Goal: Task Accomplishment & Management: Manage account settings

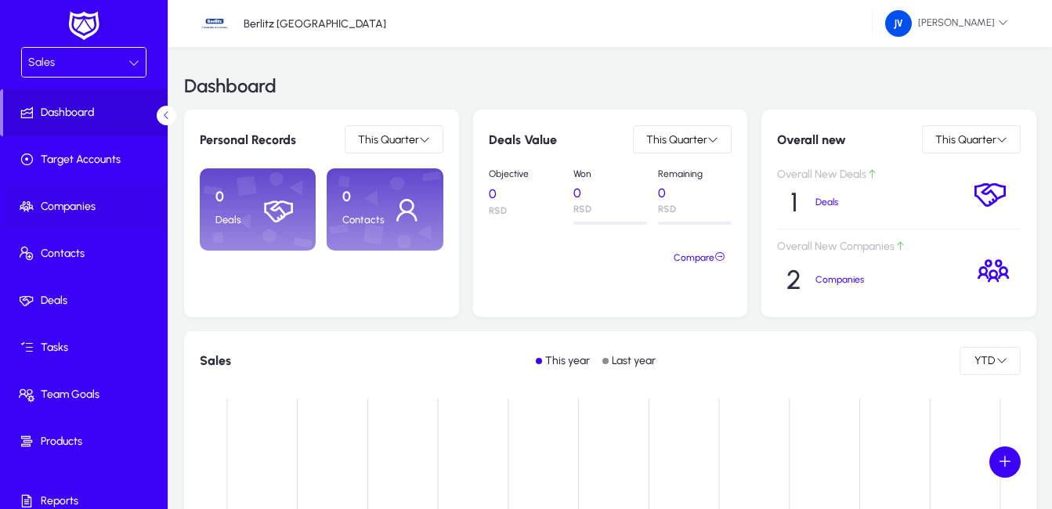
click at [97, 198] on span at bounding box center [87, 207] width 168 height 38
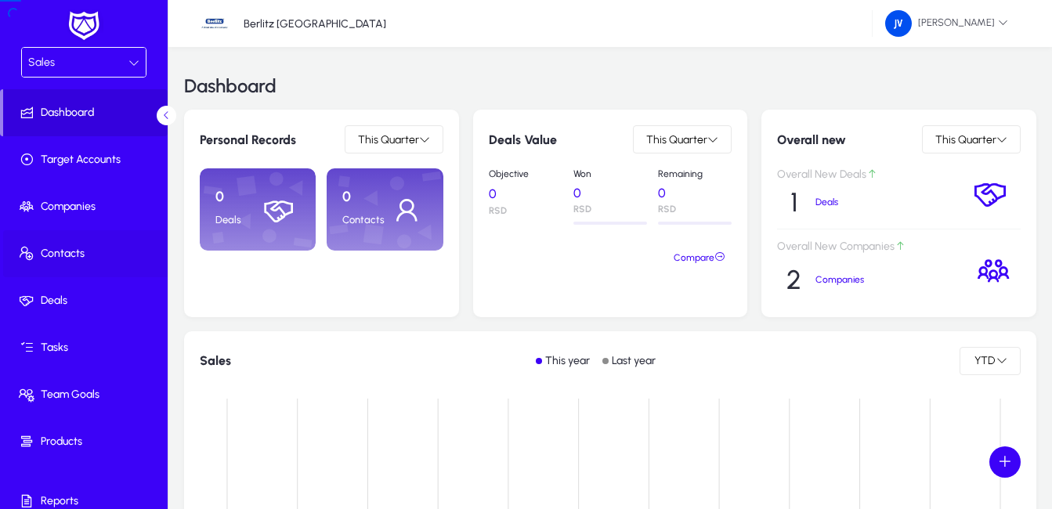
click at [102, 250] on span "Contacts" at bounding box center [87, 254] width 168 height 16
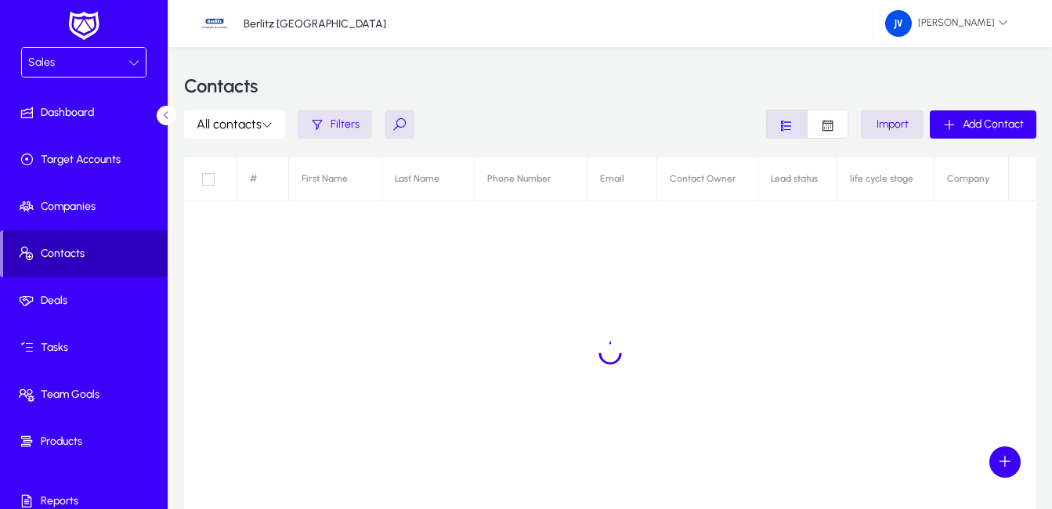
click at [103, 247] on span "Contacts" at bounding box center [85, 254] width 165 height 16
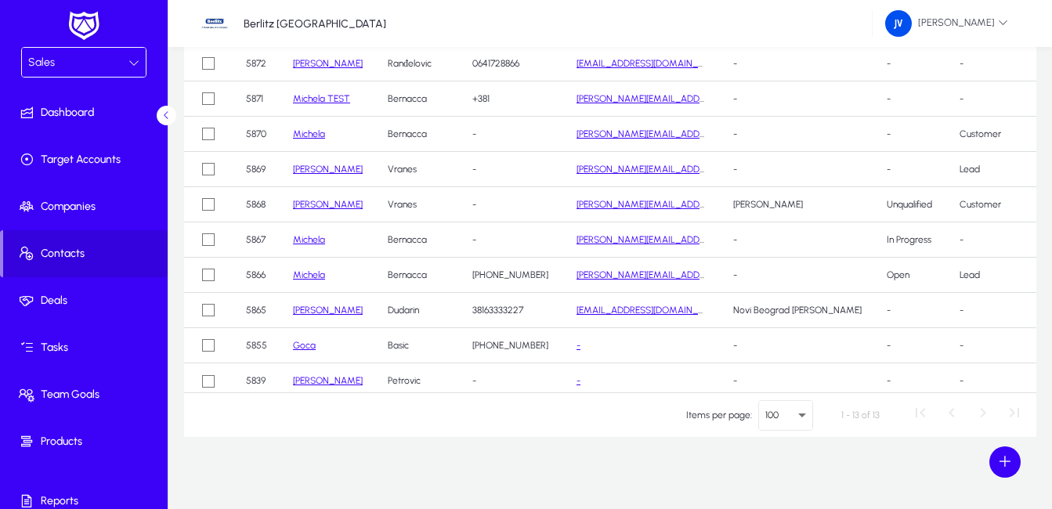
scroll to position [122, 0]
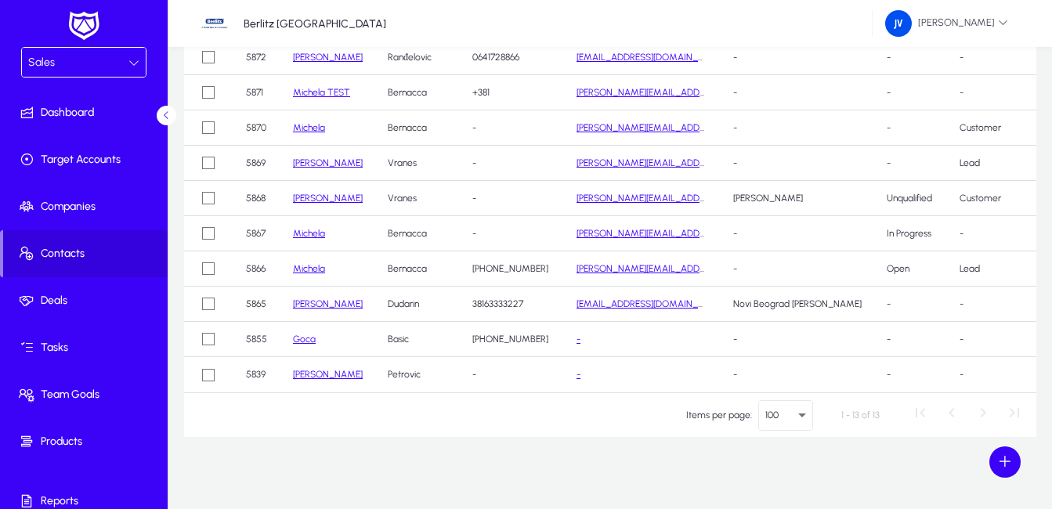
click at [305, 334] on link "Goca" at bounding box center [304, 339] width 23 height 11
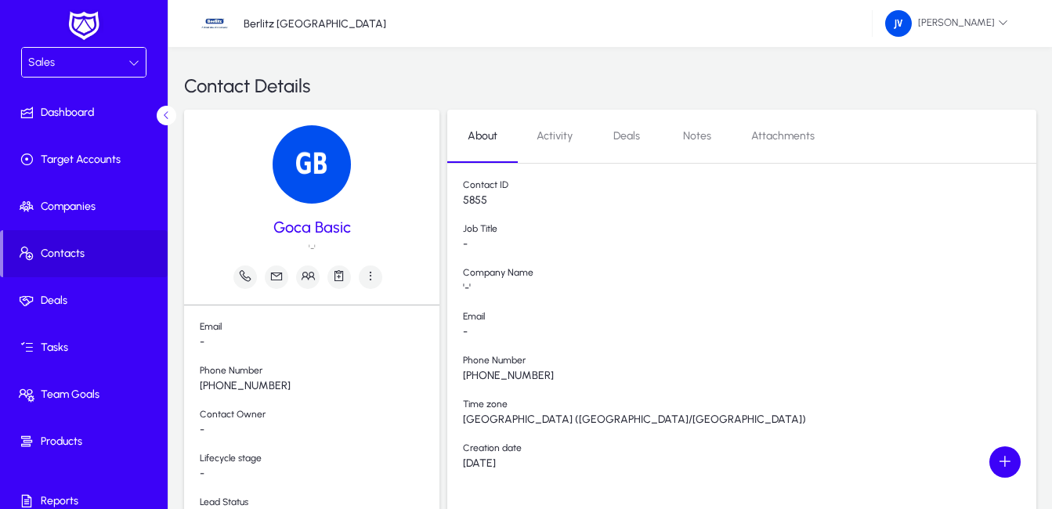
scroll to position [125, 0]
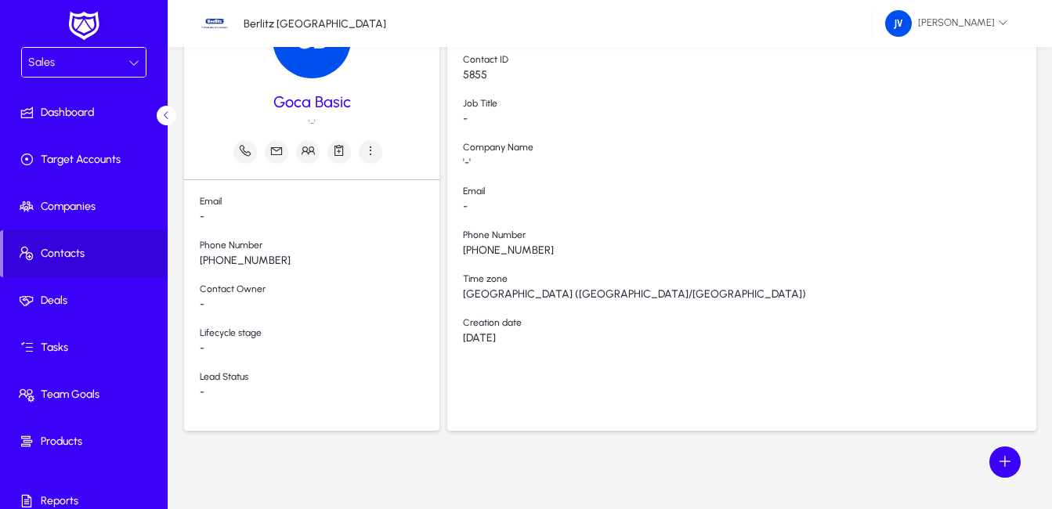
click at [252, 296] on span "Contact Owner" at bounding box center [320, 291] width 240 height 15
click at [343, 150] on icon "button" at bounding box center [339, 150] width 14 height 14
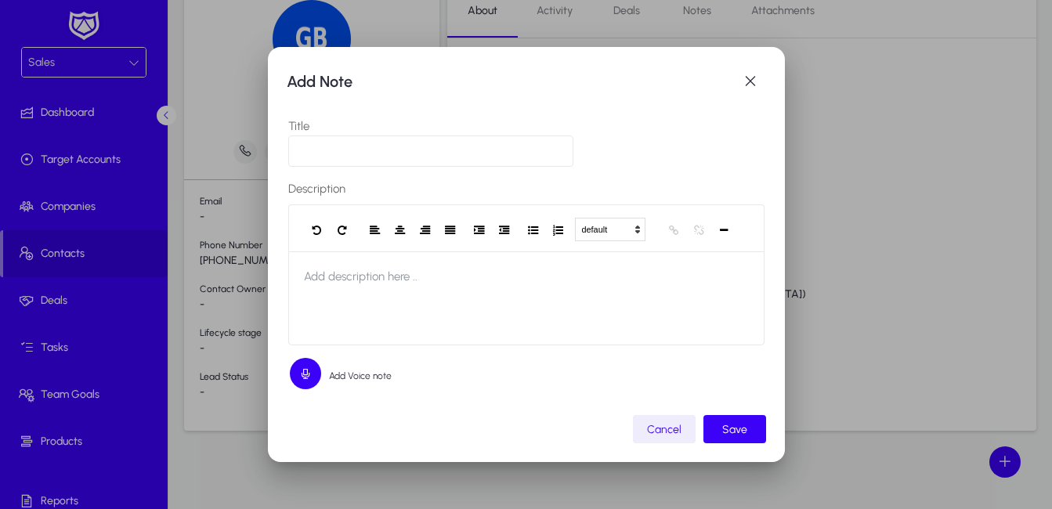
scroll to position [0, 0]
click at [758, 81] on span "button" at bounding box center [750, 81] width 31 height 31
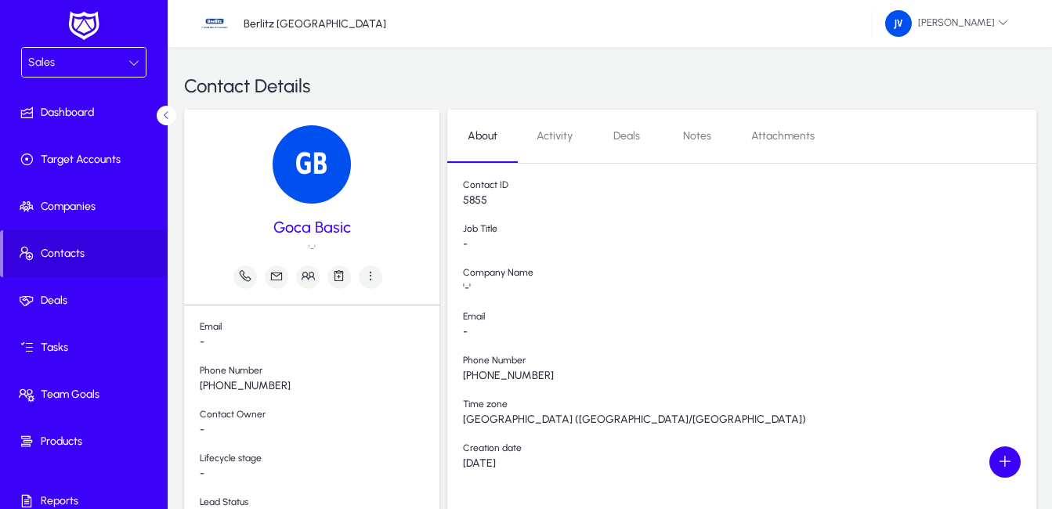
scroll to position [125, 0]
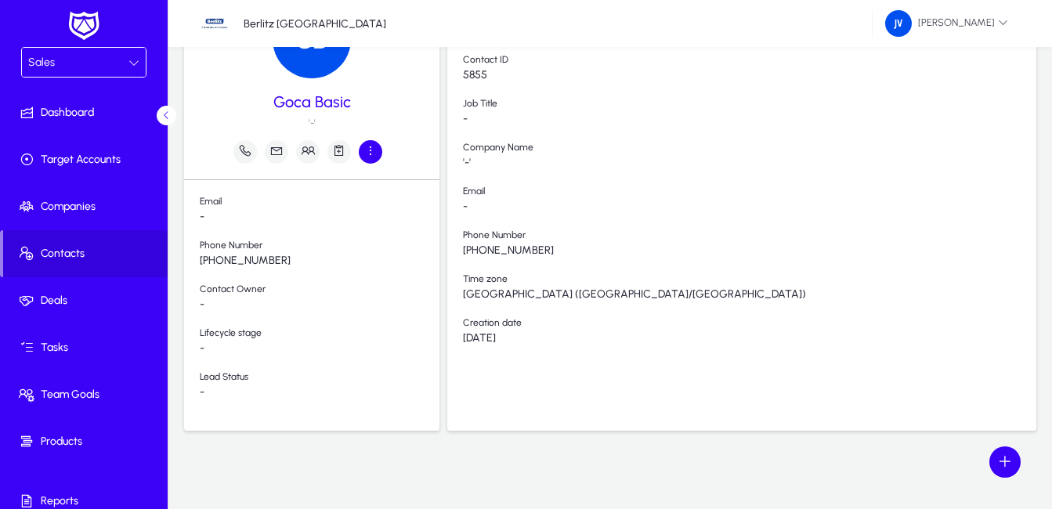
click at [366, 157] on icon "button" at bounding box center [370, 150] width 14 height 14
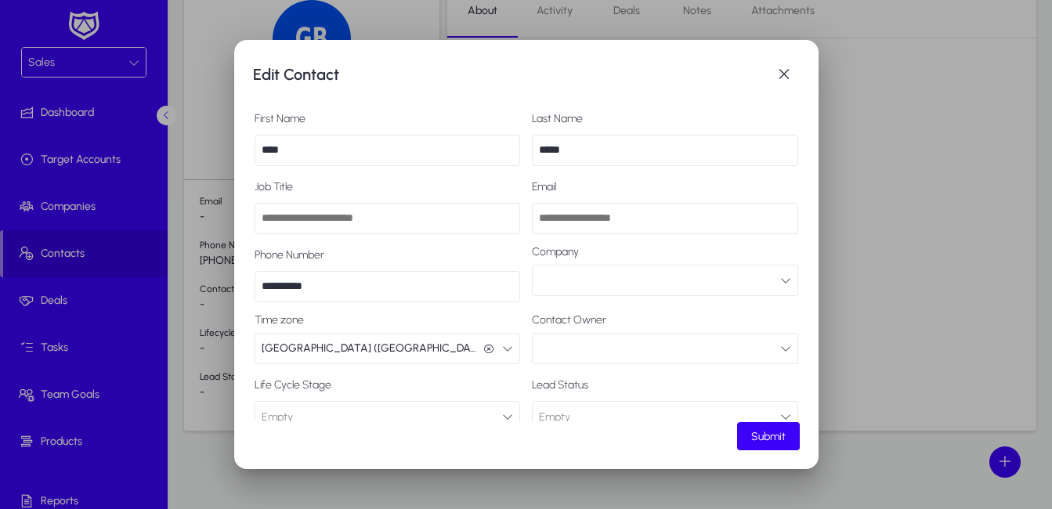
click at [784, 279] on button "button" at bounding box center [665, 280] width 266 height 31
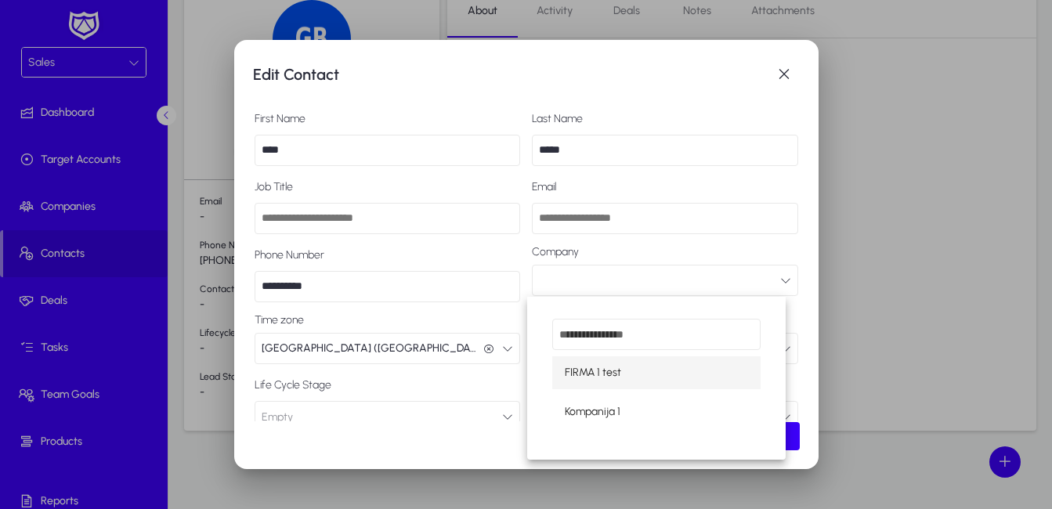
click at [784, 279] on div at bounding box center [526, 254] width 1052 height 509
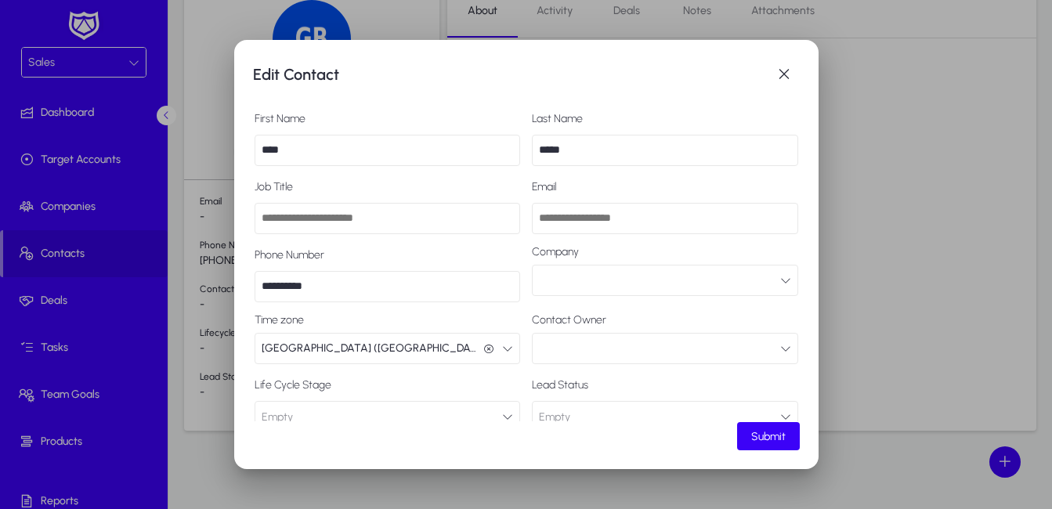
scroll to position [58, 0]
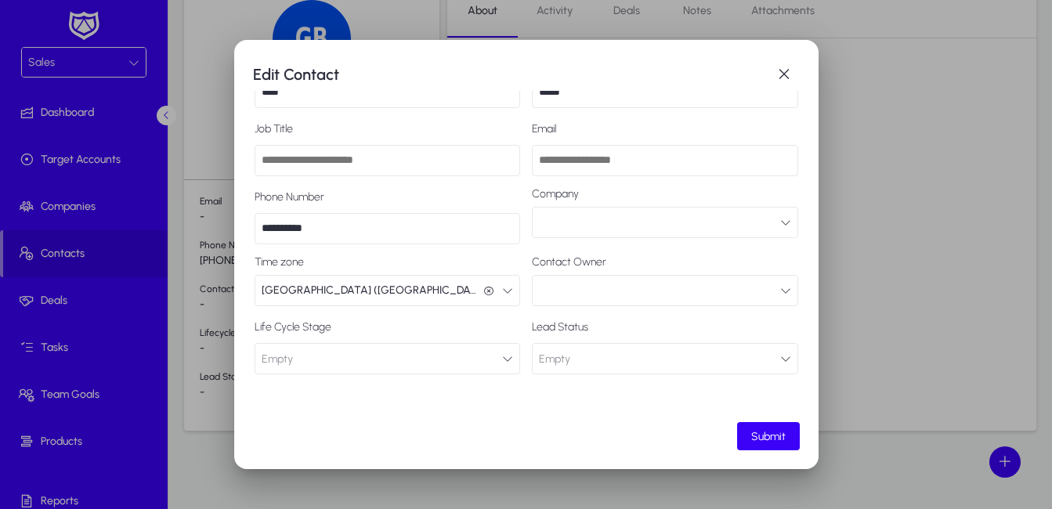
click at [780, 292] on icon "button" at bounding box center [785, 290] width 11 height 11
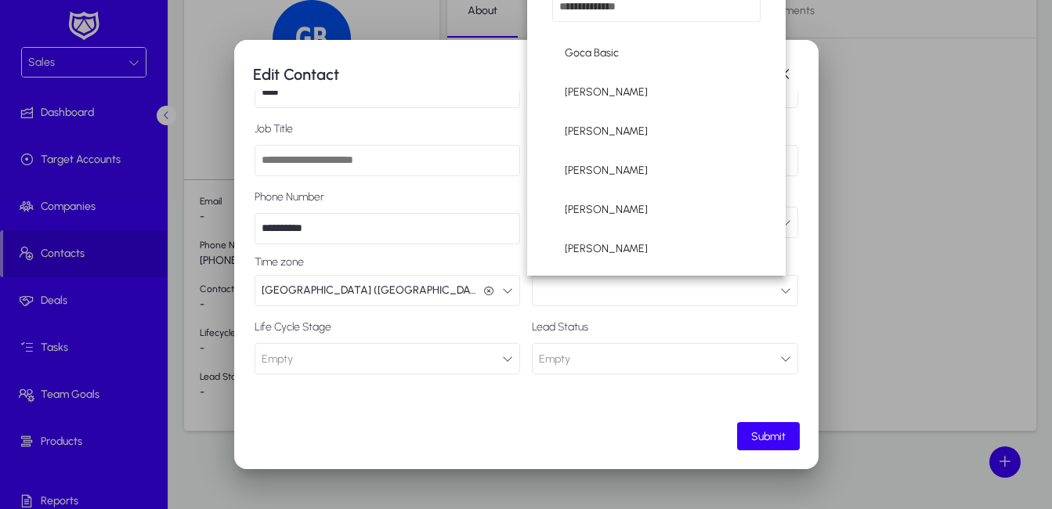
scroll to position [0, 0]
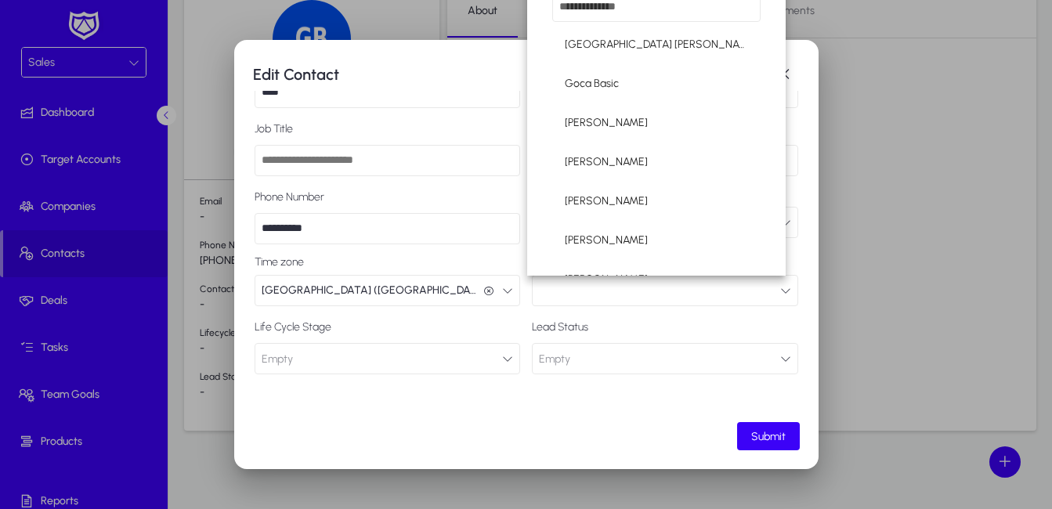
click at [654, 338] on div at bounding box center [526, 254] width 1052 height 509
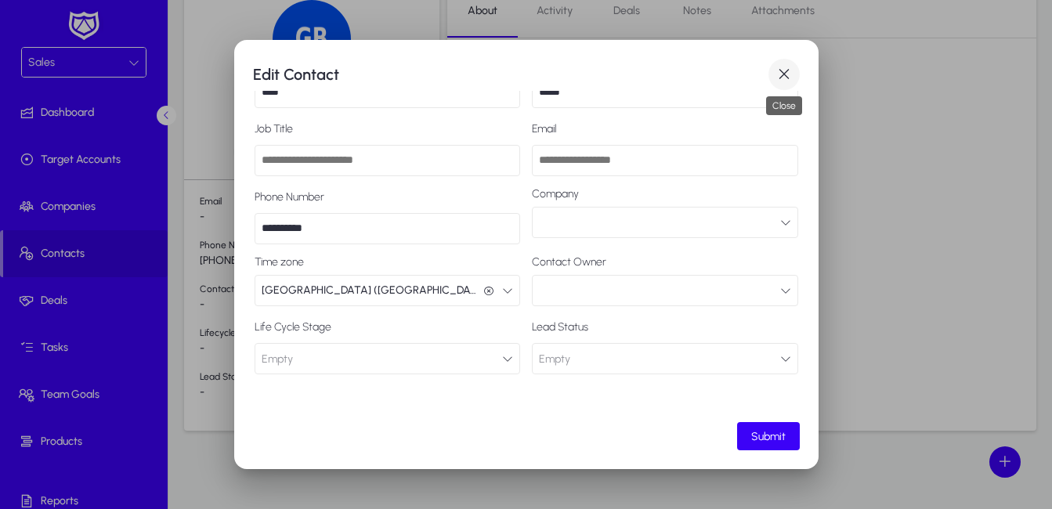
click at [784, 75] on span "button" at bounding box center [784, 74] width 31 height 31
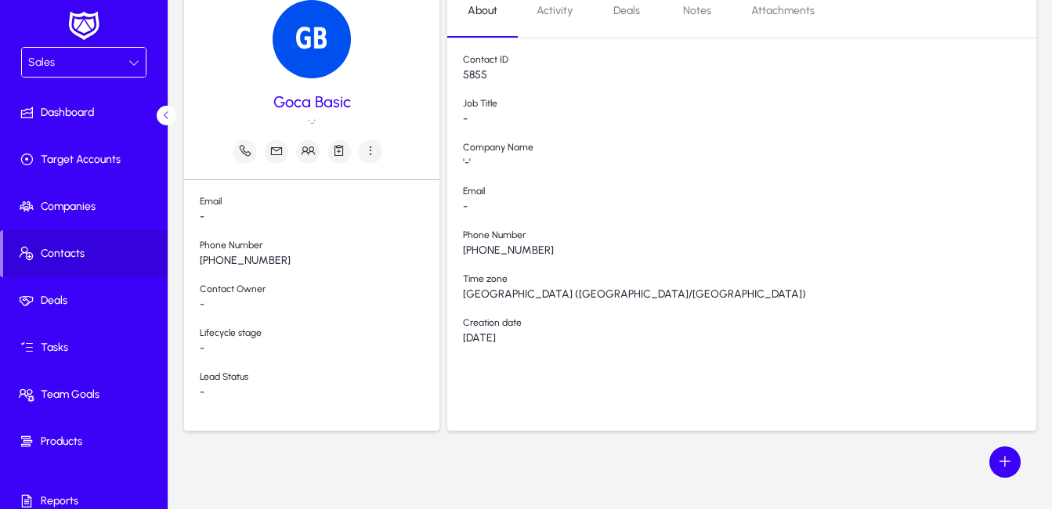
scroll to position [125, 0]
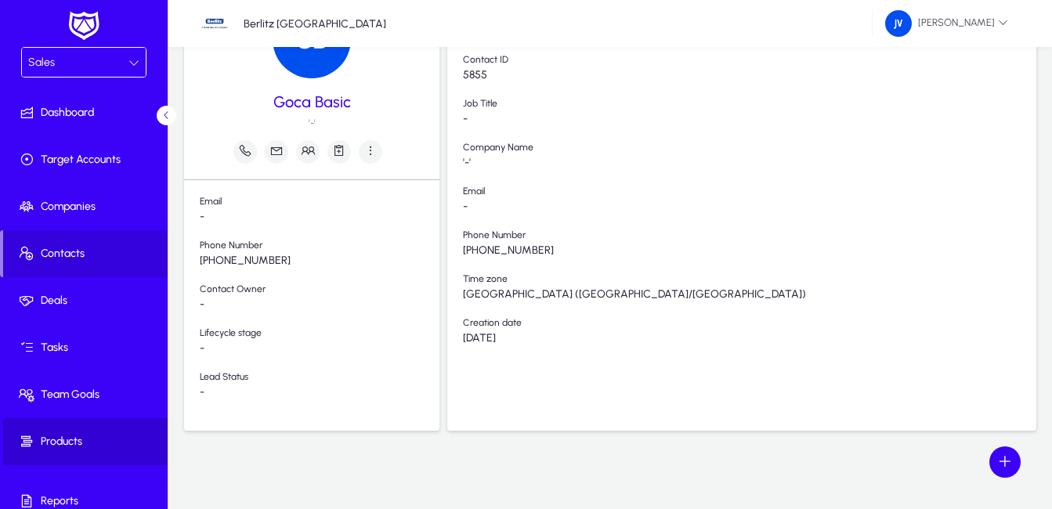
click at [97, 434] on span "Products" at bounding box center [87, 442] width 168 height 16
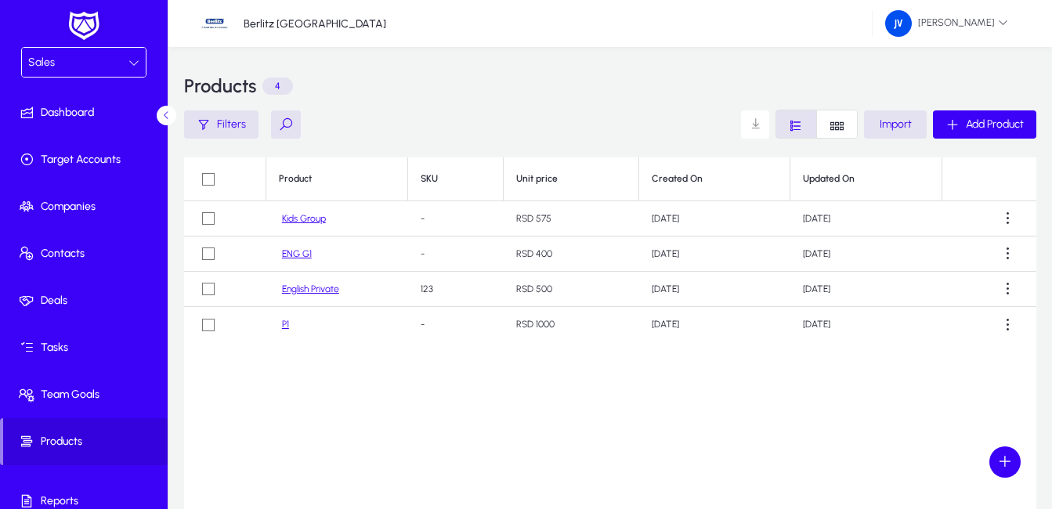
click at [312, 222] on link "Kids Group" at bounding box center [304, 219] width 44 height 12
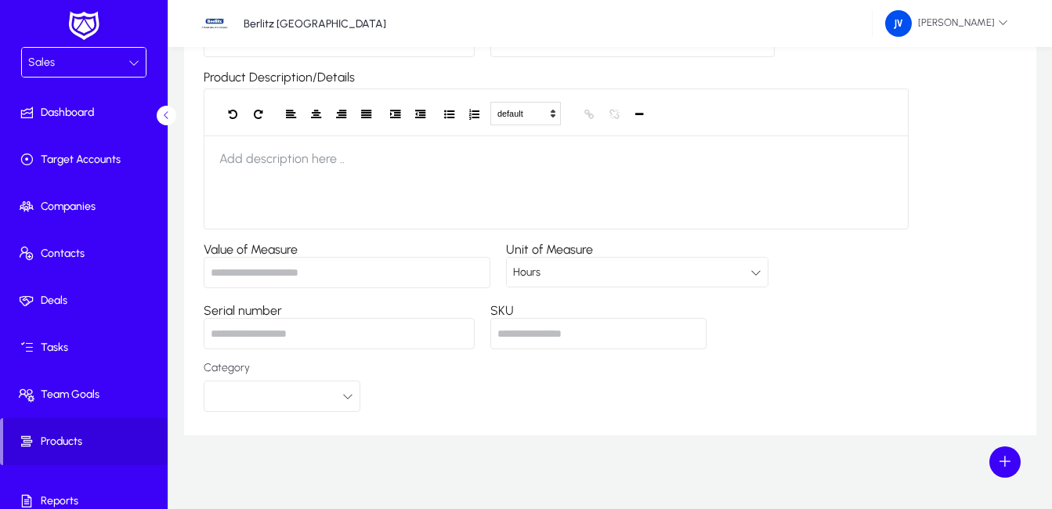
scroll to position [255, 0]
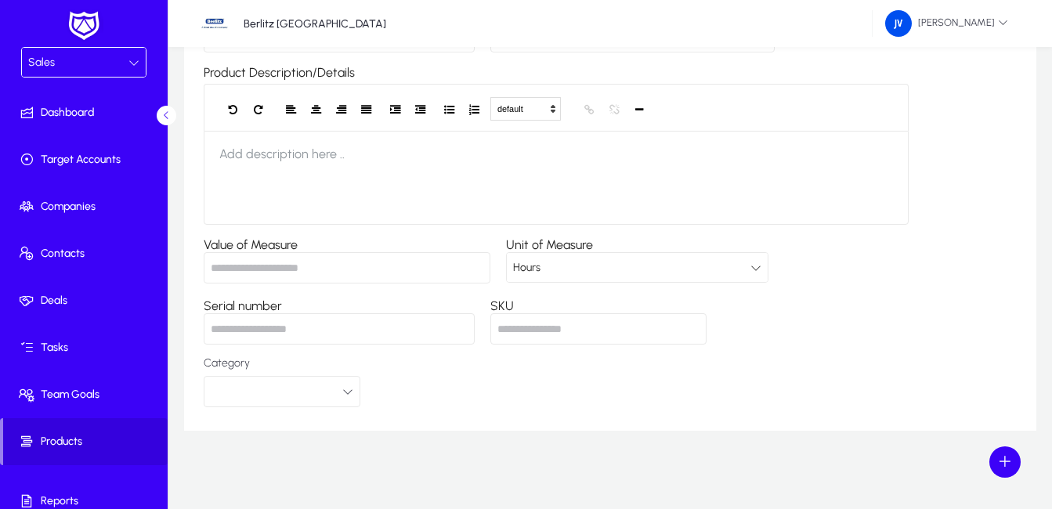
click at [330, 271] on input "Value of Measure" at bounding box center [347, 267] width 287 height 31
click at [761, 266] on icon at bounding box center [755, 267] width 11 height 11
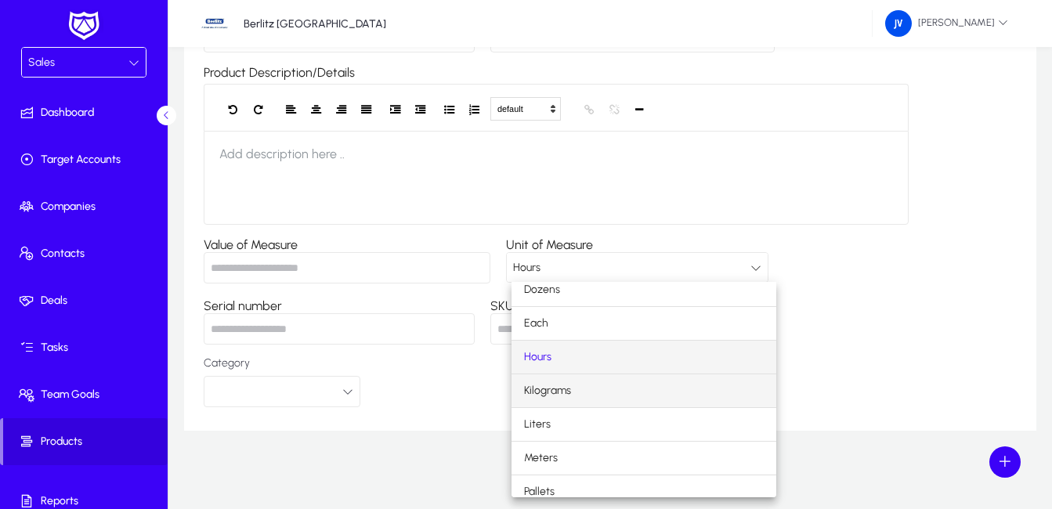
scroll to position [0, 0]
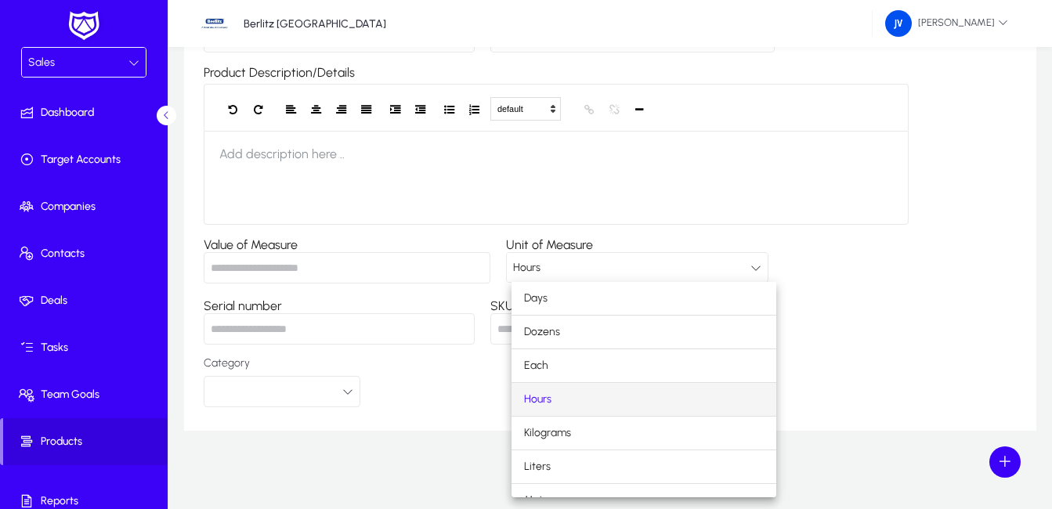
drag, startPoint x: 814, startPoint y: 284, endPoint x: 796, endPoint y: 276, distance: 20.0
click at [803, 280] on div at bounding box center [526, 254] width 1052 height 509
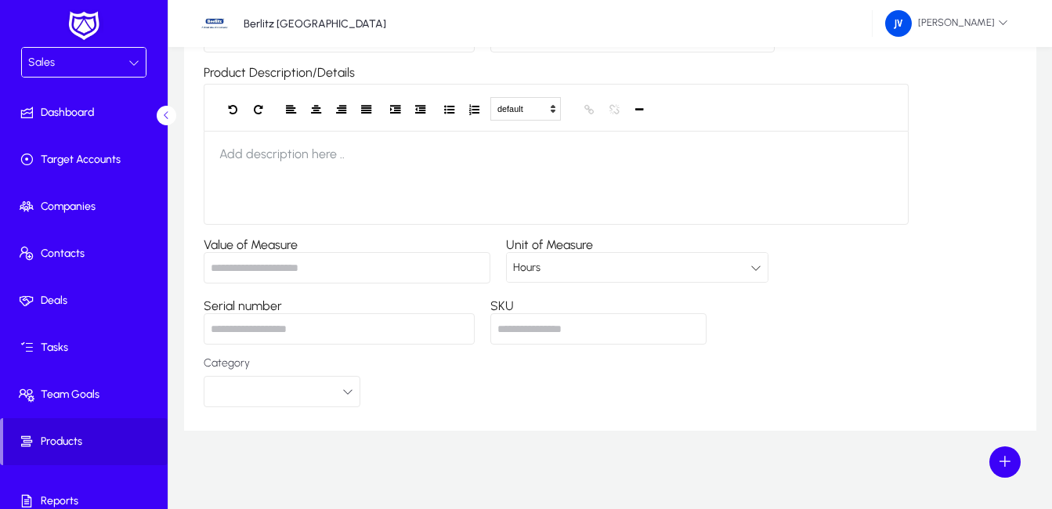
click at [761, 266] on icon at bounding box center [755, 267] width 11 height 11
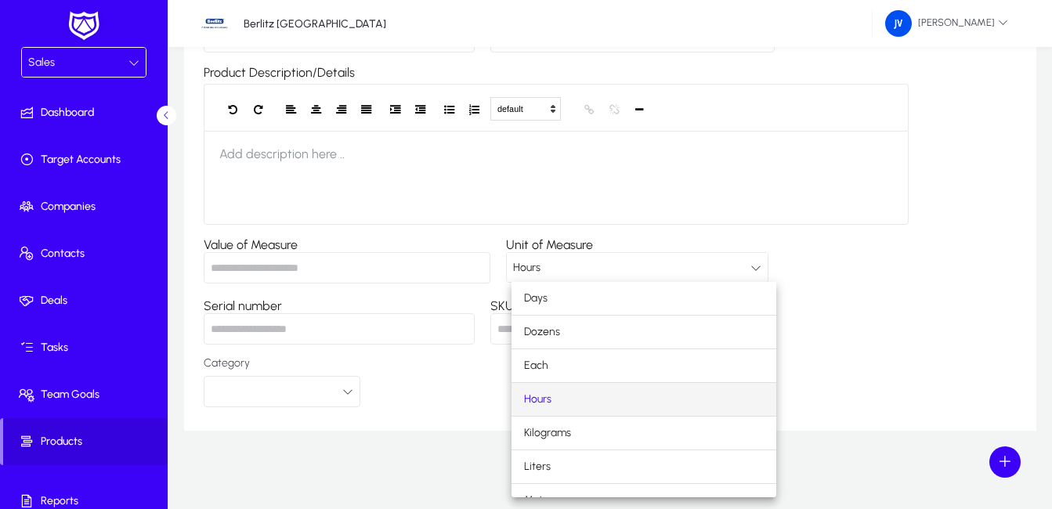
click at [766, 266] on div at bounding box center [526, 254] width 1052 height 509
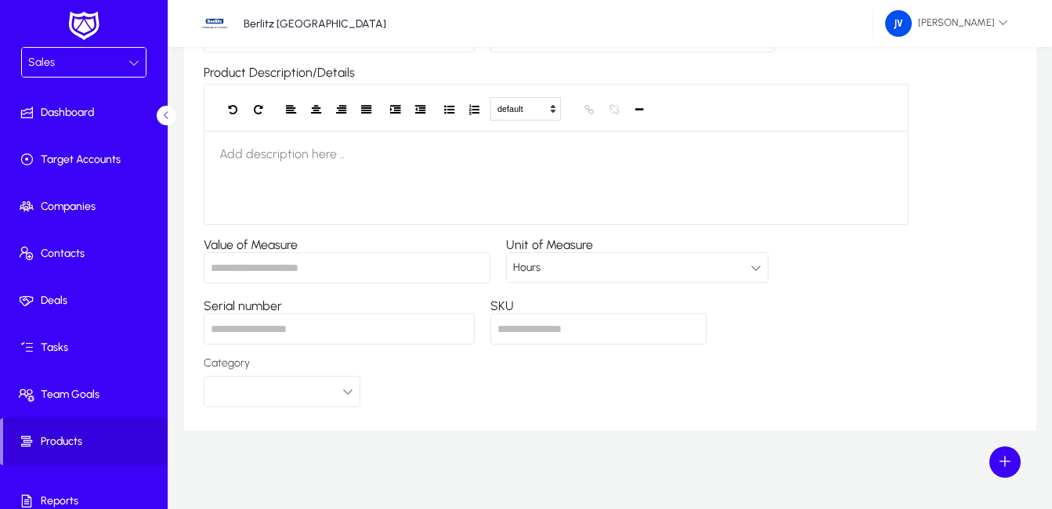
click at [541, 326] on input "SKU" at bounding box center [598, 328] width 216 height 31
click at [658, 329] on input "SKU" at bounding box center [598, 328] width 216 height 31
click at [364, 323] on input "***" at bounding box center [339, 328] width 271 height 31
click at [266, 390] on button "button" at bounding box center [282, 391] width 157 height 31
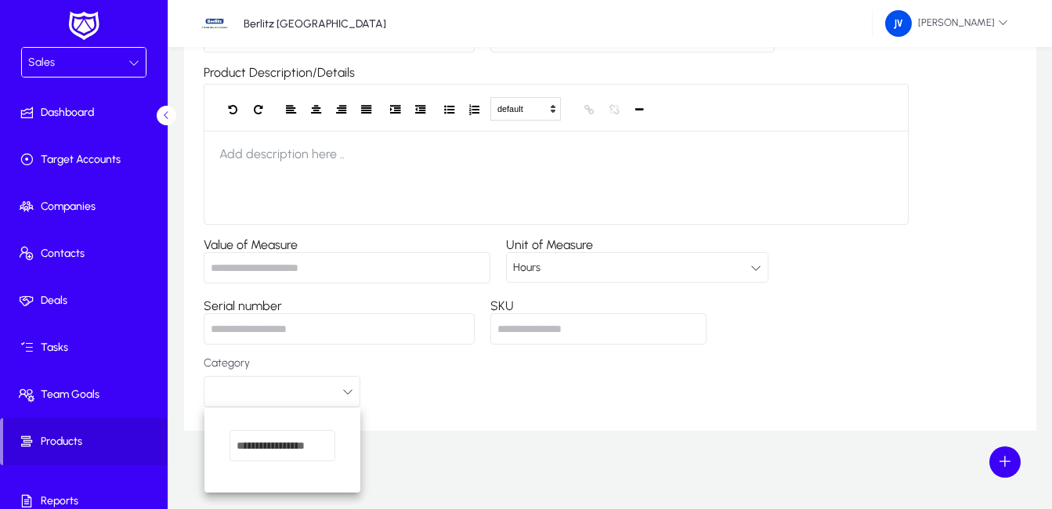
click at [346, 393] on div at bounding box center [526, 254] width 1052 height 509
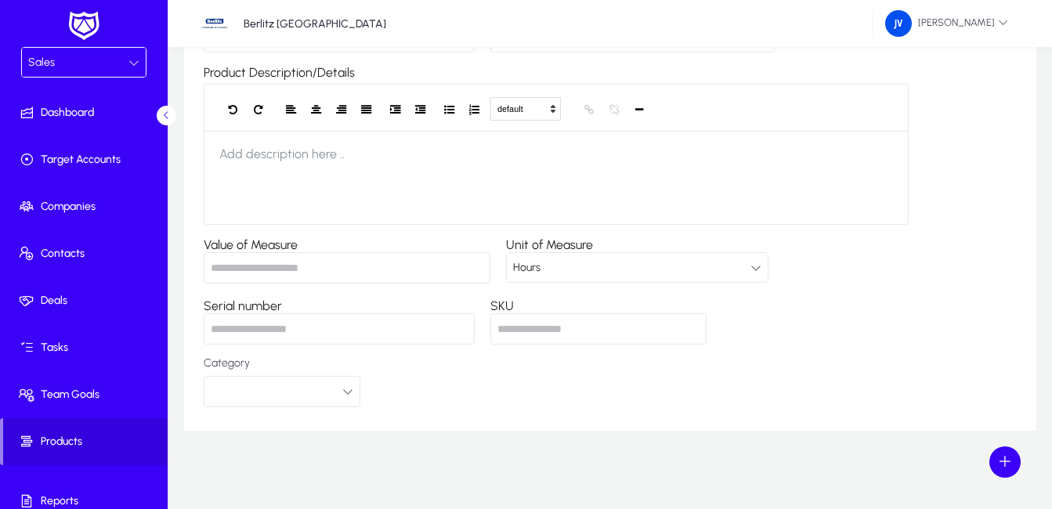
click at [494, 392] on div "Category" at bounding box center [610, 382] width 813 height 50
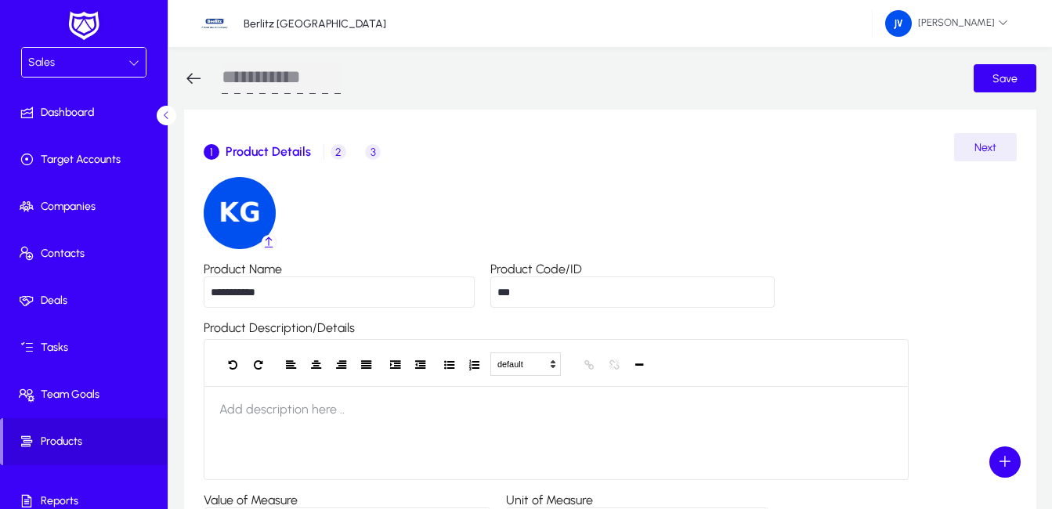
click at [193, 72] on icon at bounding box center [193, 78] width 19 height 19
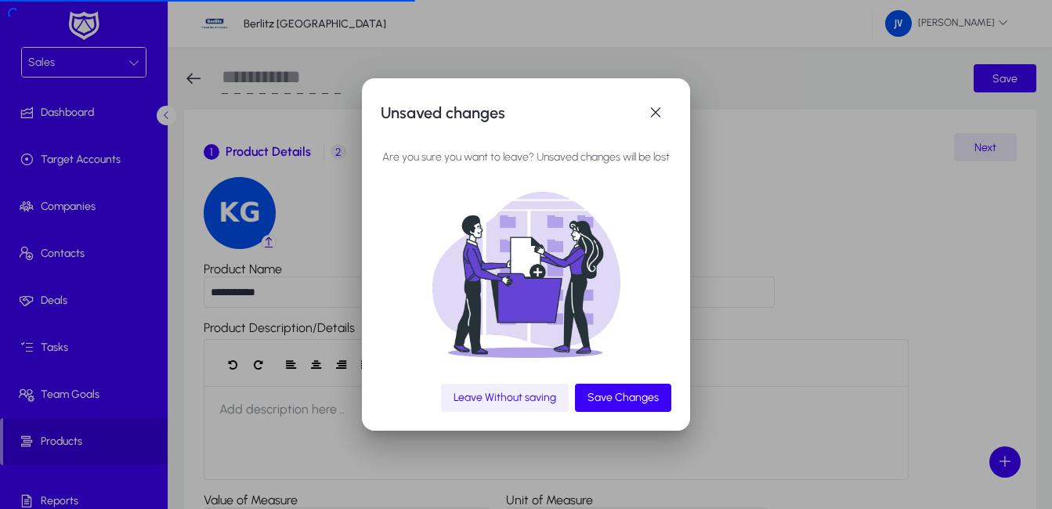
click at [542, 402] on span "Leave Without saving" at bounding box center [505, 397] width 103 height 13
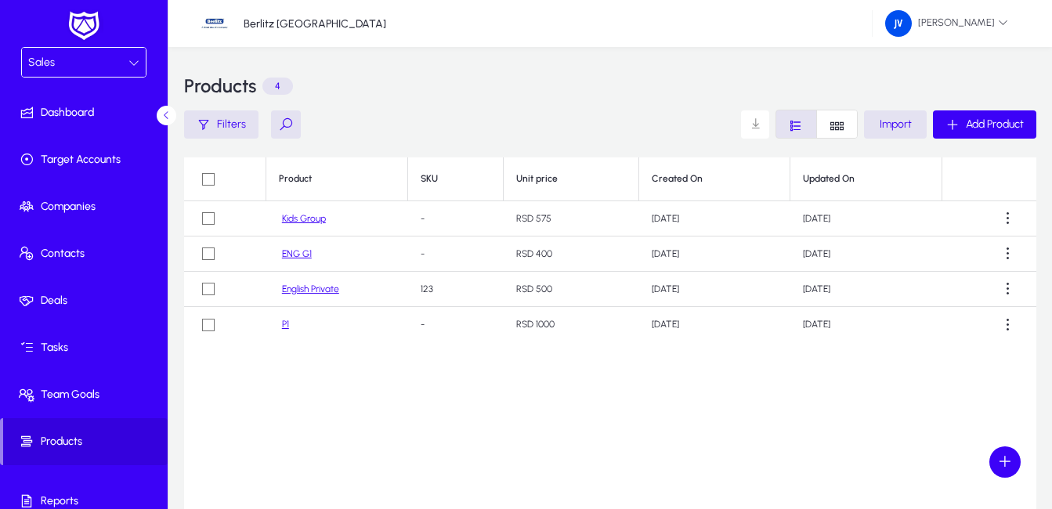
click at [313, 218] on link "Kids Group" at bounding box center [304, 219] width 44 height 12
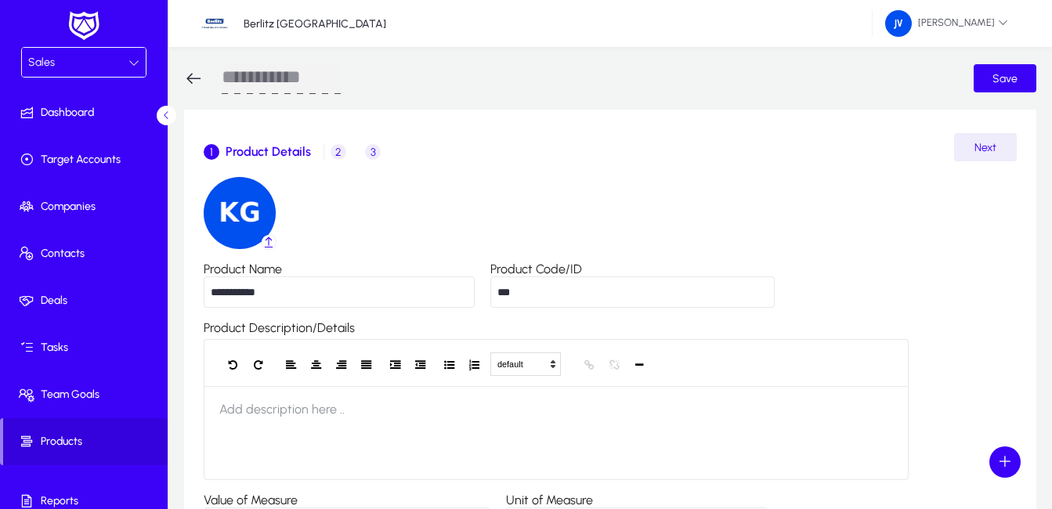
click at [338, 152] on span "2" at bounding box center [339, 152] width 16 height 16
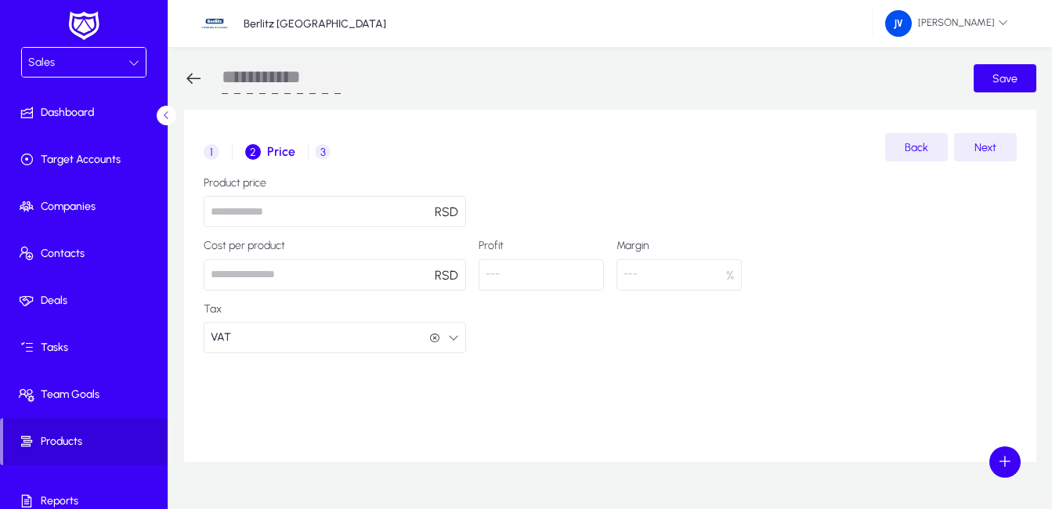
click at [320, 150] on span "3" at bounding box center [323, 152] width 16 height 16
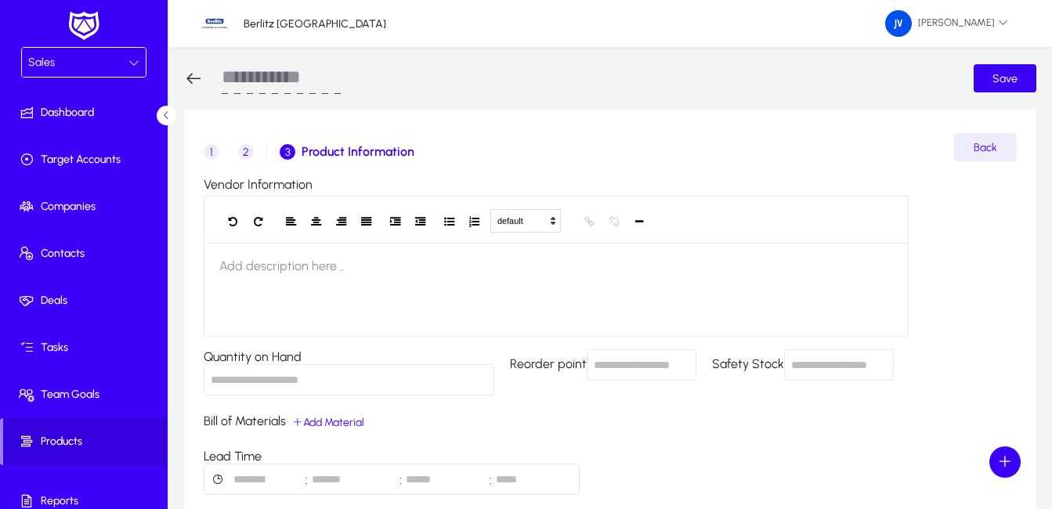
click at [212, 147] on span "1" at bounding box center [212, 152] width 16 height 16
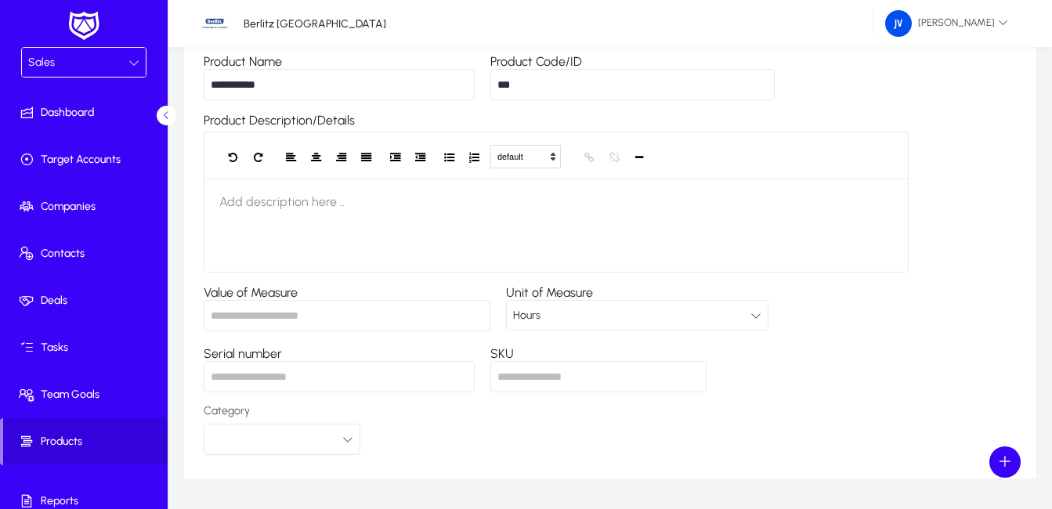
scroll to position [235, 0]
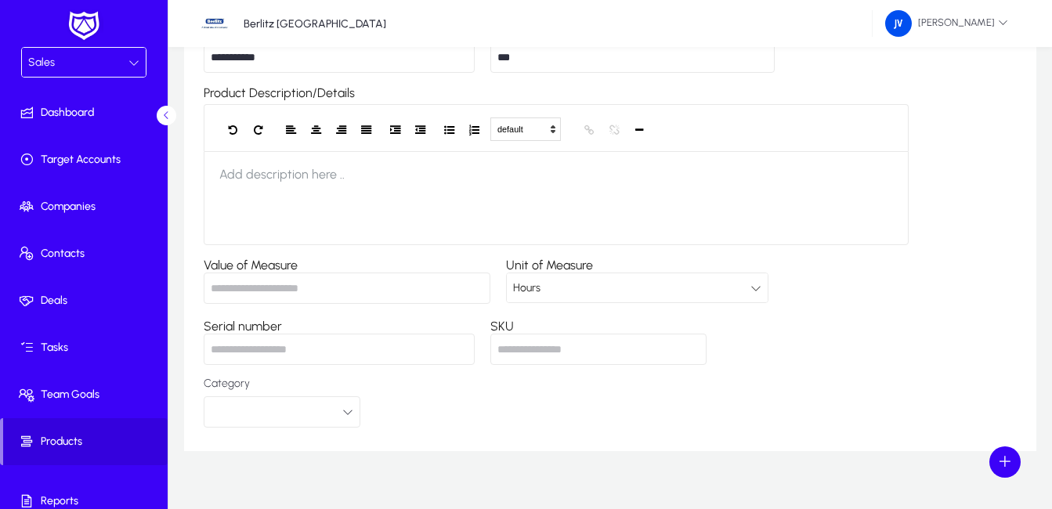
click at [761, 289] on icon at bounding box center [755, 288] width 11 height 11
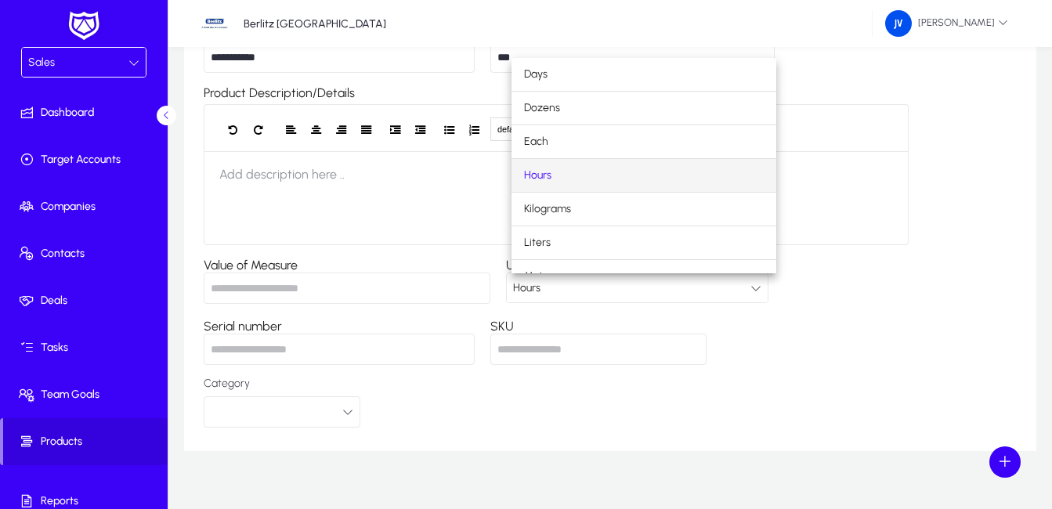
click at [469, 363] on div at bounding box center [526, 254] width 1052 height 509
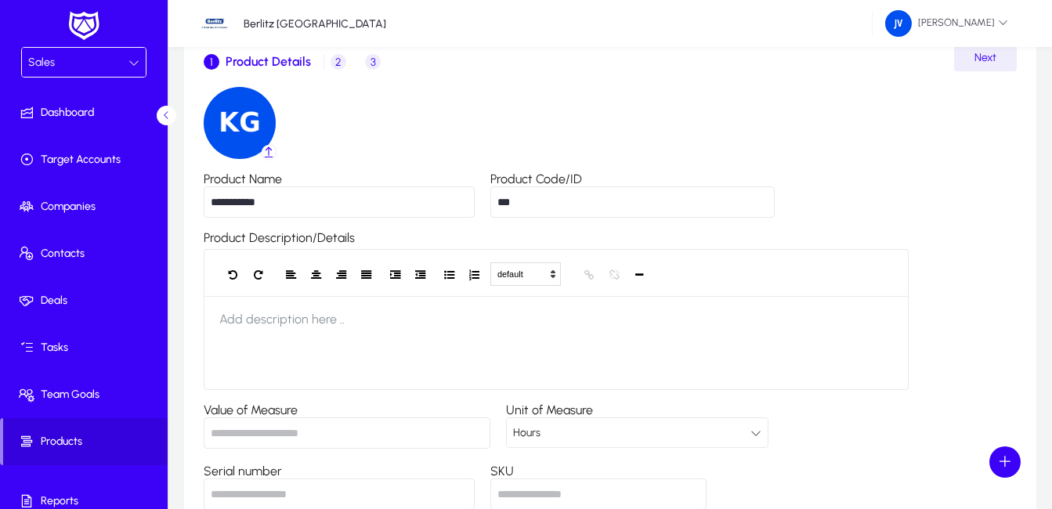
scroll to position [0, 0]
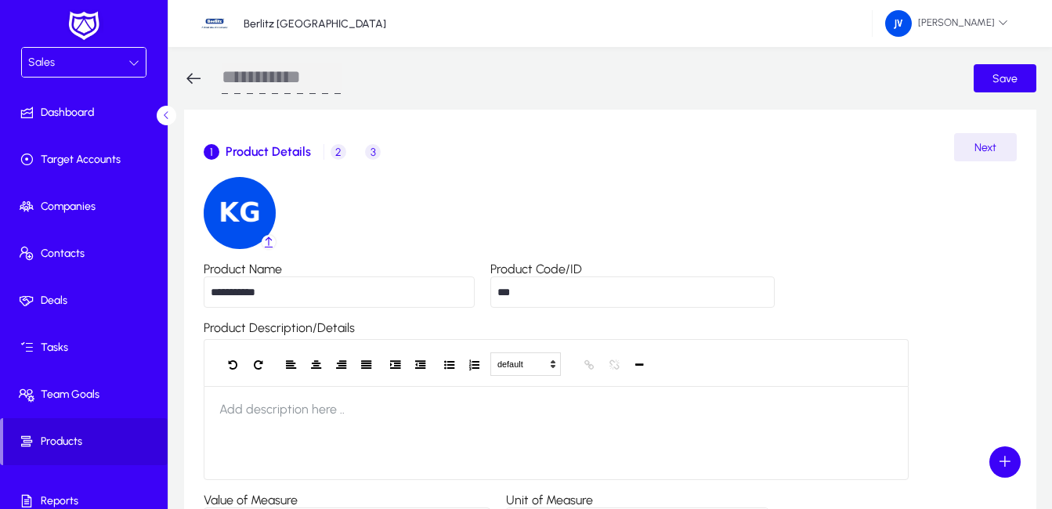
click at [338, 146] on span "2" at bounding box center [339, 152] width 16 height 16
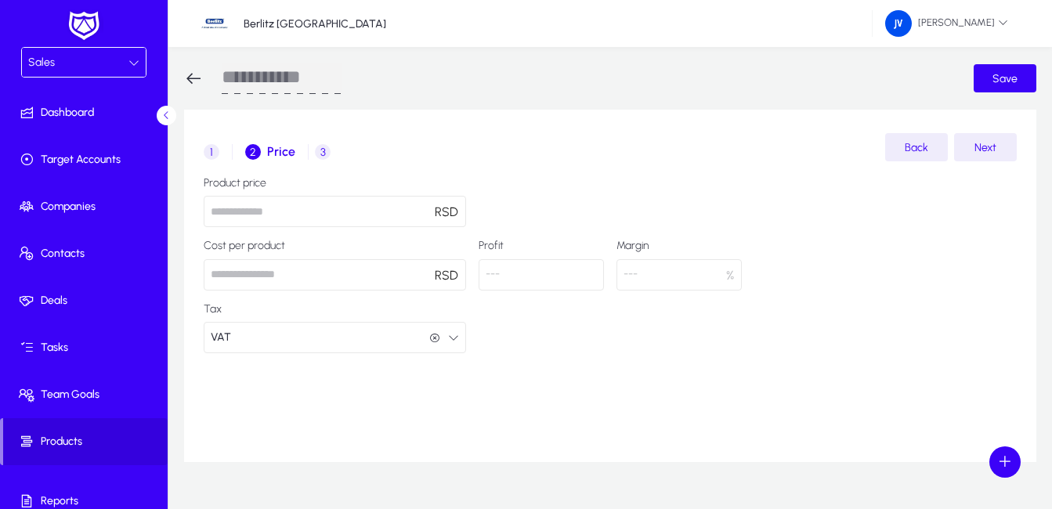
click at [534, 278] on p "---" at bounding box center [541, 274] width 125 height 31
click at [325, 150] on span "3" at bounding box center [323, 152] width 16 height 16
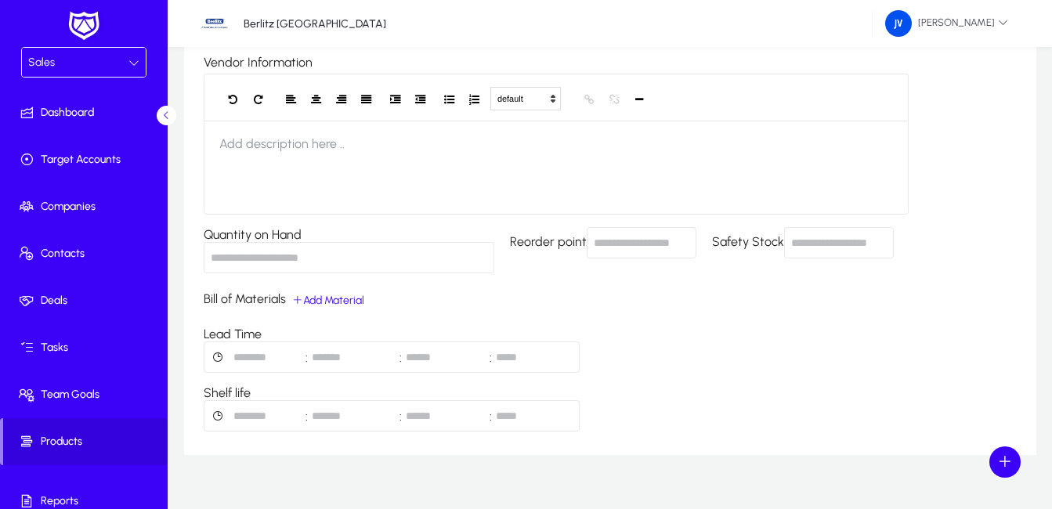
scroll to position [146, 0]
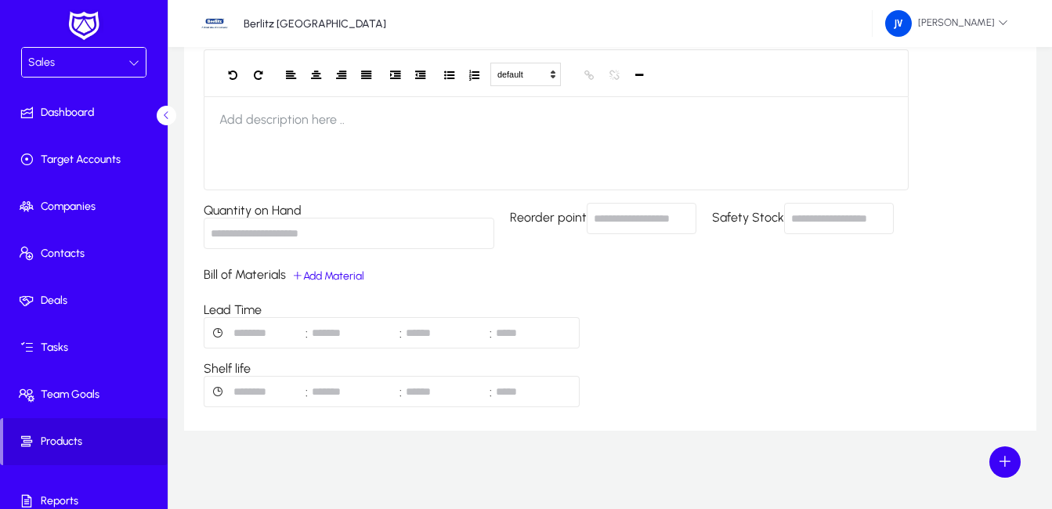
click at [619, 222] on input "Reorder point" at bounding box center [642, 218] width 110 height 31
click at [743, 302] on div "Vendor Information default Heading 1 Heading 2 Heading 3 Heading 4 Heading 5 He…" at bounding box center [610, 219] width 813 height 377
drag, startPoint x: 743, startPoint y: 302, endPoint x: 776, endPoint y: 309, distance: 32.9
click at [776, 309] on div "Vendor Information default Heading 1 Heading 2 Heading 3 Heading 4 Heading 5 He…" at bounding box center [610, 219] width 813 height 377
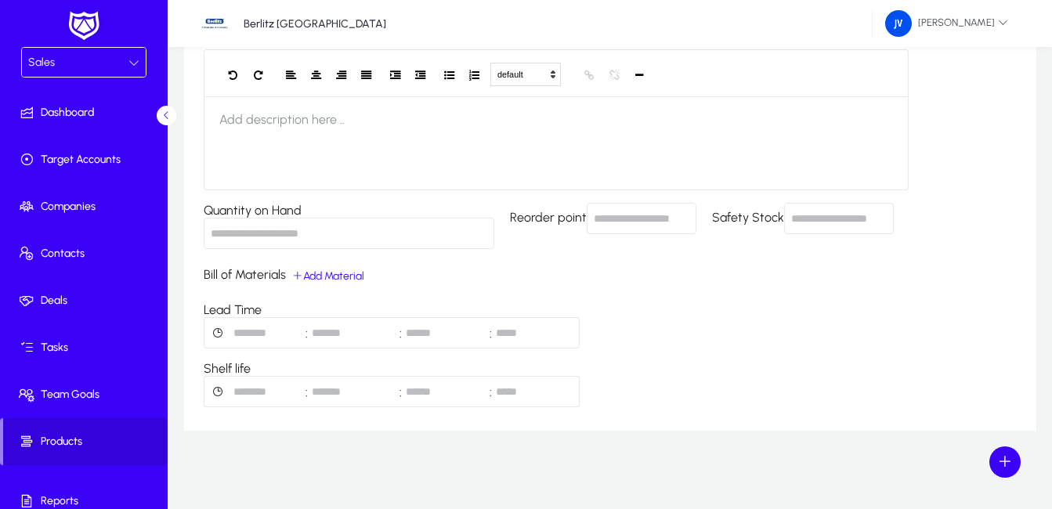
click at [338, 276] on span "Add Material" at bounding box center [328, 275] width 72 height 13
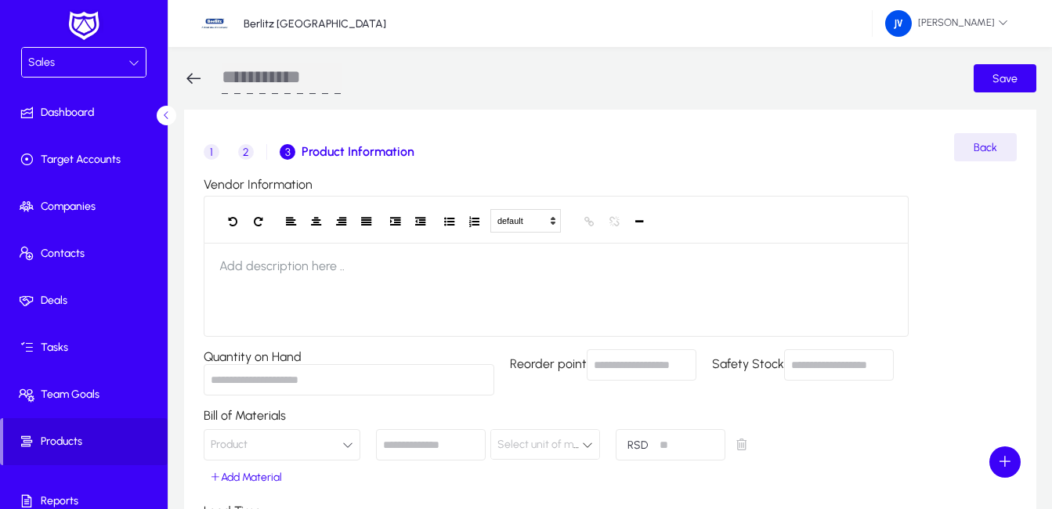
scroll to position [157, 0]
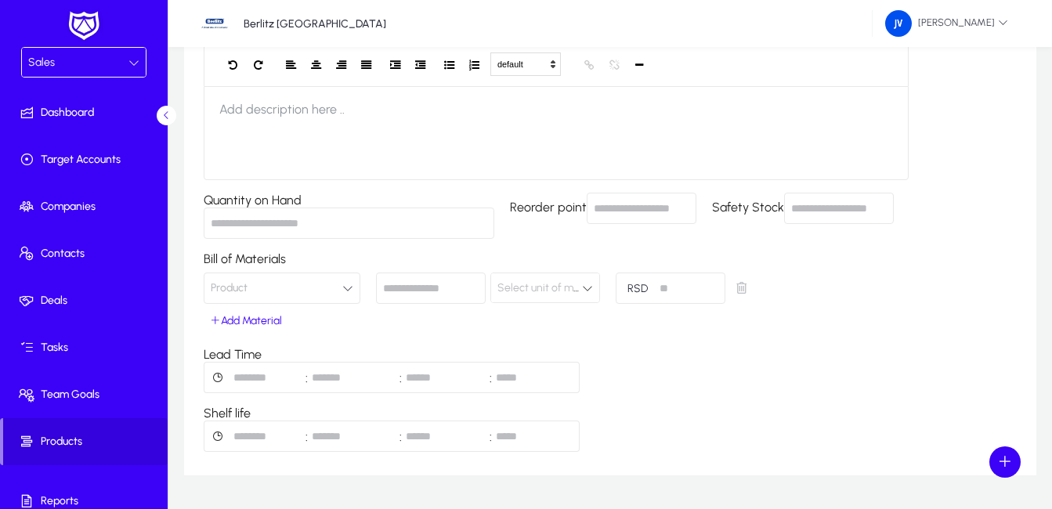
click at [848, 392] on div "Vendor Information default Heading 1 Heading 2 Heading 3 Heading 4 Heading 5 He…" at bounding box center [610, 236] width 813 height 432
click at [743, 288] on span "button" at bounding box center [740, 288] width 31 height 31
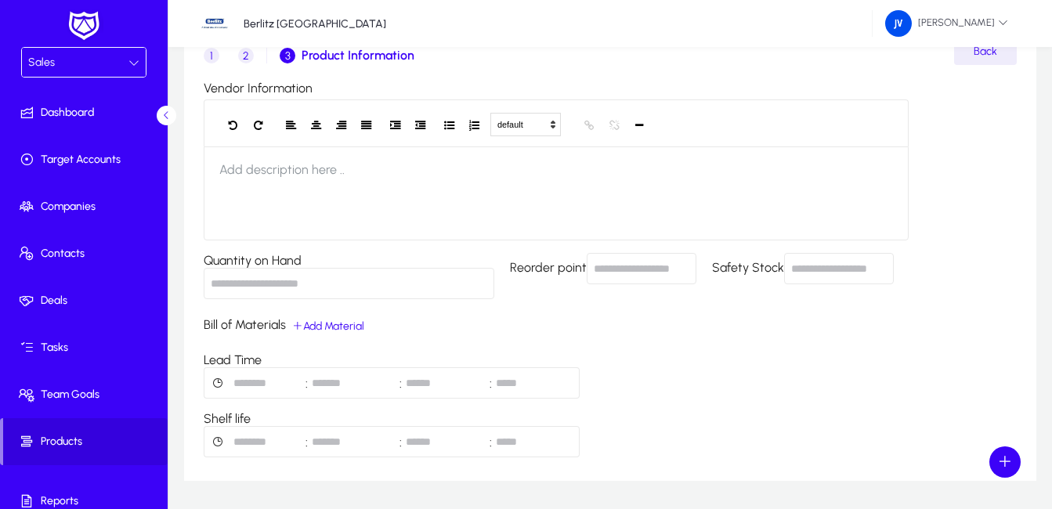
scroll to position [0, 0]
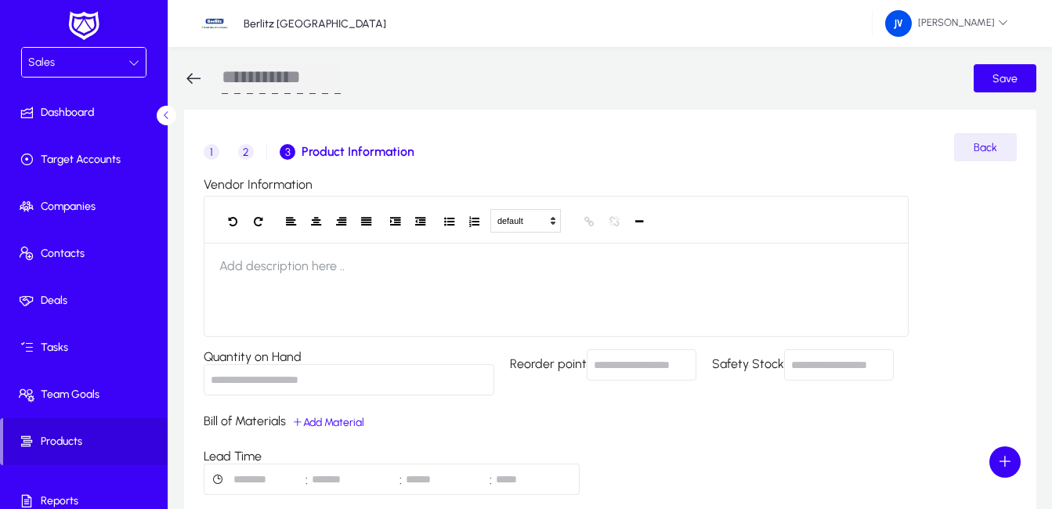
click at [190, 76] on icon at bounding box center [193, 78] width 19 height 19
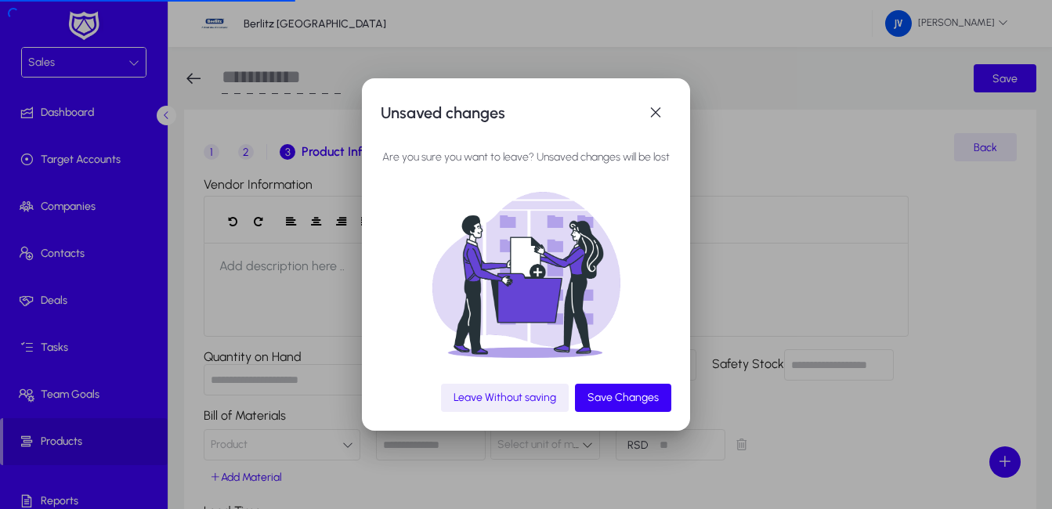
click at [508, 397] on span "Leave Without saving" at bounding box center [505, 397] width 103 height 13
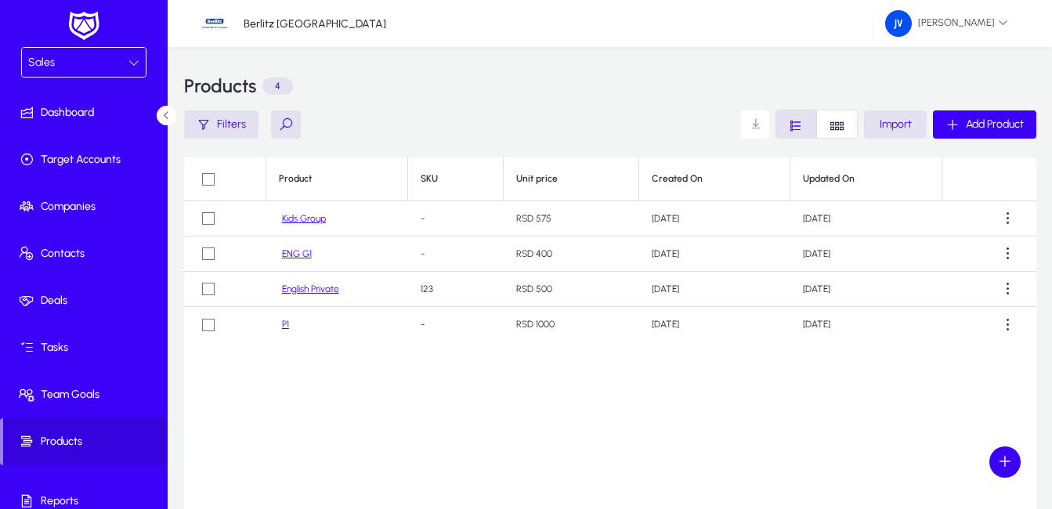
click at [285, 321] on link "P1" at bounding box center [285, 325] width 7 height 12
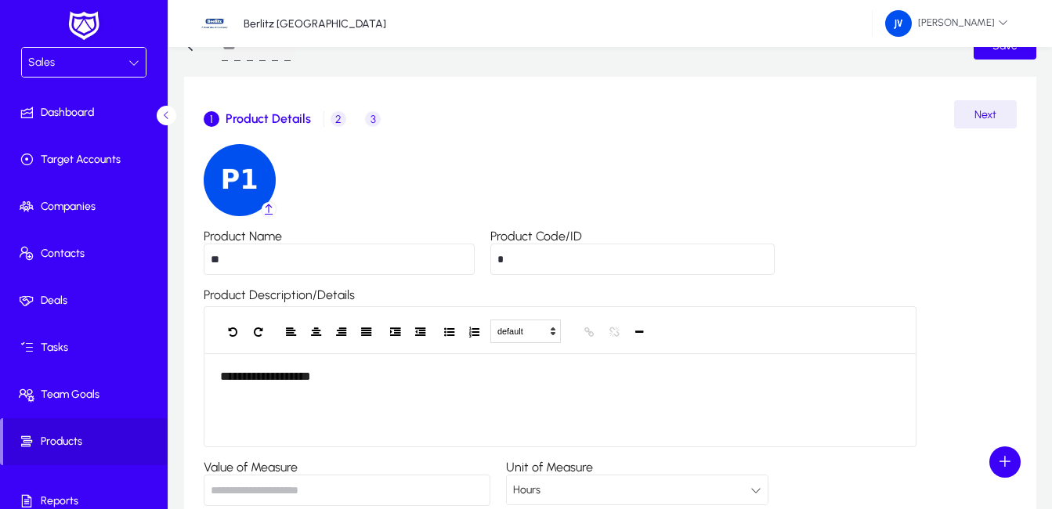
scroll to position [20, 0]
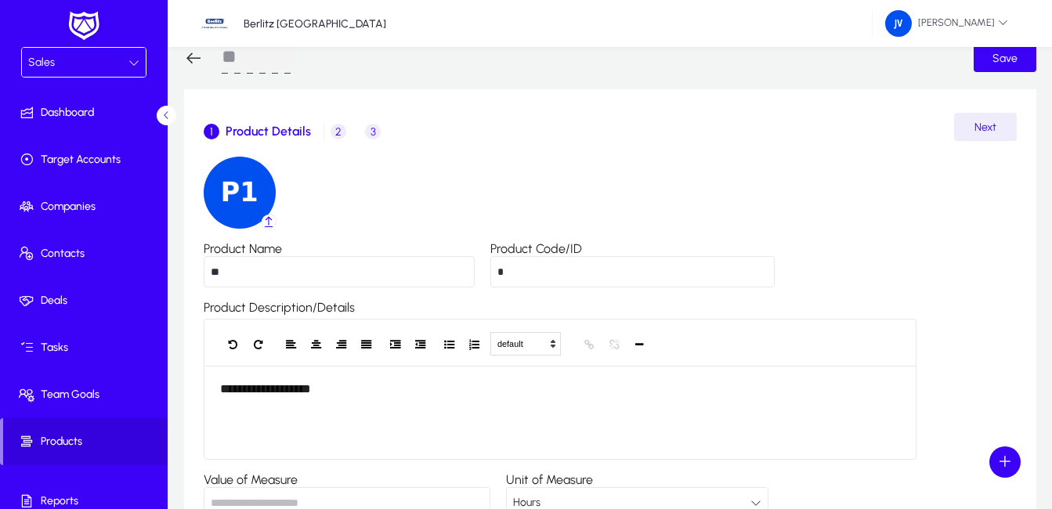
click at [337, 132] on span "2" at bounding box center [339, 132] width 16 height 16
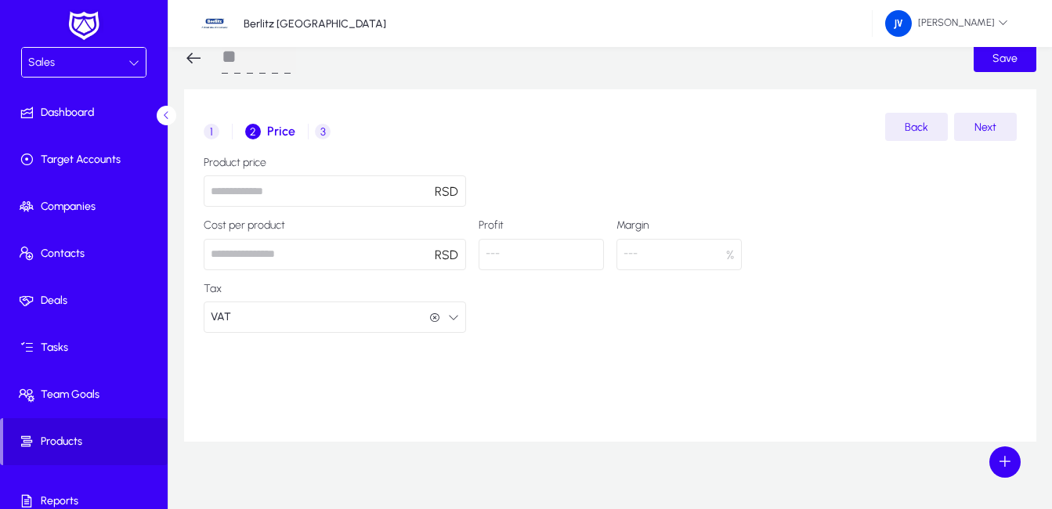
click at [324, 130] on span "3" at bounding box center [323, 132] width 16 height 16
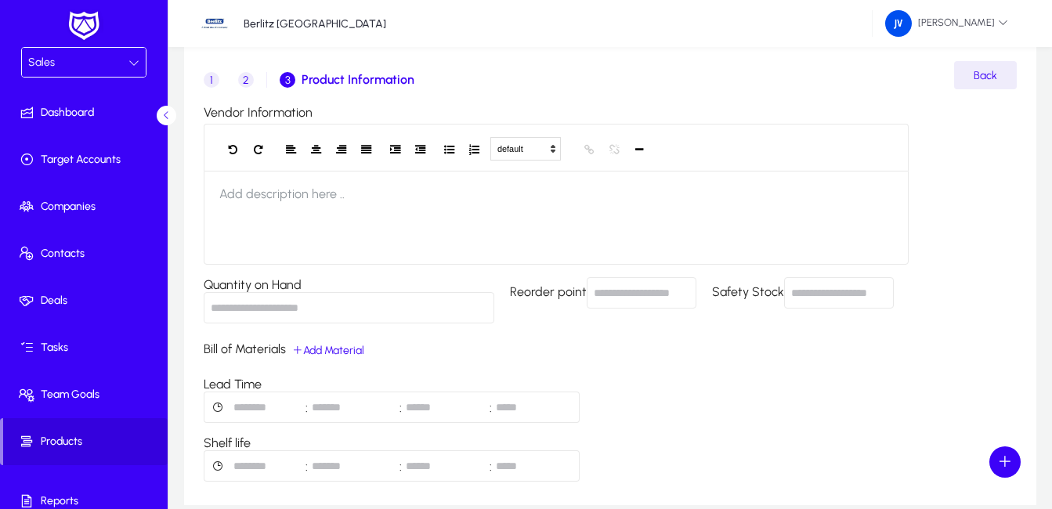
scroll to position [99, 0]
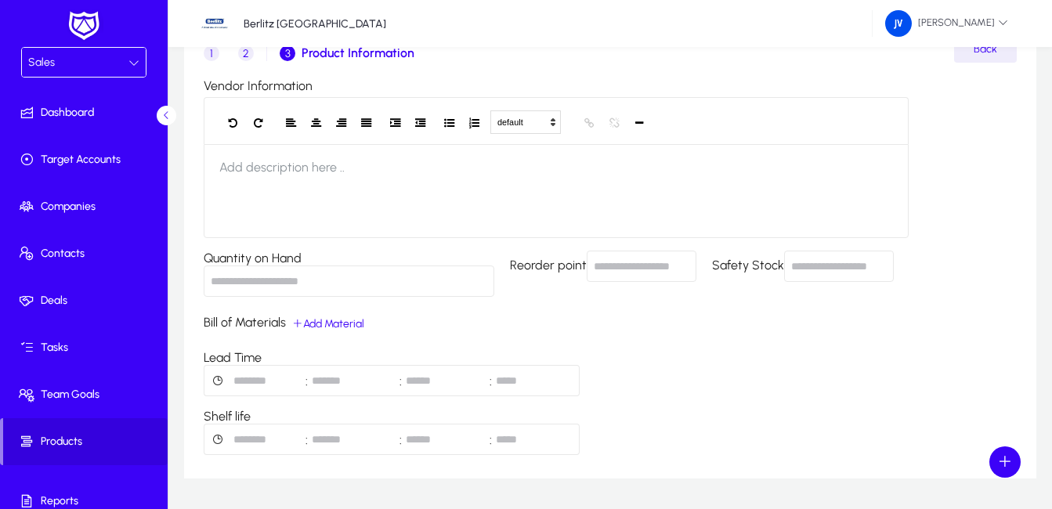
click at [211, 57] on span "1" at bounding box center [212, 53] width 16 height 16
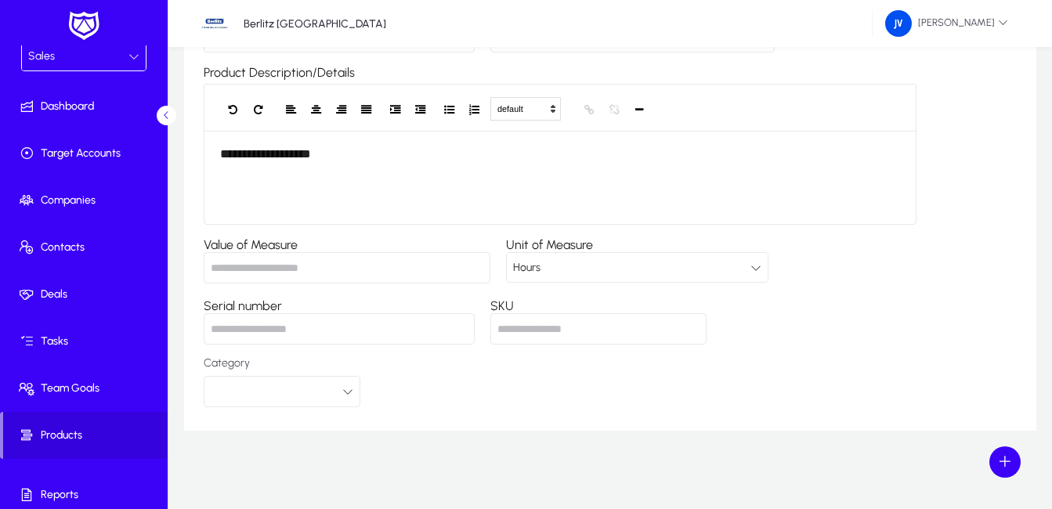
scroll to position [0, 0]
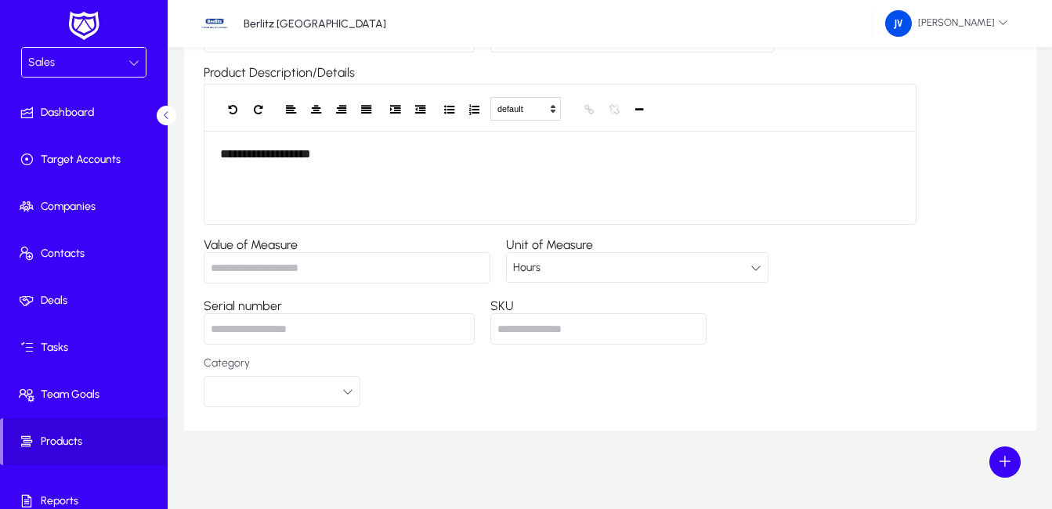
click at [159, 69] on div "Sales" at bounding box center [84, 68] width 168 height 42
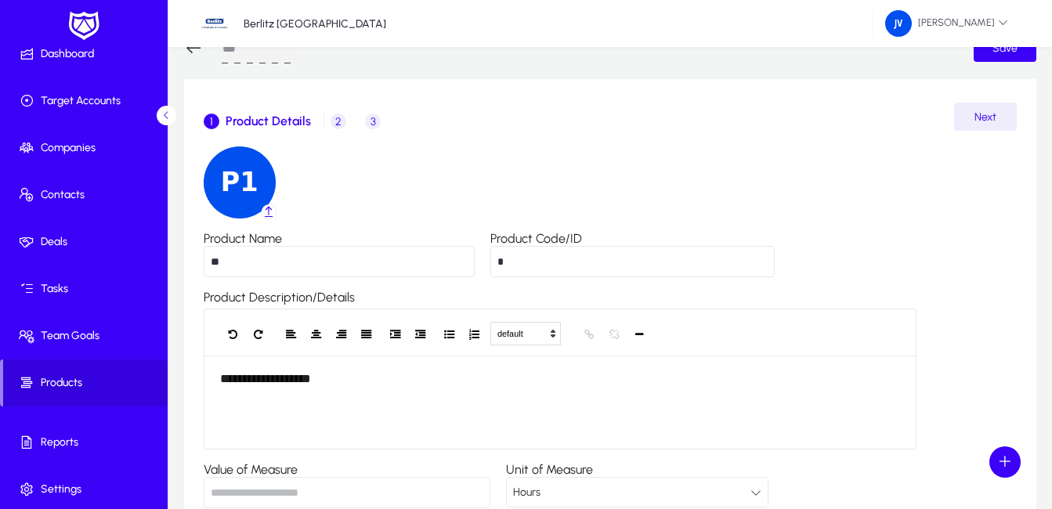
scroll to position [99, 0]
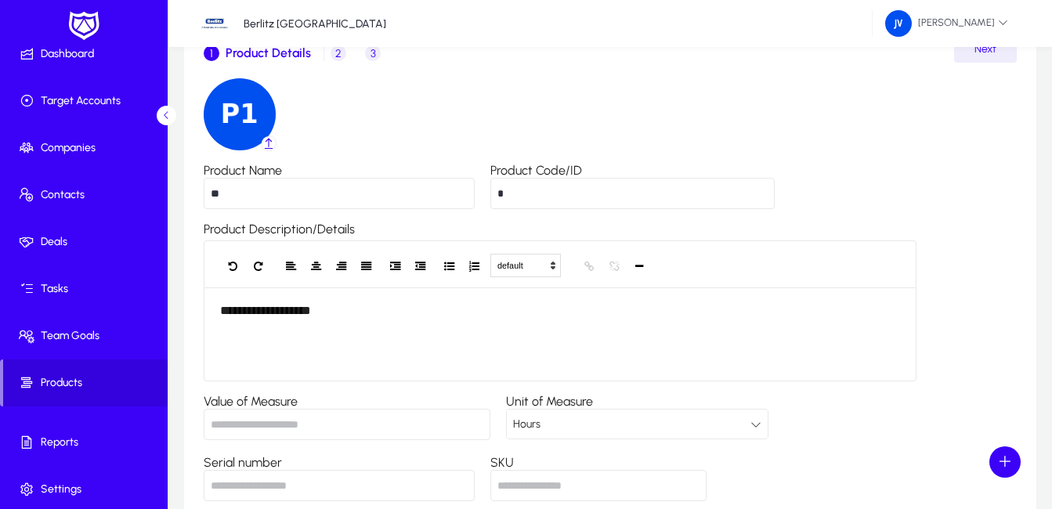
click at [761, 423] on icon at bounding box center [755, 424] width 11 height 11
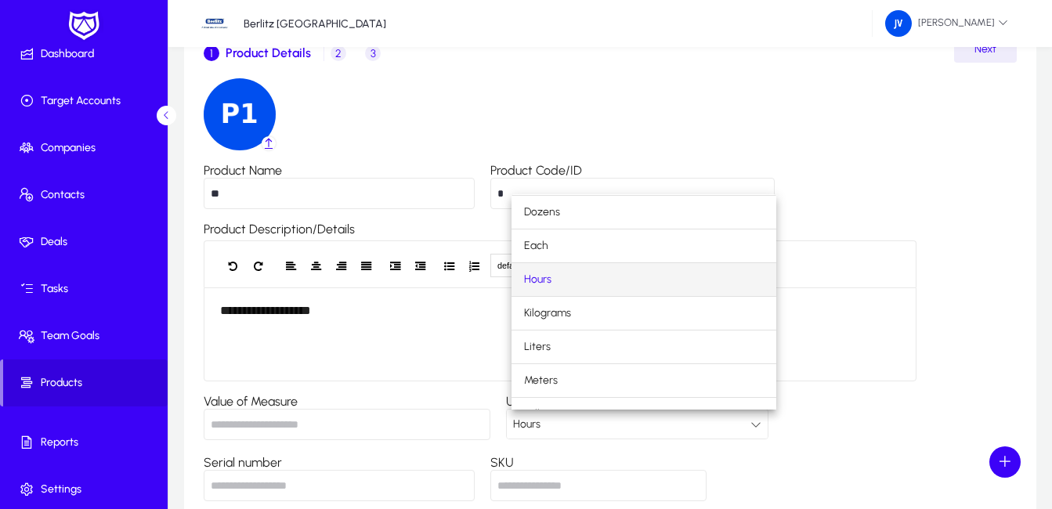
scroll to position [0, 0]
click at [558, 272] on mat-option "Each" at bounding box center [644, 278] width 265 height 33
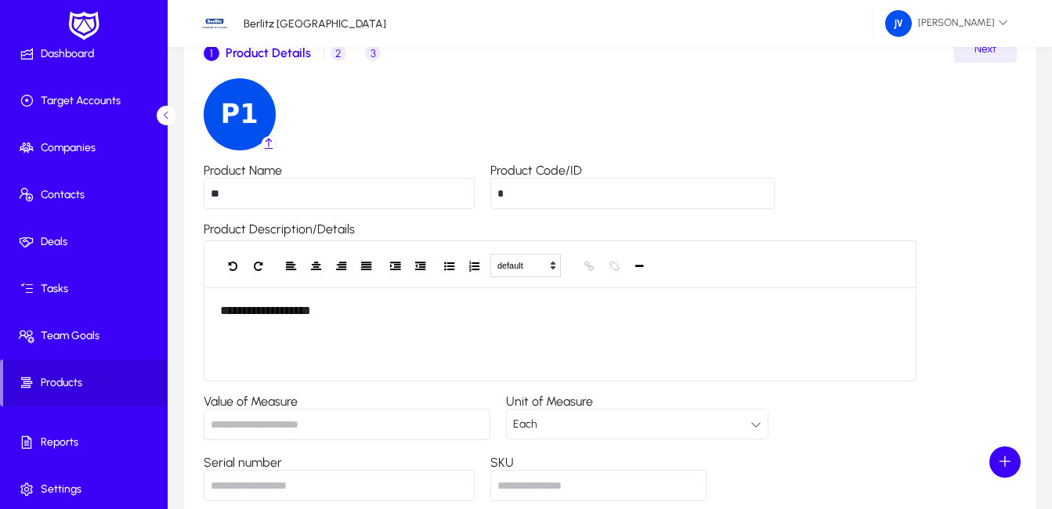
click at [750, 429] on div "Each" at bounding box center [631, 424] width 237 height 20
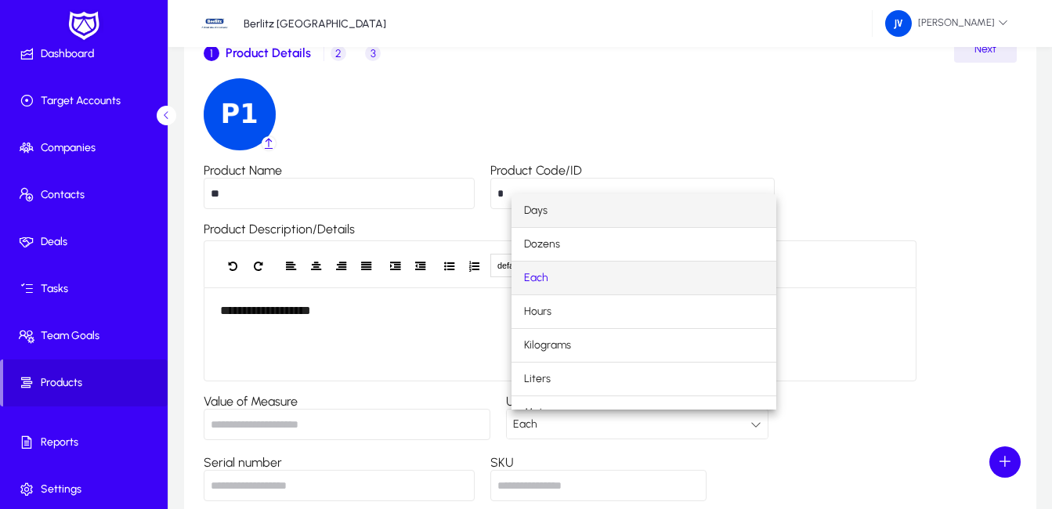
click at [579, 208] on mat-option "Days" at bounding box center [644, 210] width 265 height 33
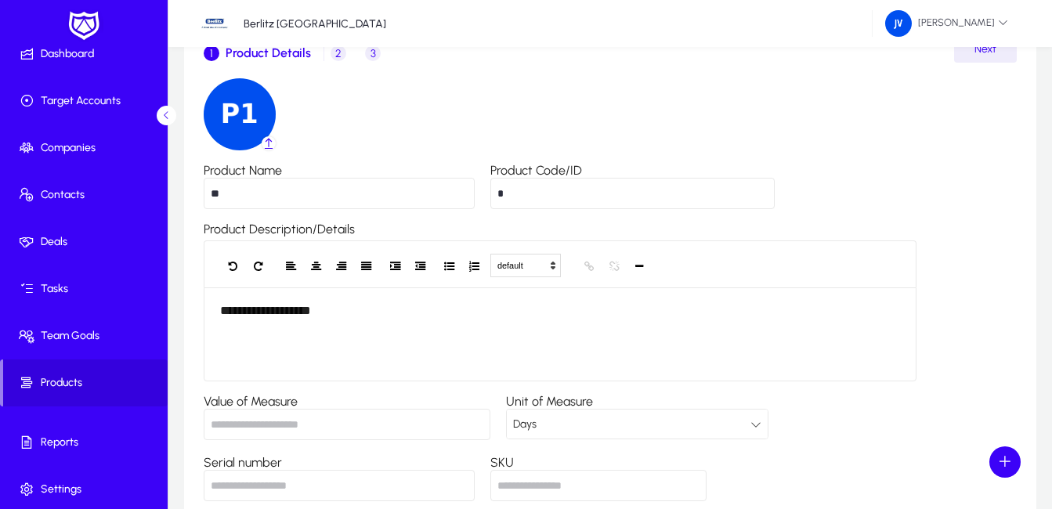
click at [559, 429] on div "Days" at bounding box center [631, 424] width 237 height 20
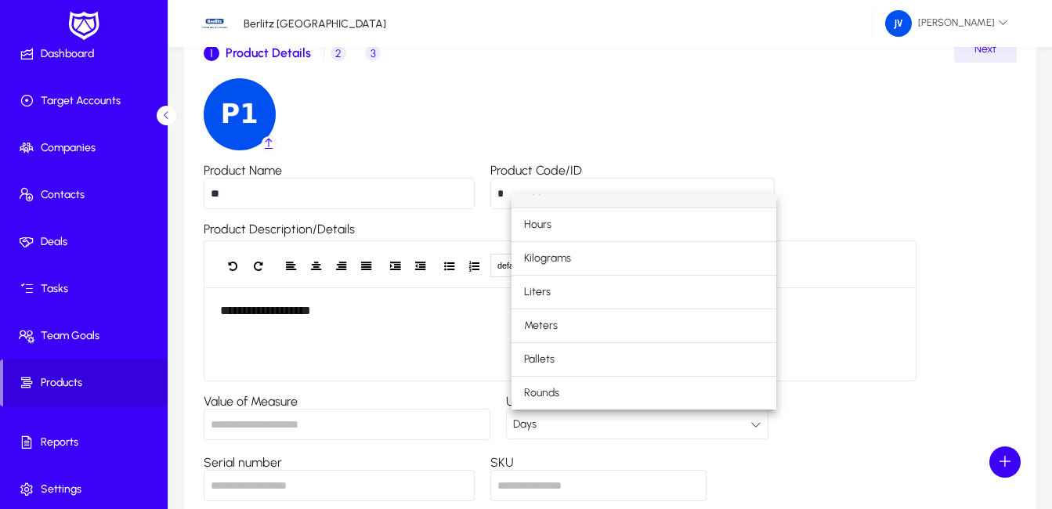
scroll to position [88, 0]
click at [592, 227] on mat-option "Hours" at bounding box center [644, 224] width 265 height 33
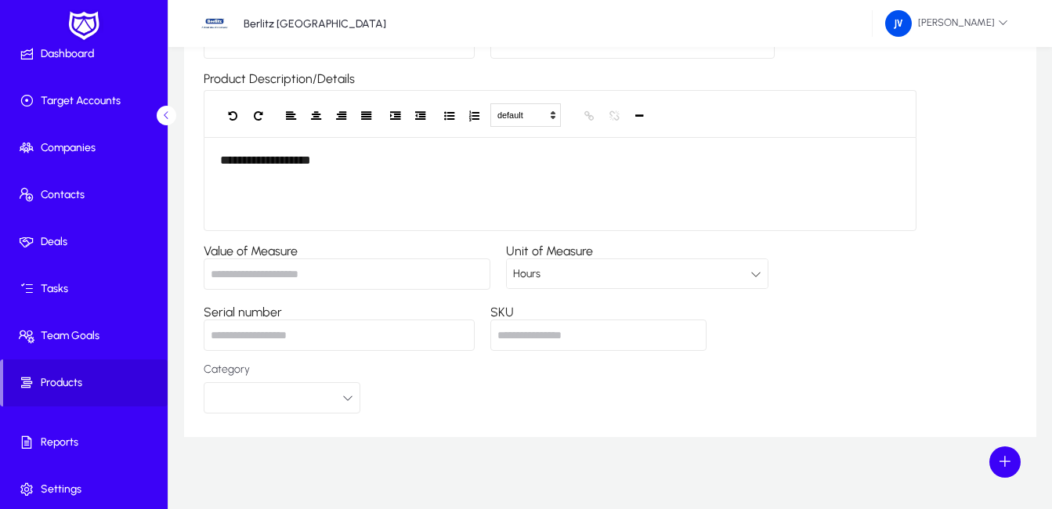
scroll to position [255, 0]
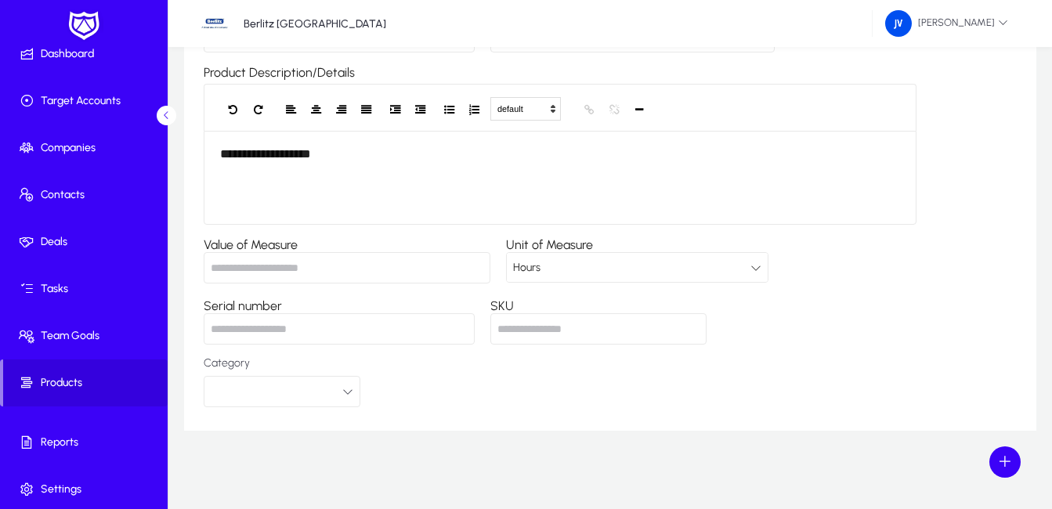
click at [385, 264] on input "Value of Measure" at bounding box center [347, 267] width 287 height 31
click at [878, 354] on div "**********" at bounding box center [610, 165] width 813 height 486
click at [346, 392] on icon "button" at bounding box center [347, 391] width 11 height 11
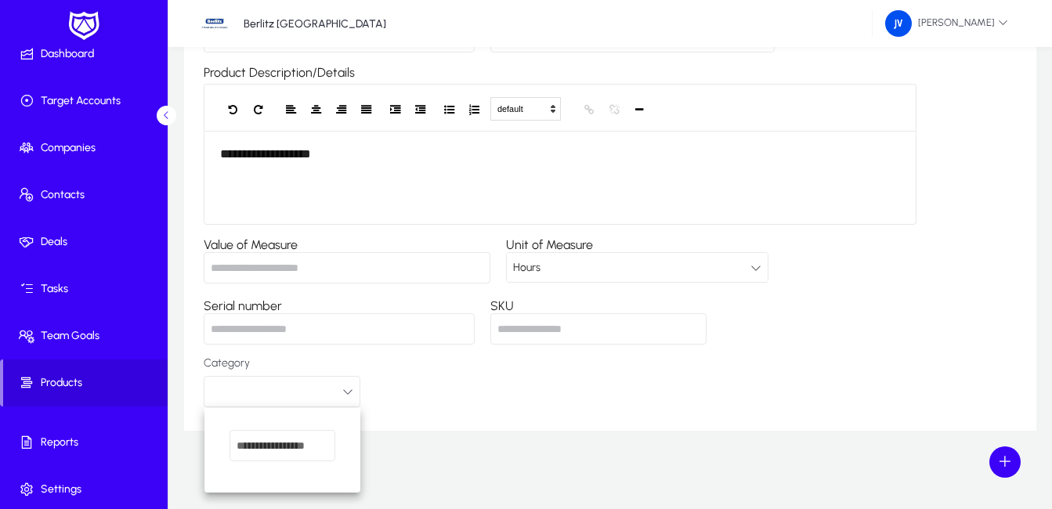
click at [483, 382] on div at bounding box center [526, 254] width 1052 height 509
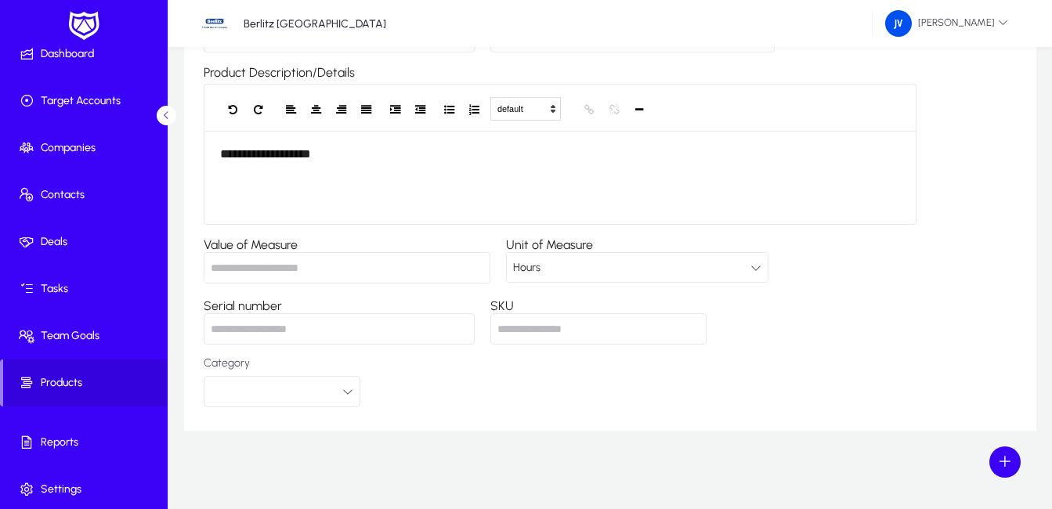
click at [353, 392] on button "button" at bounding box center [282, 391] width 157 height 31
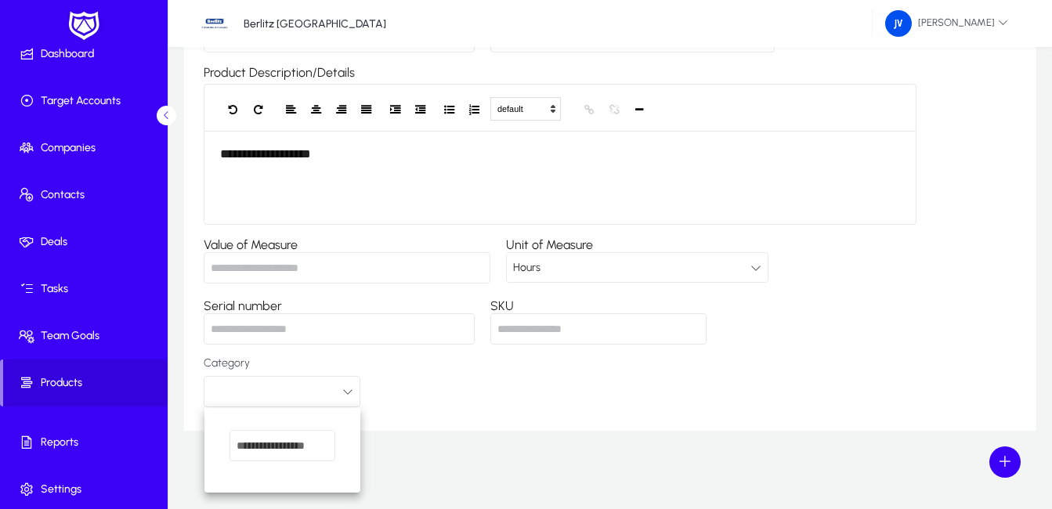
click at [309, 443] on input "dropdown search" at bounding box center [283, 445] width 106 height 31
click at [468, 408] on div at bounding box center [526, 254] width 1052 height 509
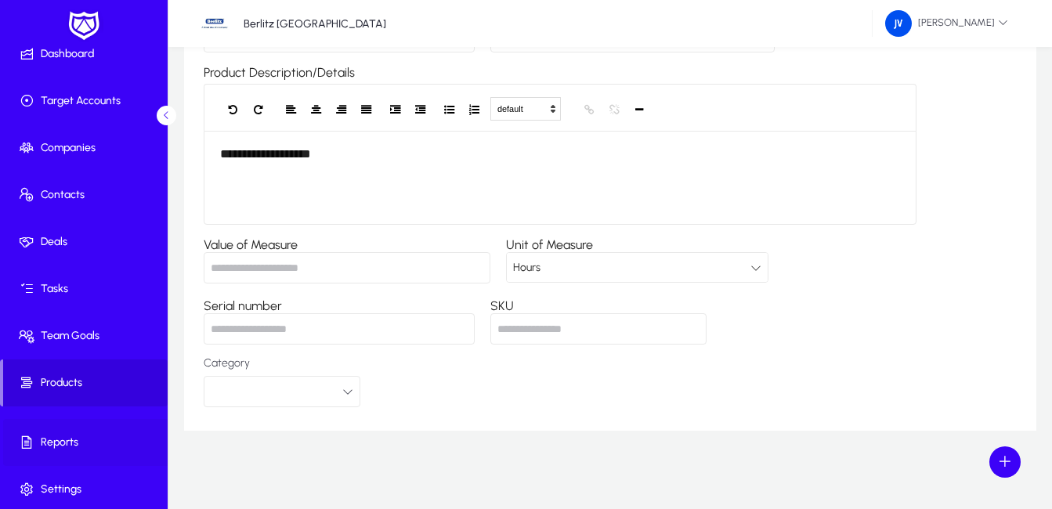
click at [76, 439] on span "Reports" at bounding box center [87, 443] width 168 height 16
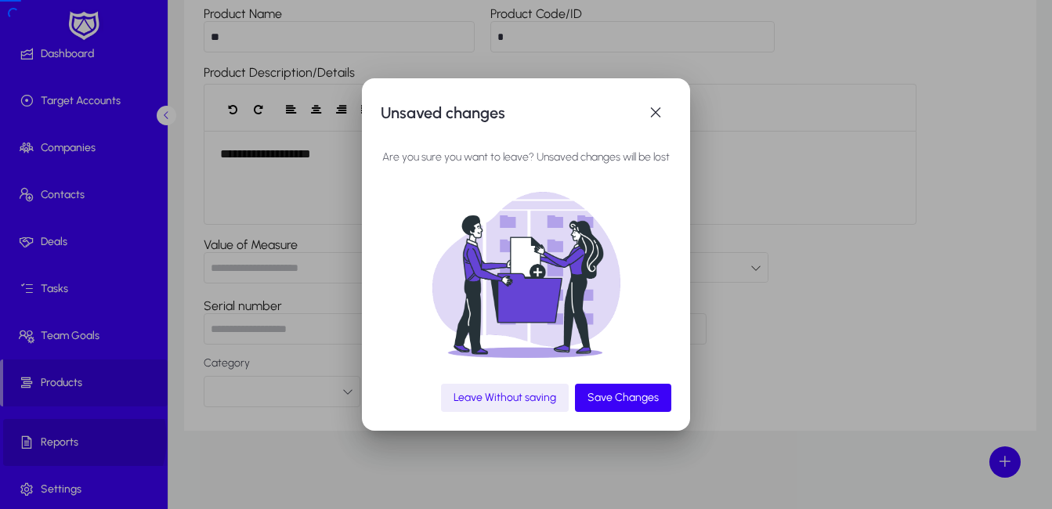
scroll to position [0, 0]
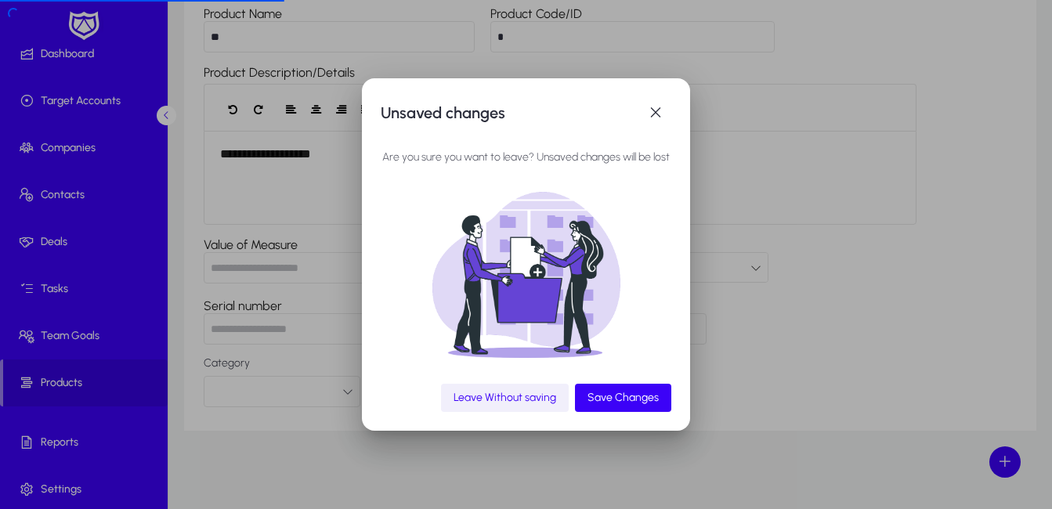
click at [515, 403] on span "Leave Without saving" at bounding box center [505, 397] width 103 height 13
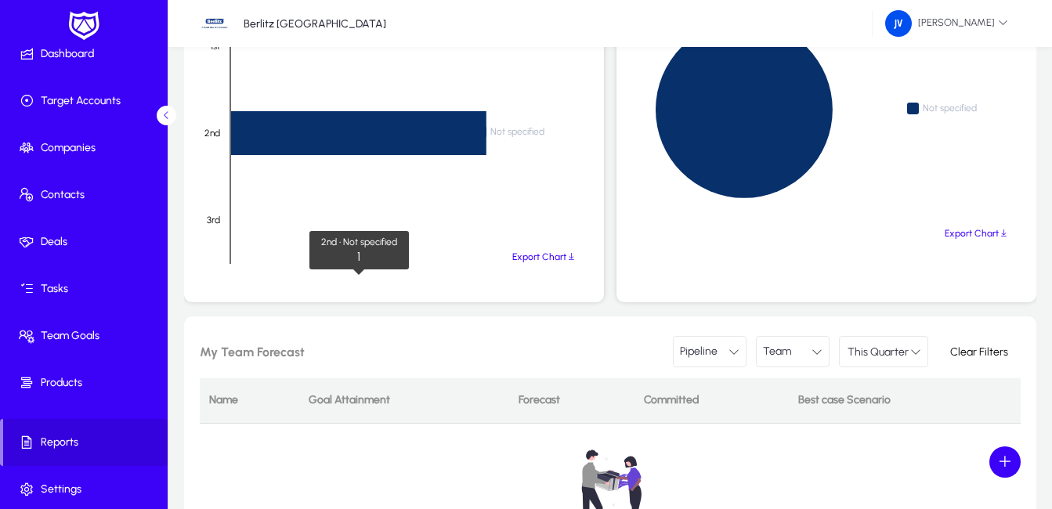
scroll to position [612, 0]
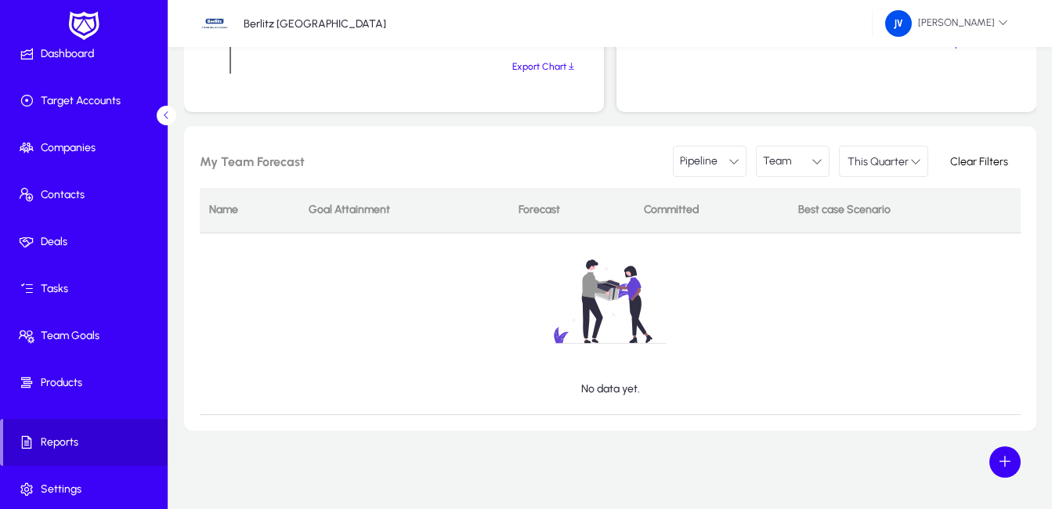
click at [73, 443] on span "Reports" at bounding box center [85, 443] width 165 height 16
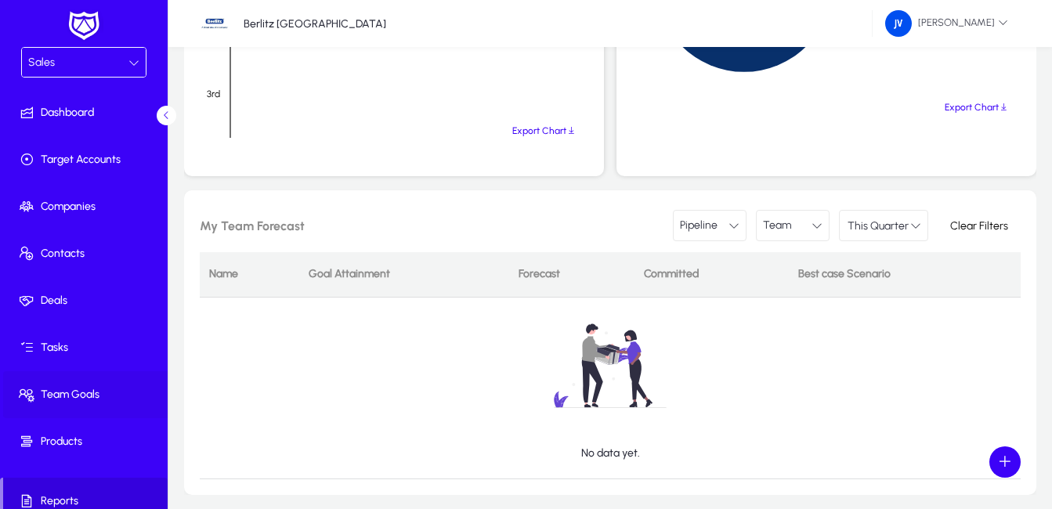
scroll to position [298, 0]
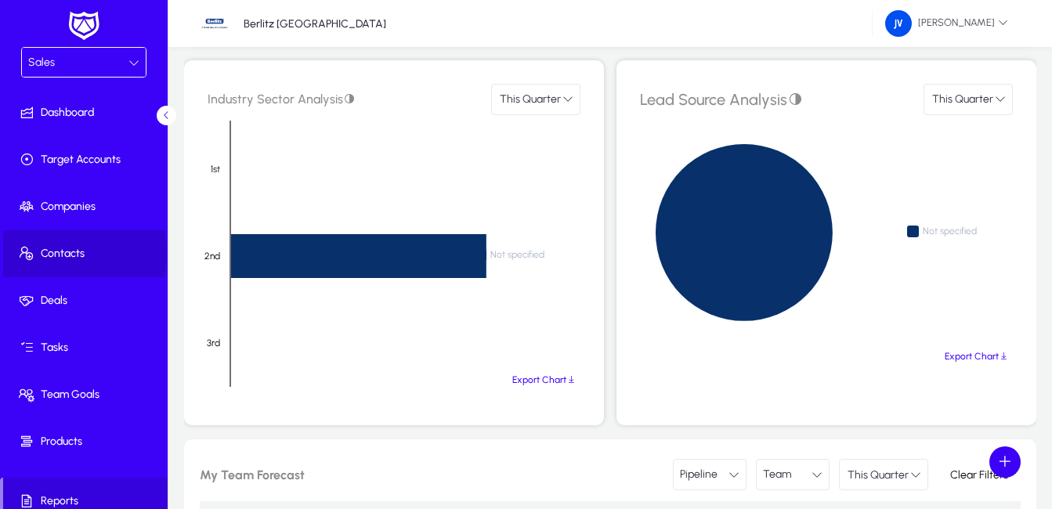
click at [77, 252] on span "Contacts" at bounding box center [87, 254] width 168 height 16
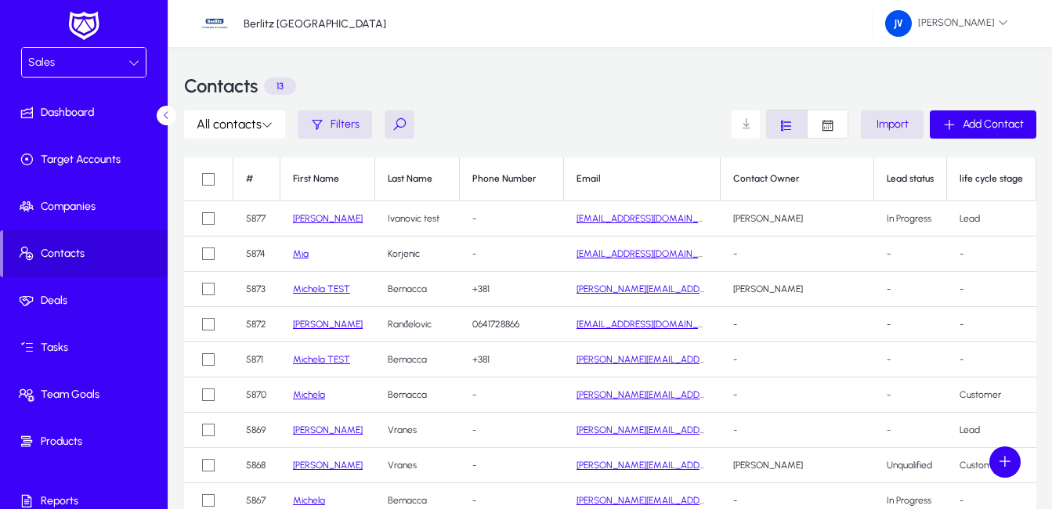
click at [335, 360] on link "Michela TEST" at bounding box center [321, 359] width 57 height 11
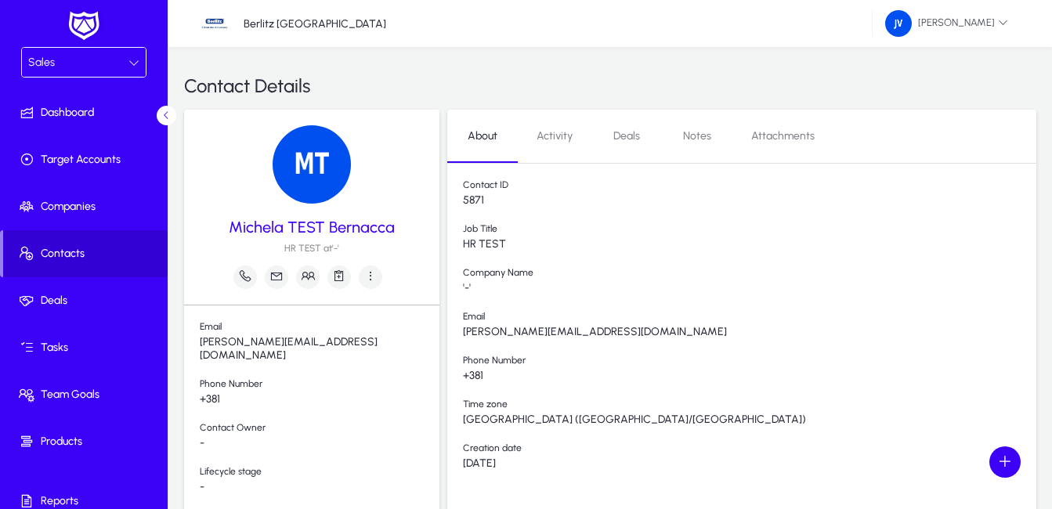
click at [75, 246] on span "Contacts" at bounding box center [85, 254] width 165 height 16
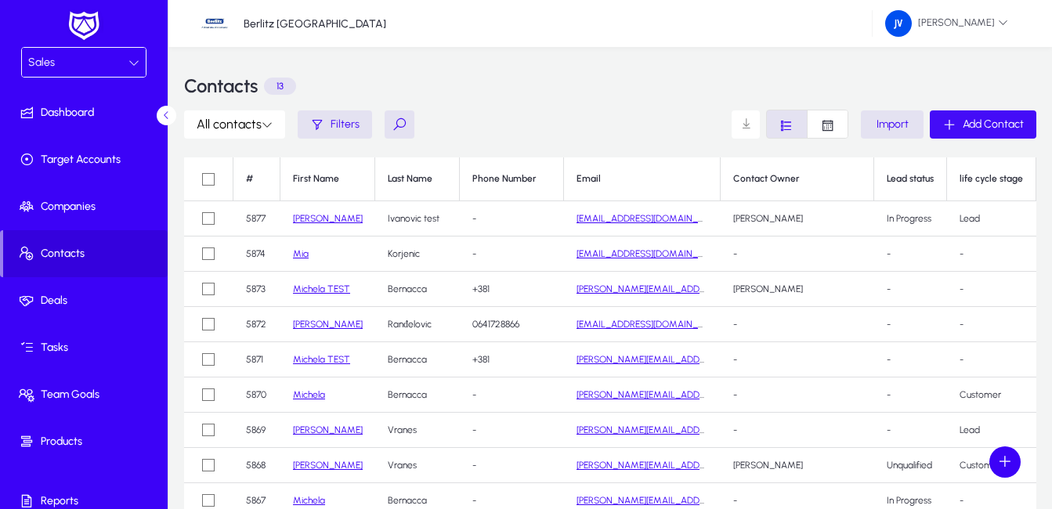
click at [991, 121] on span "Add Contact" at bounding box center [993, 124] width 61 height 13
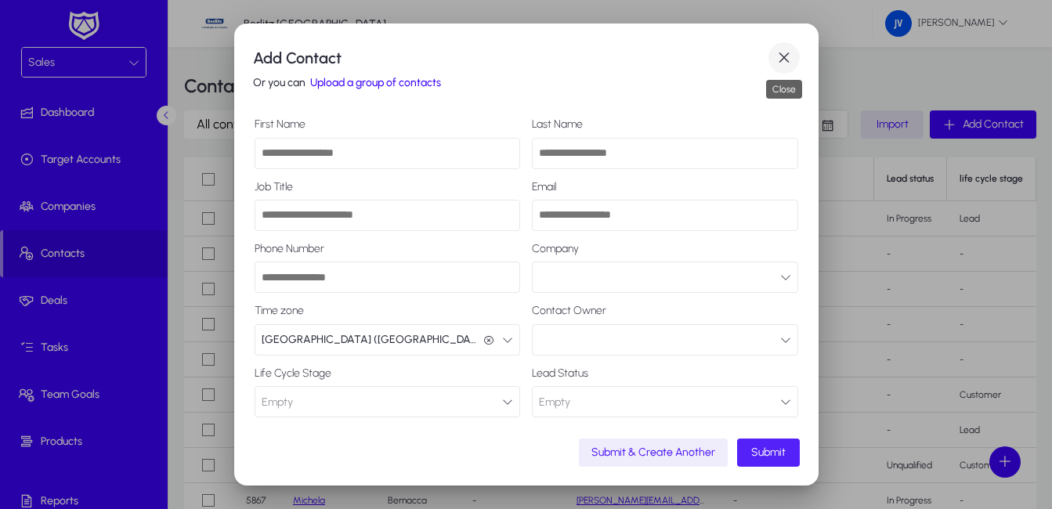
click at [783, 53] on span "button" at bounding box center [784, 57] width 31 height 31
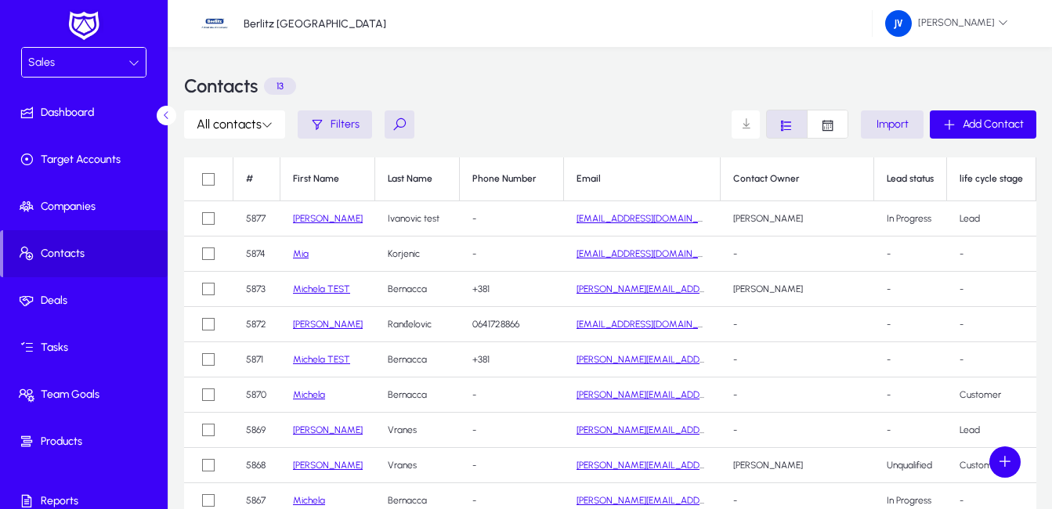
click at [133, 63] on icon at bounding box center [133, 62] width 11 height 11
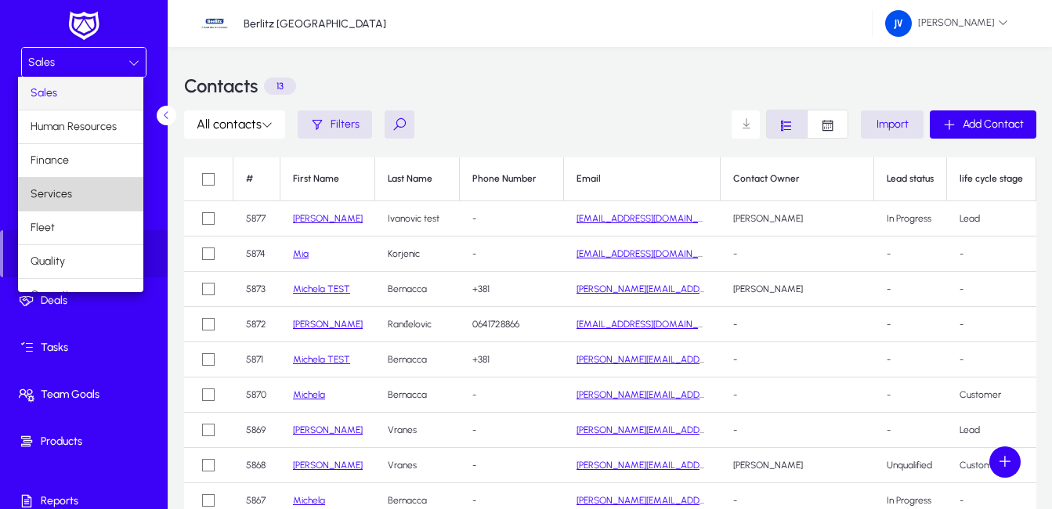
click at [82, 186] on mat-option "Services" at bounding box center [80, 194] width 125 height 33
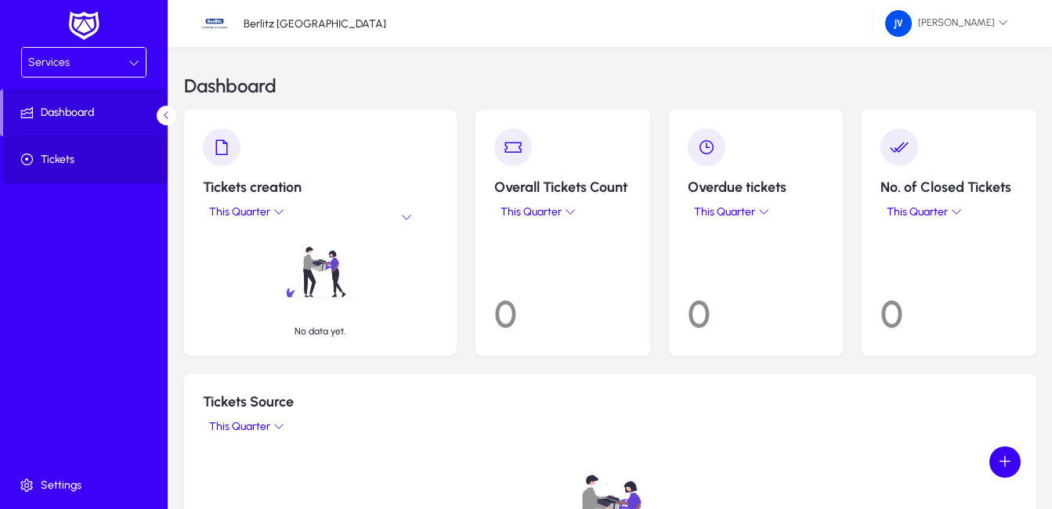
click at [62, 155] on span "Tickets" at bounding box center [87, 160] width 168 height 16
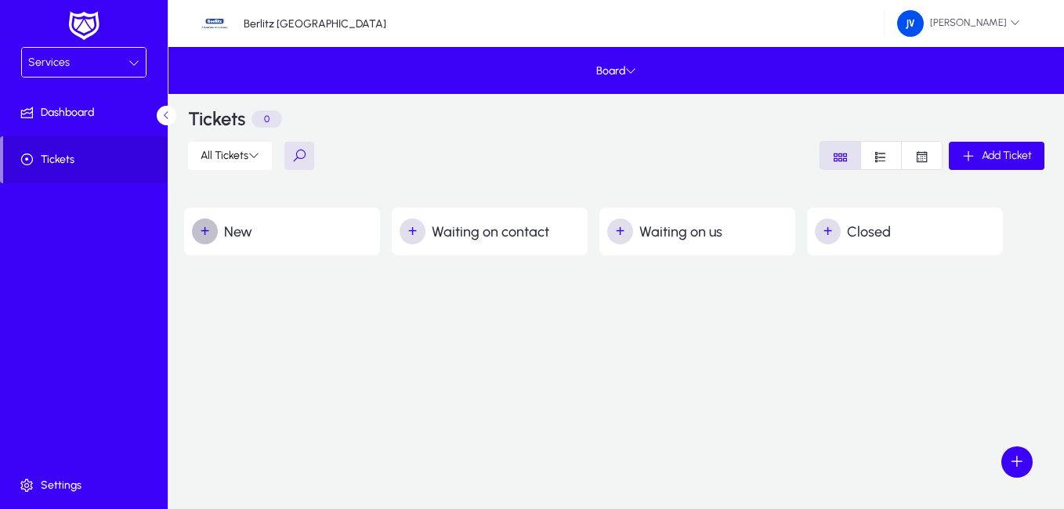
click at [204, 227] on span "button" at bounding box center [205, 231] width 31 height 31
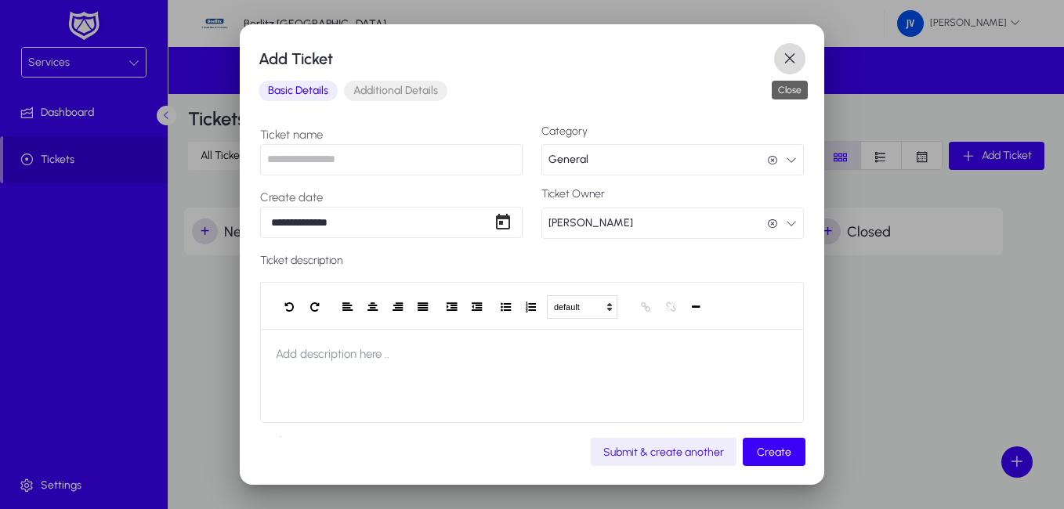
click at [794, 58] on span "button" at bounding box center [789, 58] width 31 height 31
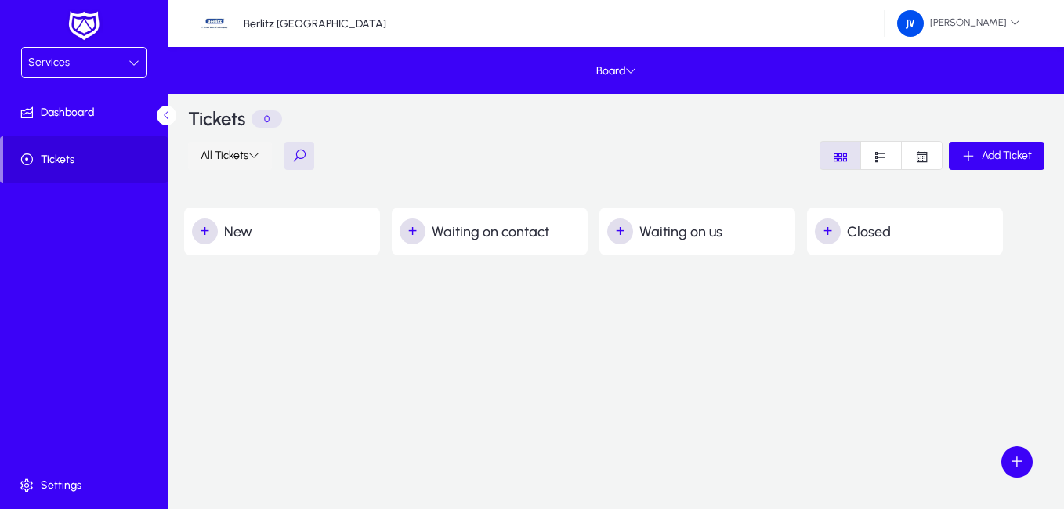
click at [255, 157] on icon at bounding box center [253, 155] width 11 height 11
click at [255, 157] on div at bounding box center [532, 254] width 1064 height 509
click at [421, 231] on span "button" at bounding box center [412, 231] width 31 height 31
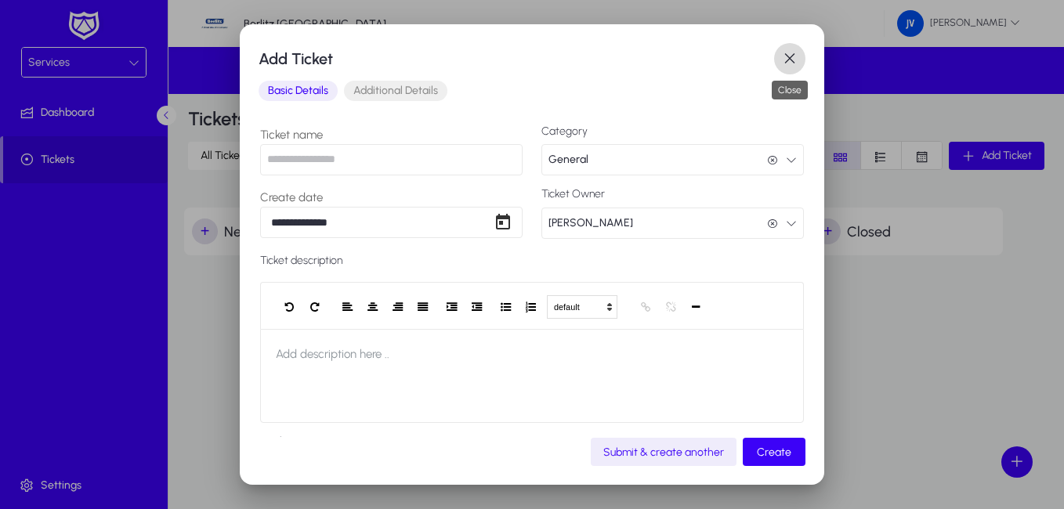
click at [800, 50] on span "button" at bounding box center [789, 58] width 31 height 31
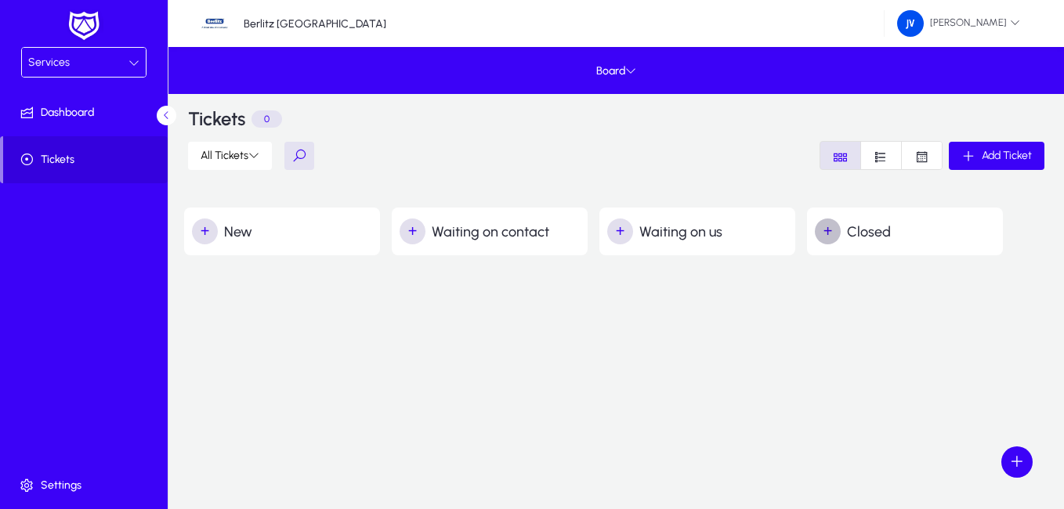
click at [837, 230] on span "button" at bounding box center [827, 231] width 31 height 31
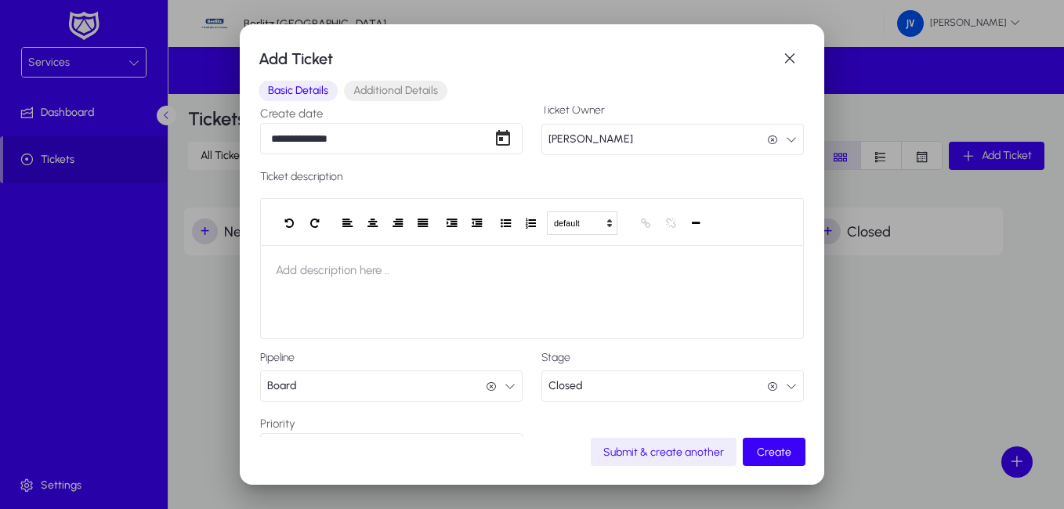
scroll to position [140, 0]
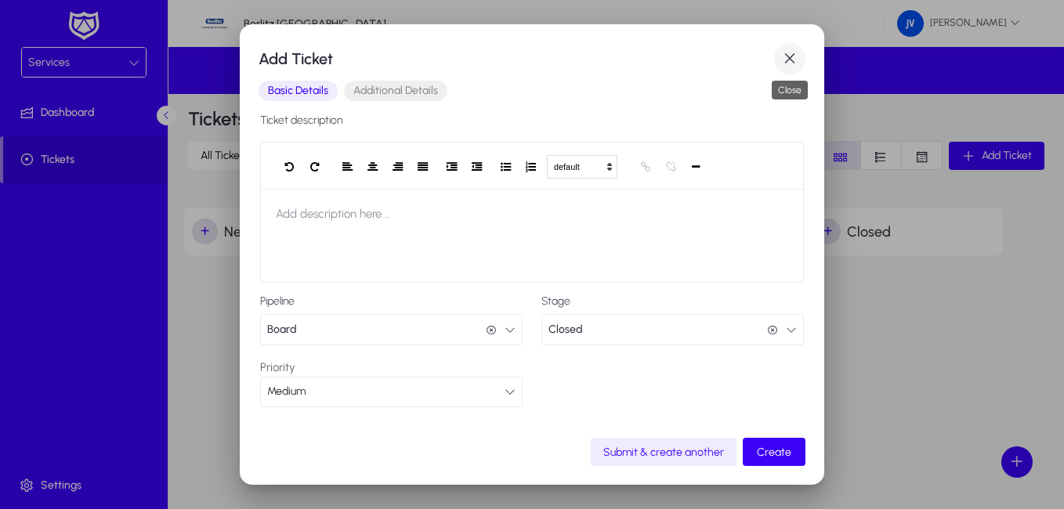
click at [795, 59] on span "button" at bounding box center [789, 58] width 31 height 31
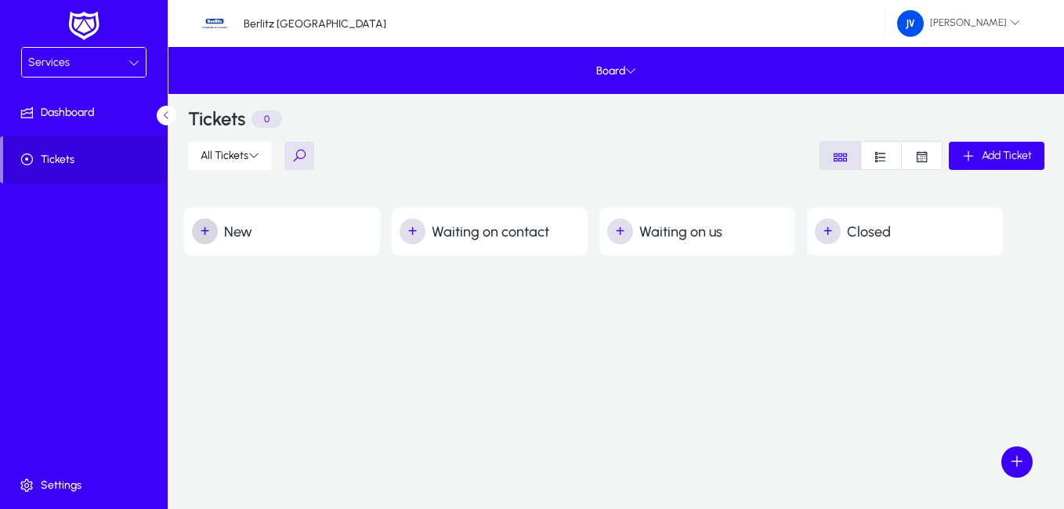
click at [215, 231] on span "button" at bounding box center [205, 231] width 31 height 31
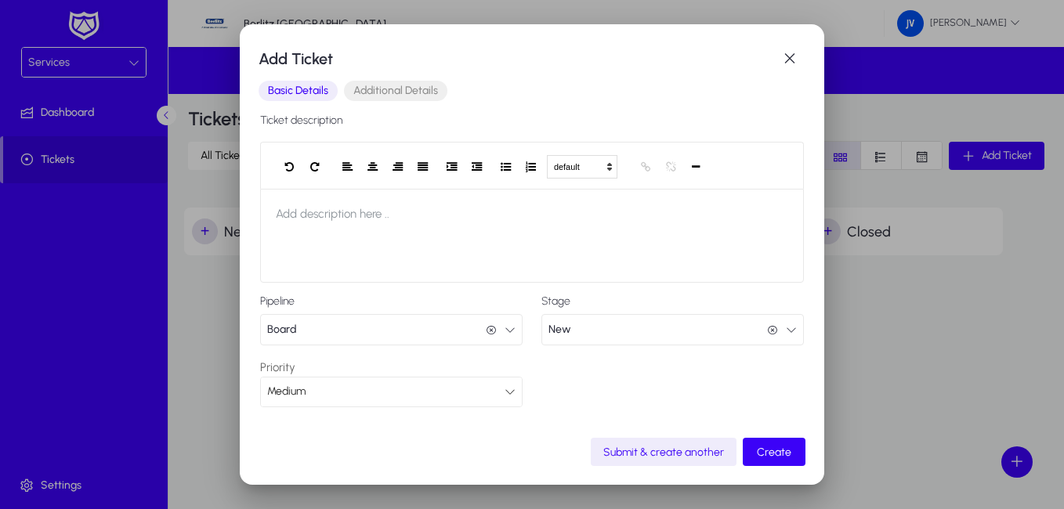
click at [506, 330] on icon "button" at bounding box center [510, 329] width 11 height 11
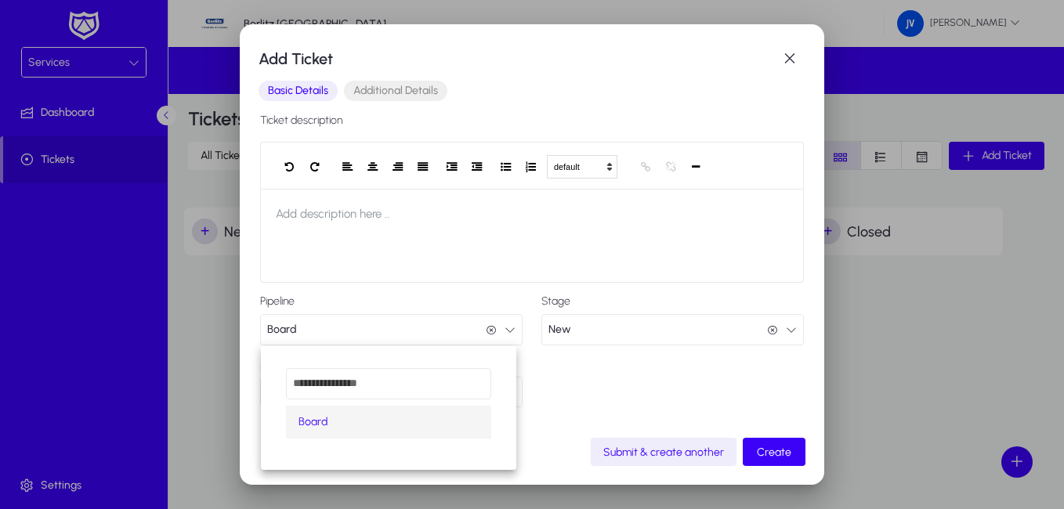
click at [506, 330] on div at bounding box center [532, 254] width 1064 height 509
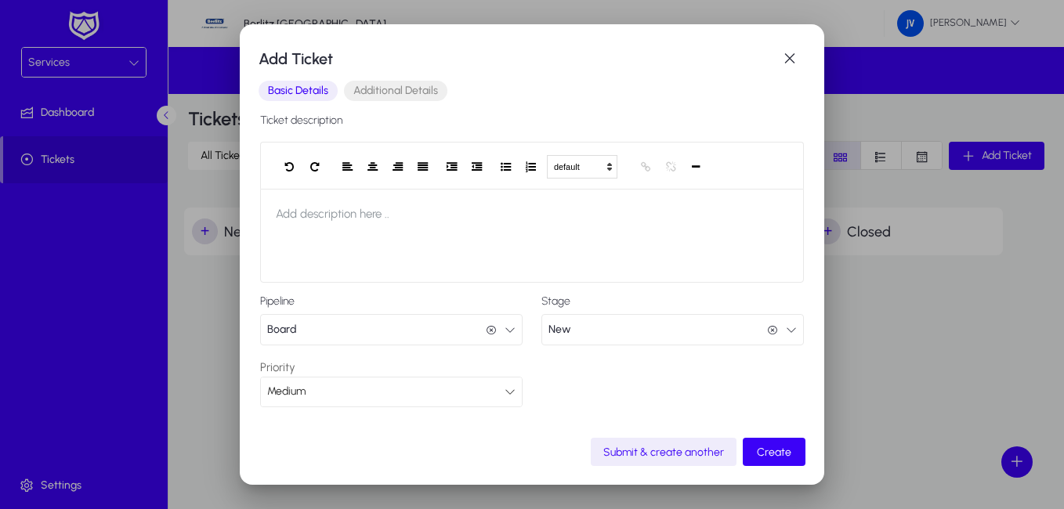
click at [786, 329] on icon "button" at bounding box center [791, 329] width 11 height 11
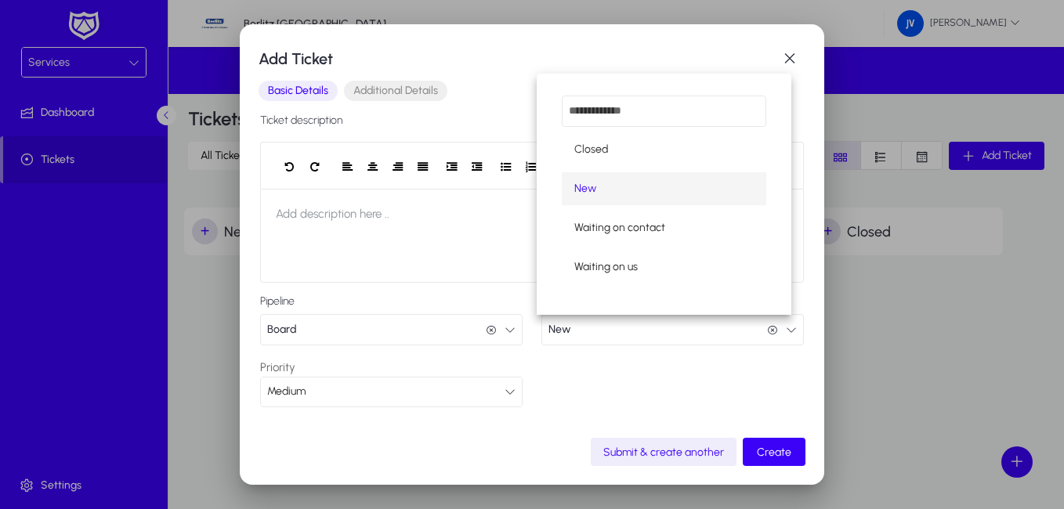
click at [361, 389] on div at bounding box center [532, 254] width 1064 height 509
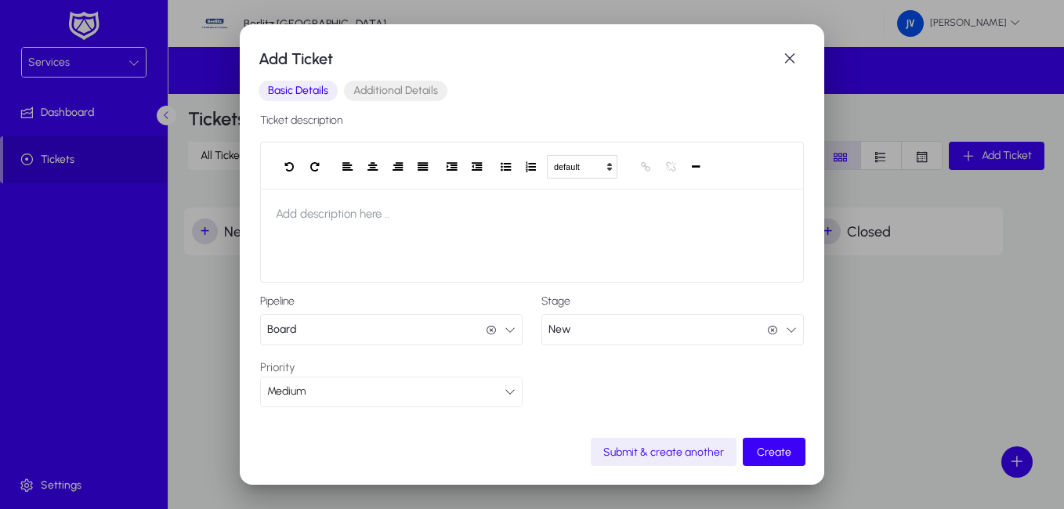
click at [505, 395] on icon at bounding box center [510, 391] width 11 height 11
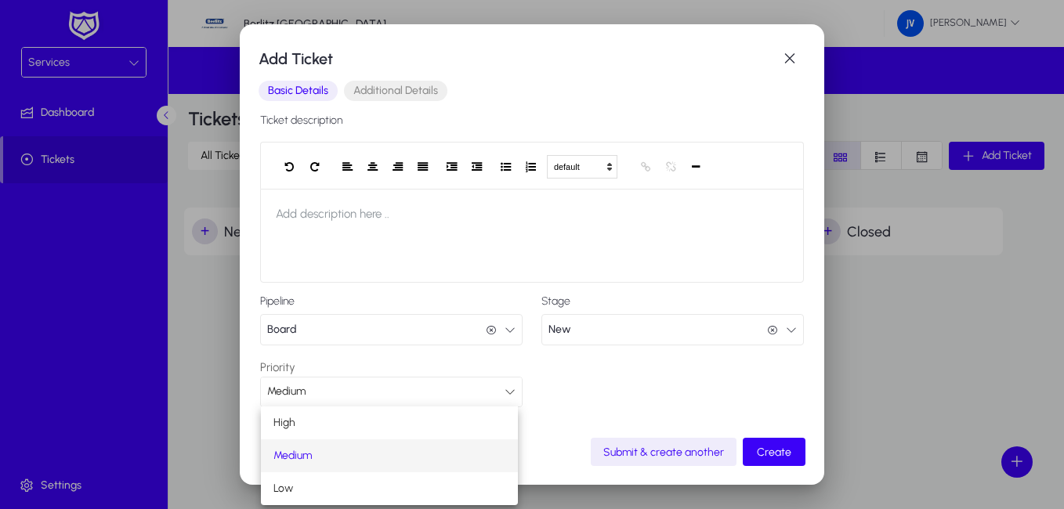
click at [501, 395] on div at bounding box center [532, 254] width 1064 height 509
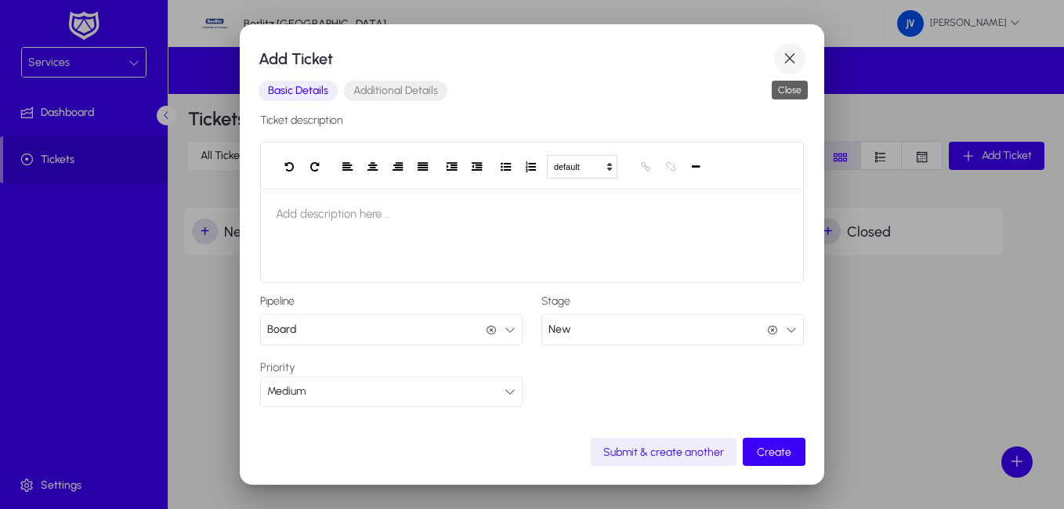
click at [783, 56] on span "button" at bounding box center [789, 58] width 31 height 31
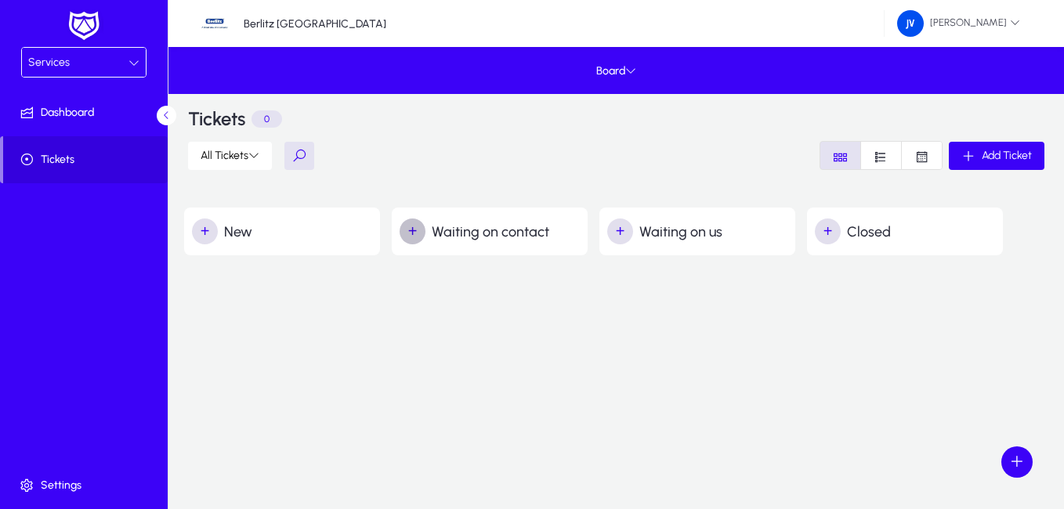
click at [411, 230] on span "button" at bounding box center [412, 231] width 31 height 31
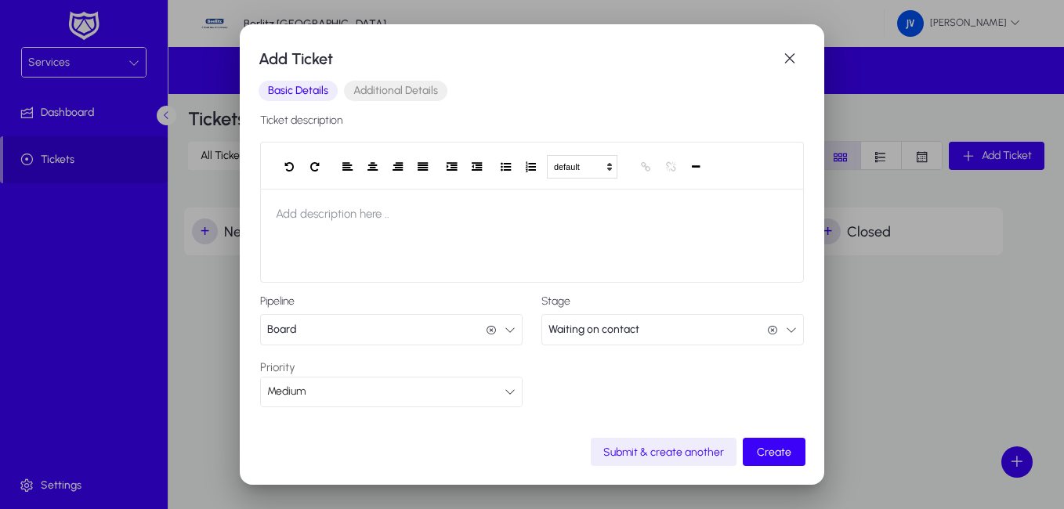
scroll to position [0, 0]
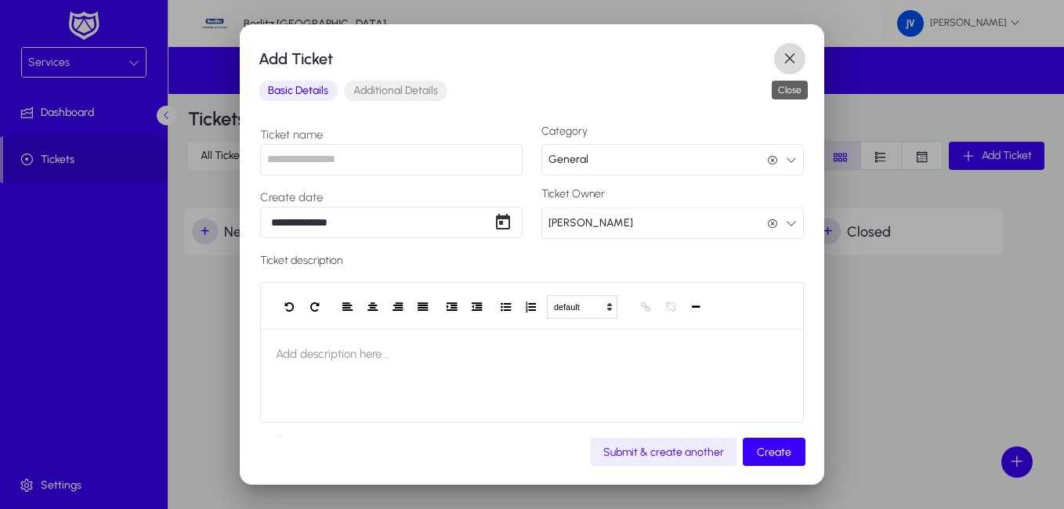
click at [790, 58] on span "button" at bounding box center [789, 58] width 31 height 31
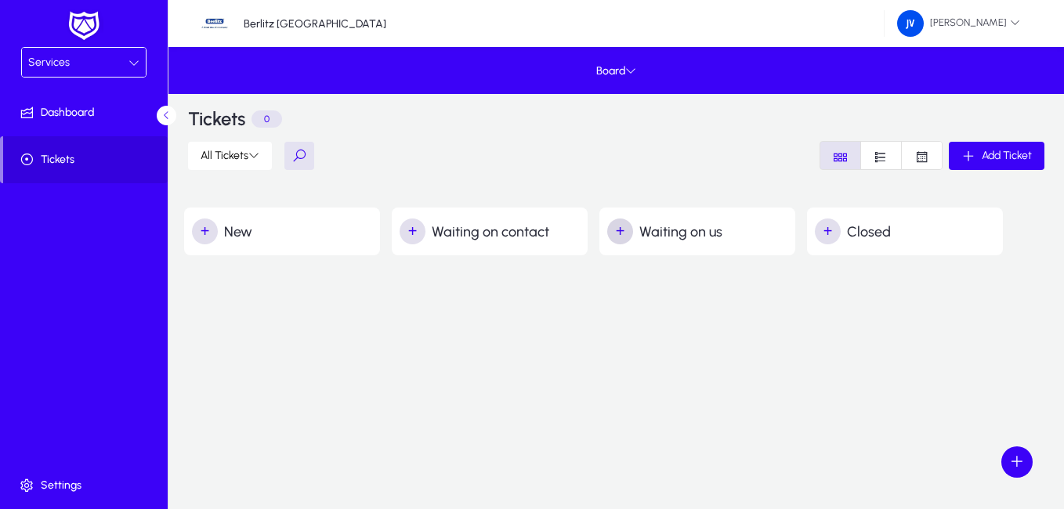
click at [620, 229] on span "button" at bounding box center [620, 231] width 31 height 31
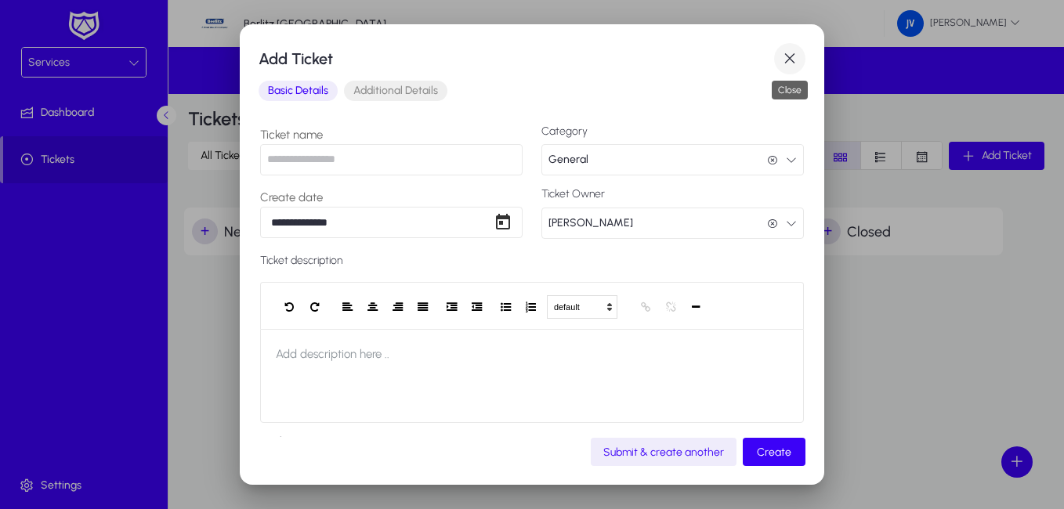
click at [796, 53] on span "button" at bounding box center [789, 58] width 31 height 31
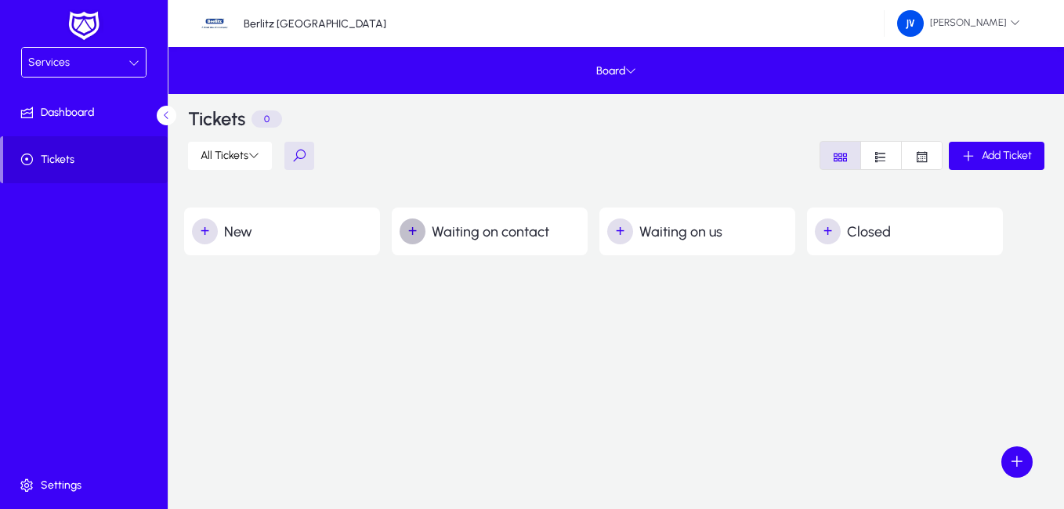
click at [408, 229] on span "button" at bounding box center [412, 231] width 31 height 31
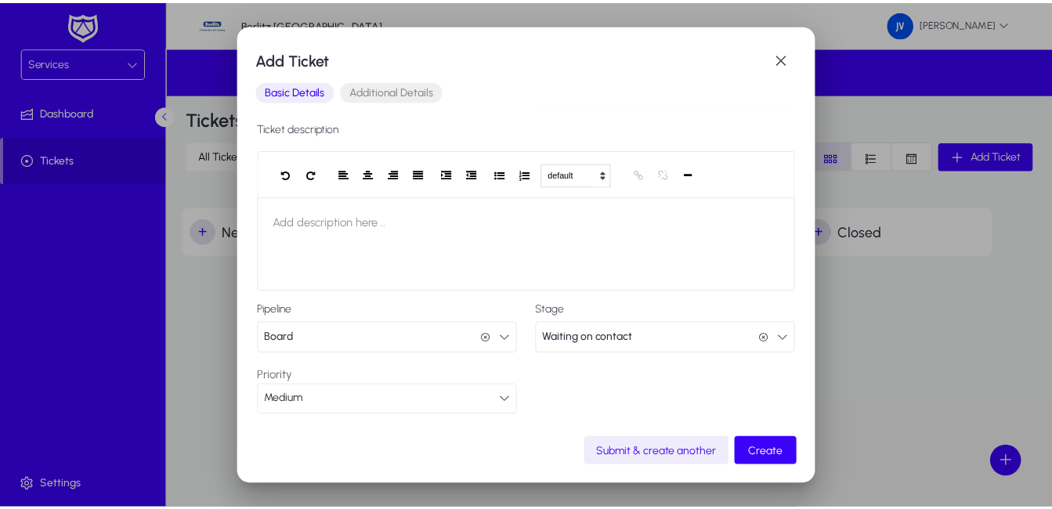
scroll to position [140, 0]
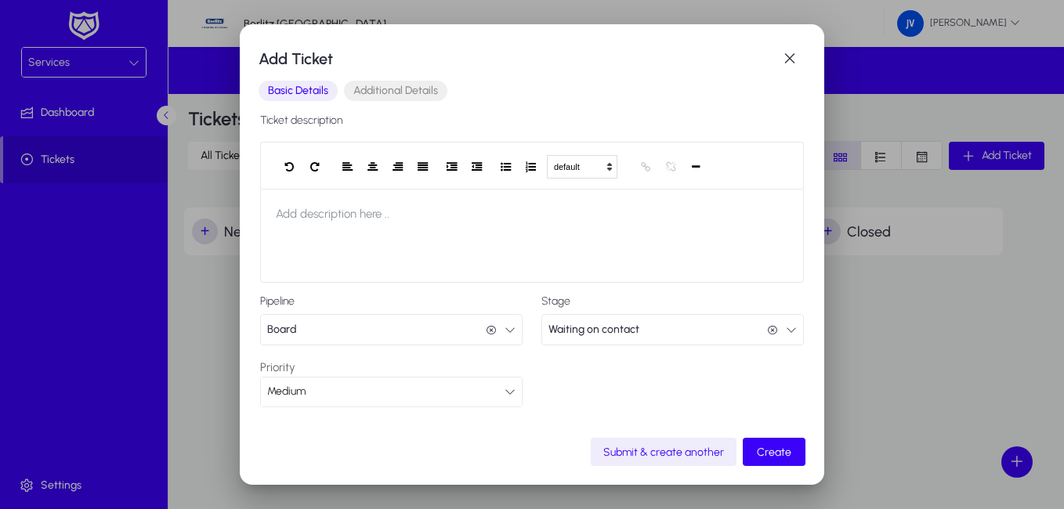
click at [486, 330] on icon "button" at bounding box center [491, 330] width 11 height 11
click at [790, 56] on span "button" at bounding box center [789, 58] width 31 height 31
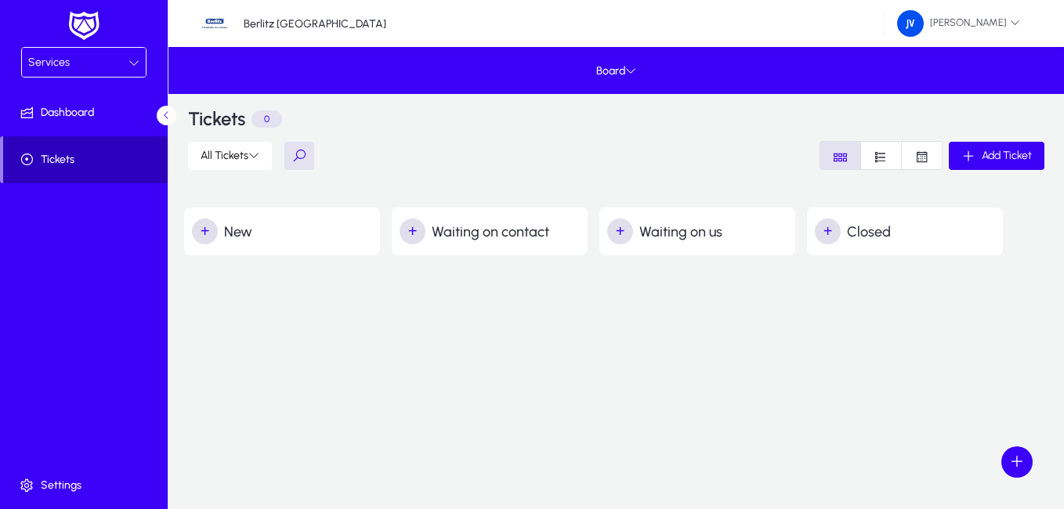
click at [98, 163] on span "Tickets" at bounding box center [85, 160] width 165 height 16
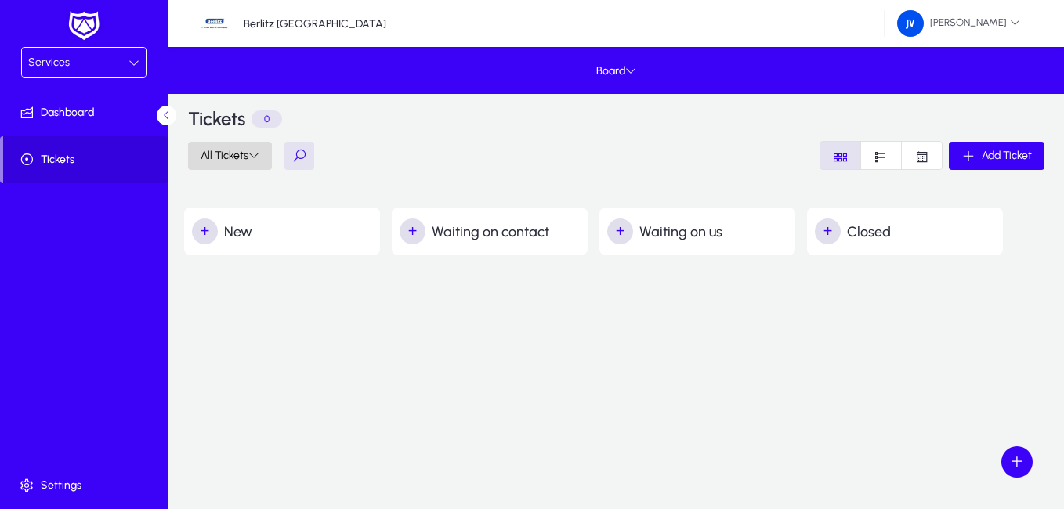
click at [251, 154] on icon at bounding box center [253, 155] width 11 height 11
click at [251, 154] on div at bounding box center [532, 254] width 1064 height 509
click at [159, 115] on button at bounding box center [167, 116] width 20 height 20
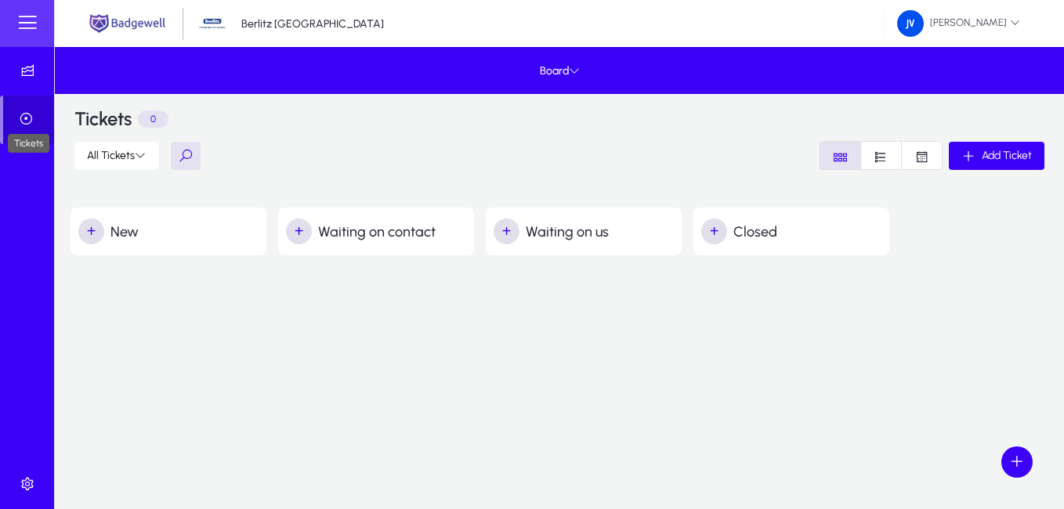
click at [30, 123] on icon at bounding box center [29, 119] width 22 height 16
click at [24, 115] on icon at bounding box center [29, 119] width 22 height 16
click at [26, 71] on icon at bounding box center [31, 71] width 22 height 16
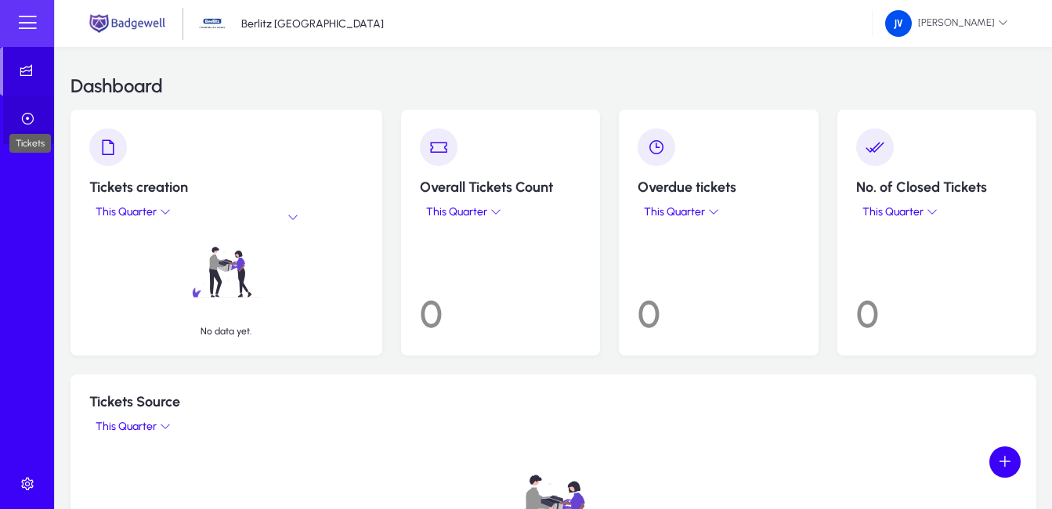
click at [24, 117] on icon at bounding box center [31, 119] width 22 height 16
click at [51, 124] on span at bounding box center [30, 120] width 54 height 38
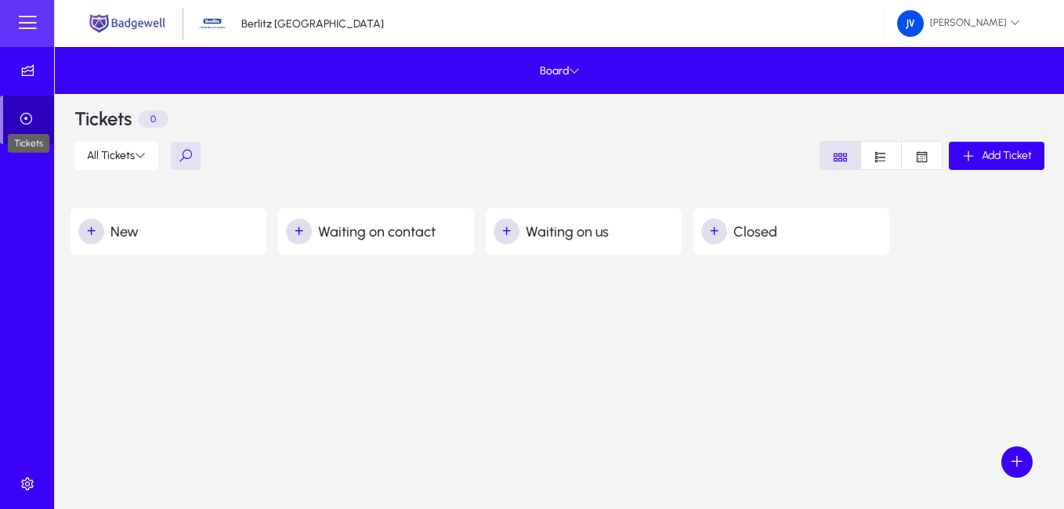
click at [30, 118] on icon at bounding box center [29, 119] width 22 height 16
click at [67, 115] on div "Tickets 0 All Tickets Add Ticket" at bounding box center [559, 146] width 1009 height 105
click at [577, 65] on icon at bounding box center [574, 70] width 11 height 11
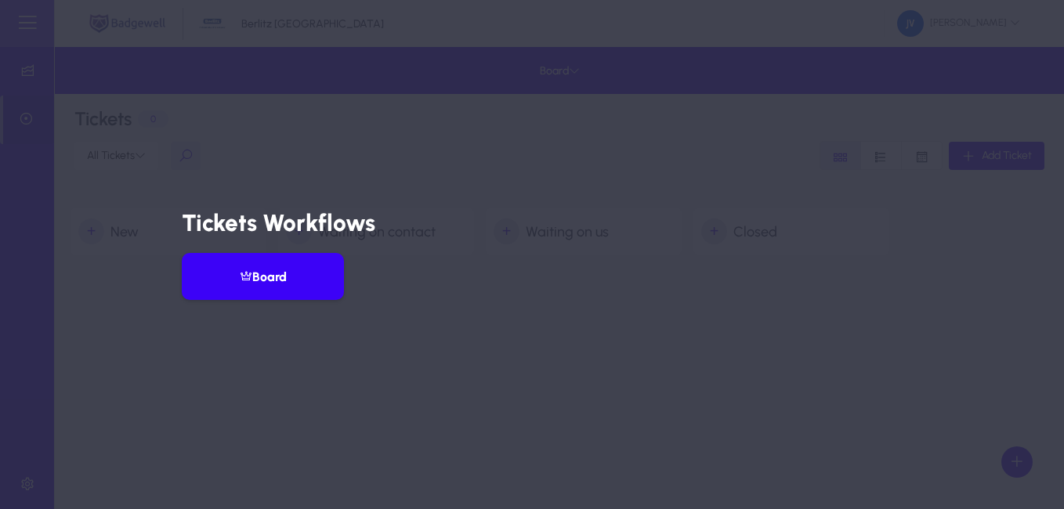
click at [302, 277] on button "Board" at bounding box center [263, 276] width 162 height 47
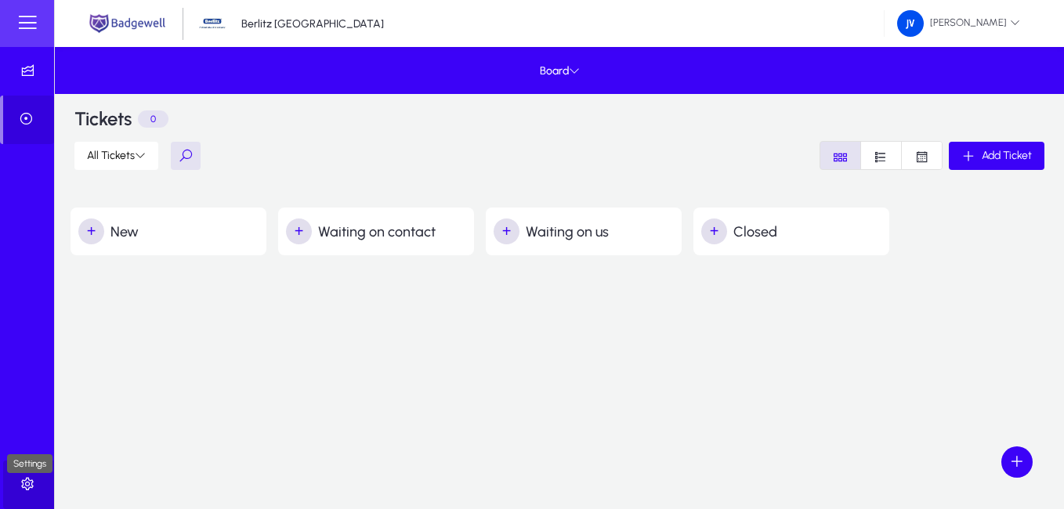
click at [29, 482] on icon at bounding box center [31, 484] width 22 height 16
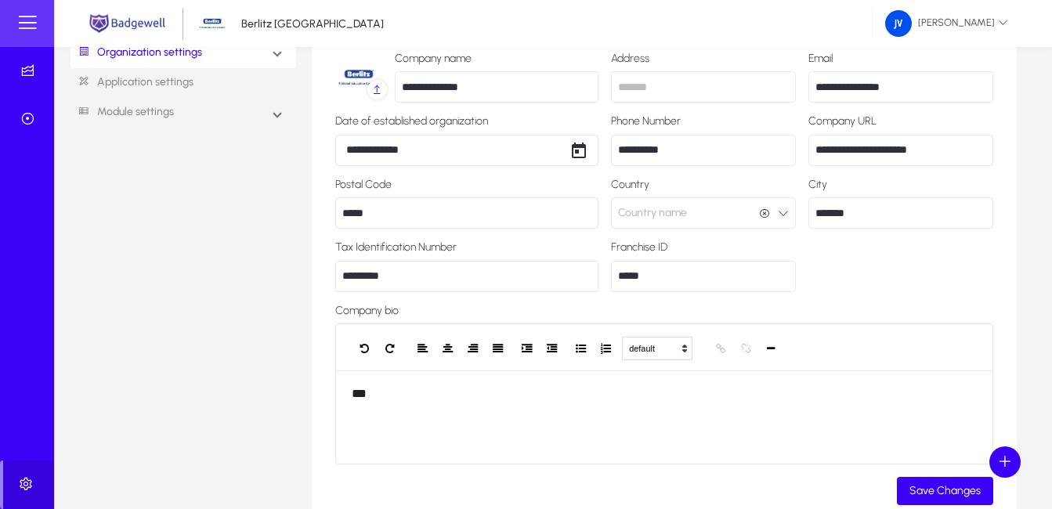
scroll to position [42, 0]
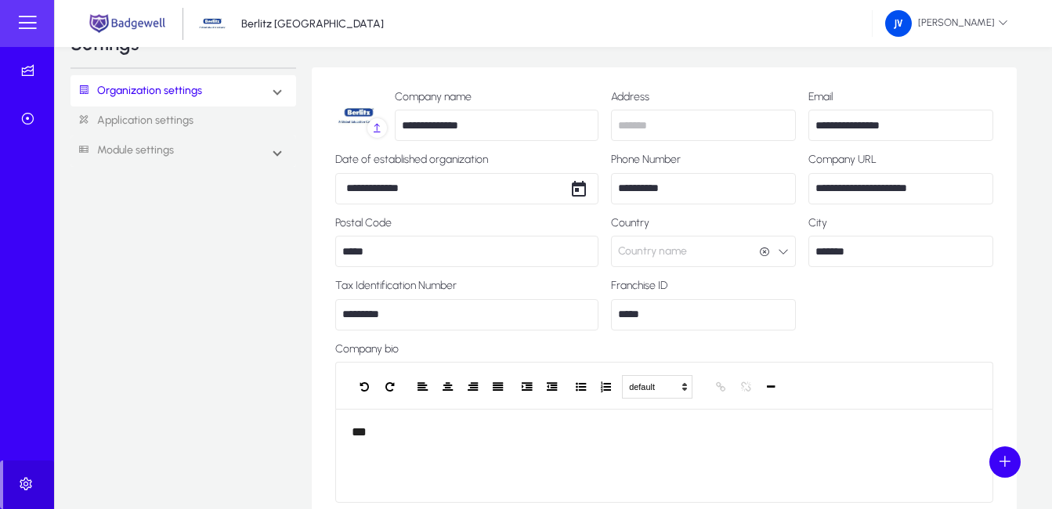
click at [162, 121] on link "Application settings" at bounding box center [184, 121] width 226 height 29
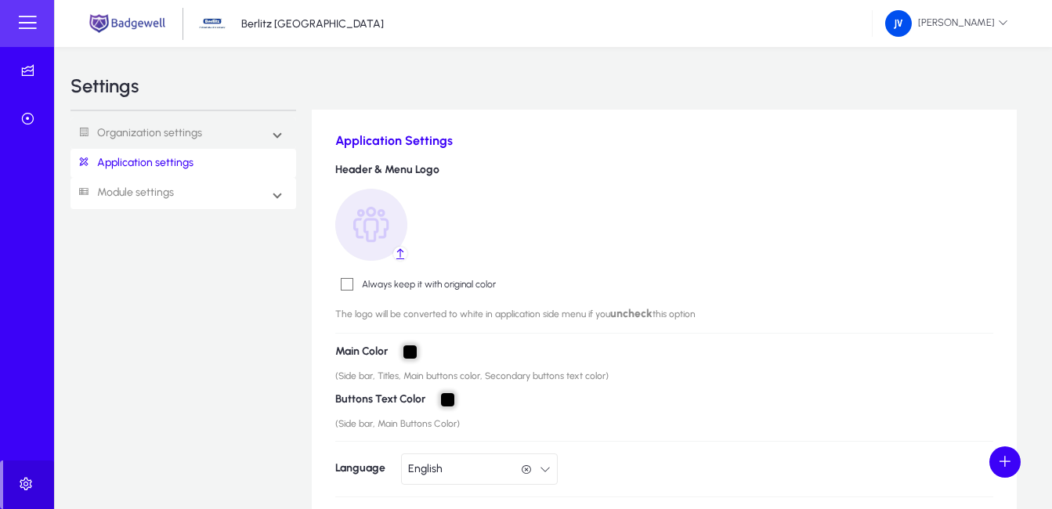
click at [122, 190] on link "Module settings" at bounding box center [122, 193] width 103 height 29
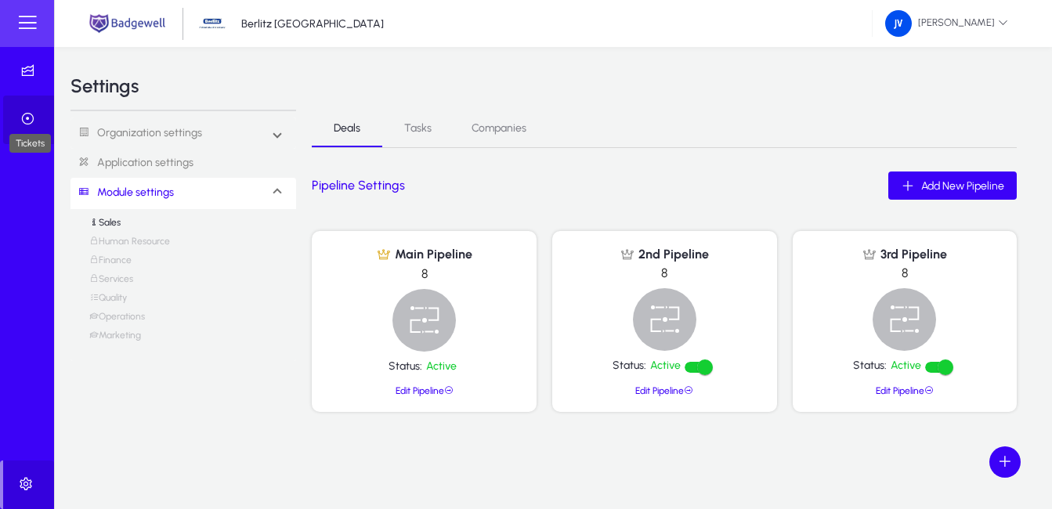
click at [29, 115] on icon at bounding box center [31, 119] width 22 height 16
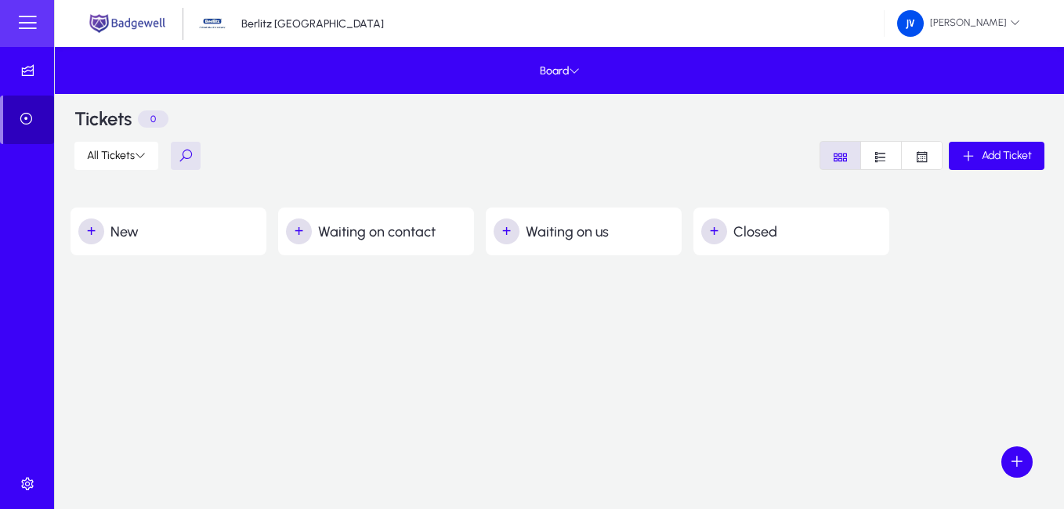
click at [53, 103] on span at bounding box center [28, 120] width 51 height 38
click at [52, 103] on span at bounding box center [28, 120] width 51 height 38
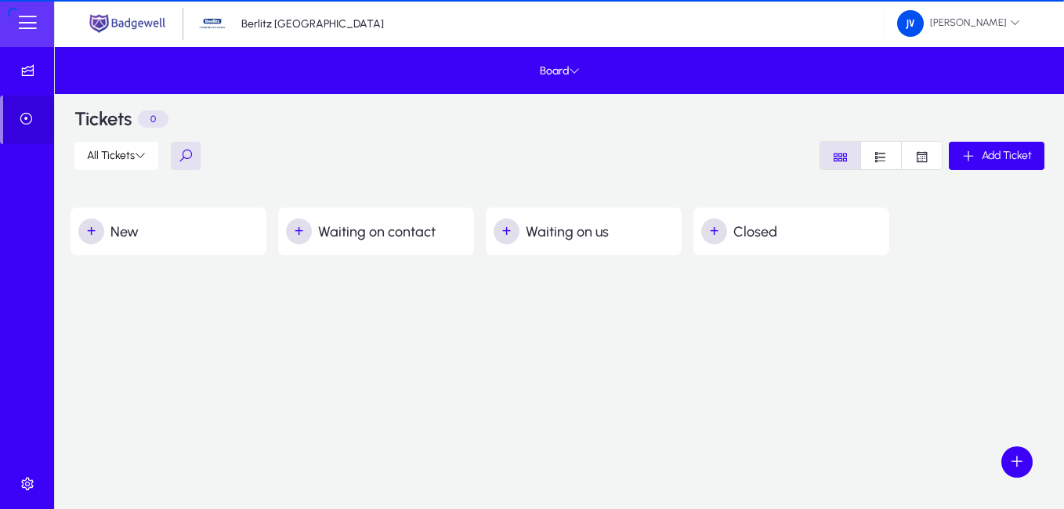
click at [56, 78] on div "Board" at bounding box center [559, 70] width 1009 height 47
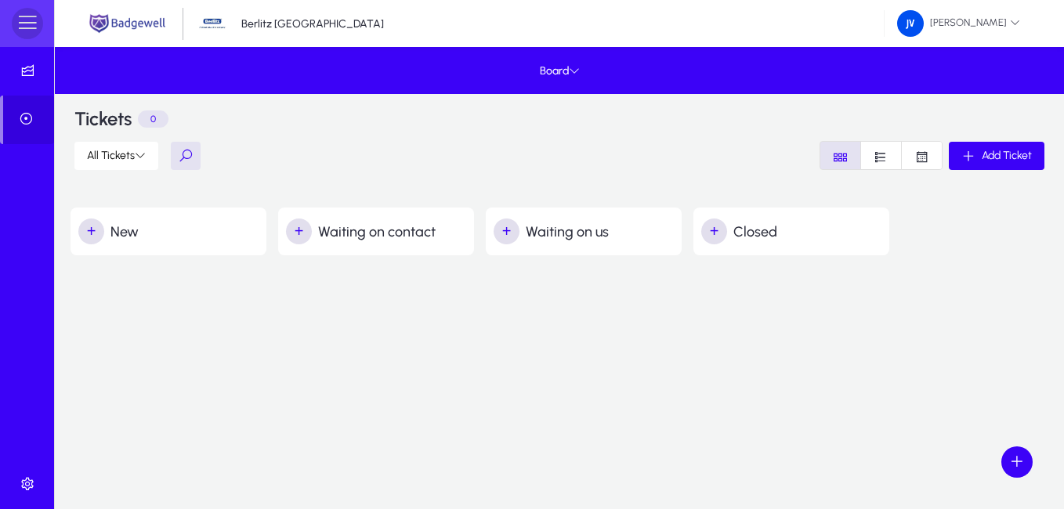
click at [38, 26] on span at bounding box center [27, 23] width 31 height 31
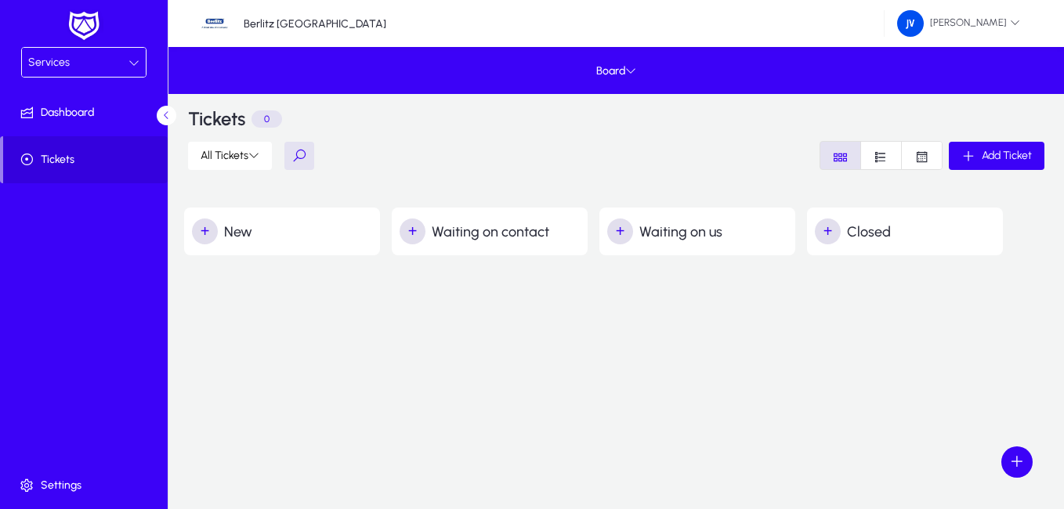
click at [265, 384] on div "+ New + Waiting on contact + Waiting on us + Closed" at bounding box center [616, 261] width 864 height 302
click at [136, 65] on icon at bounding box center [133, 62] width 11 height 11
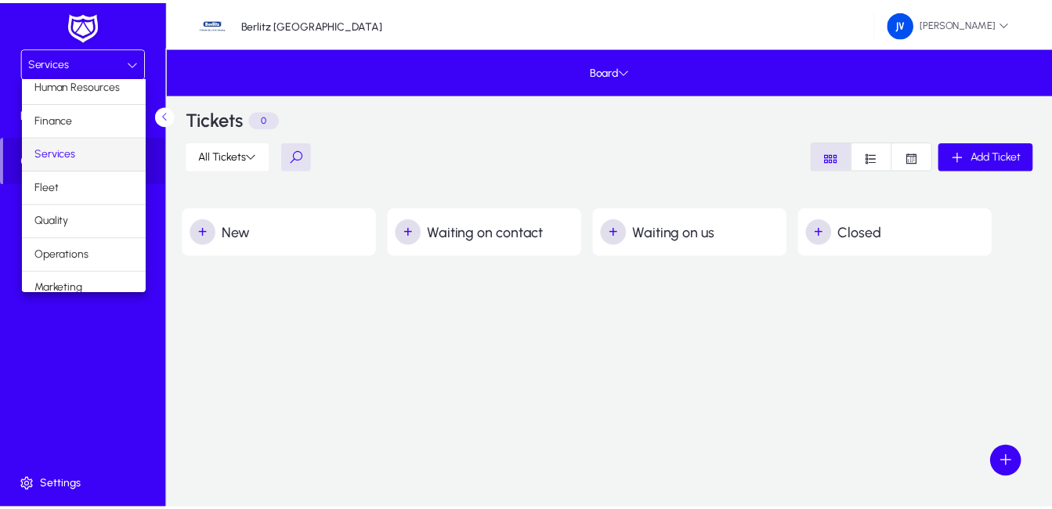
scroll to position [53, 0]
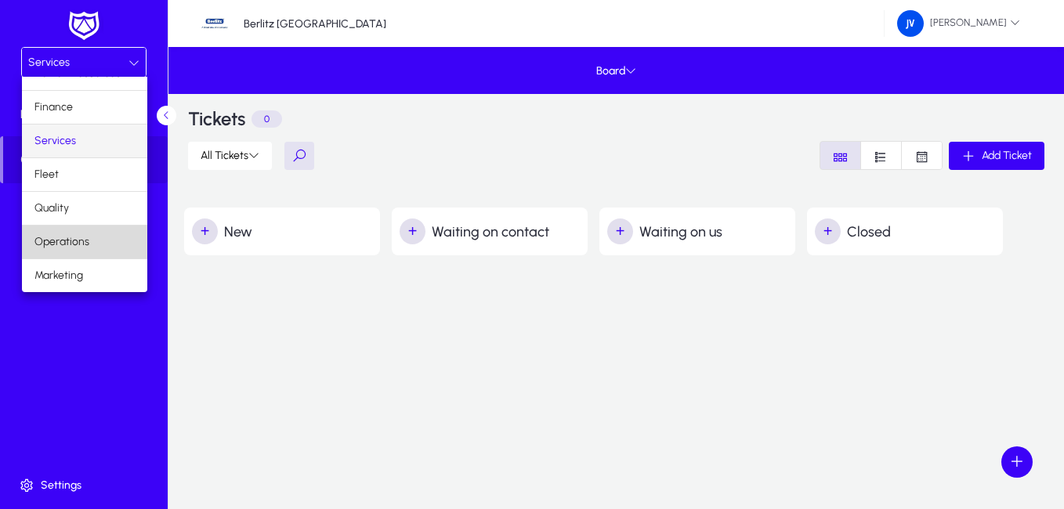
click at [101, 239] on mat-option "Operations" at bounding box center [84, 242] width 125 height 33
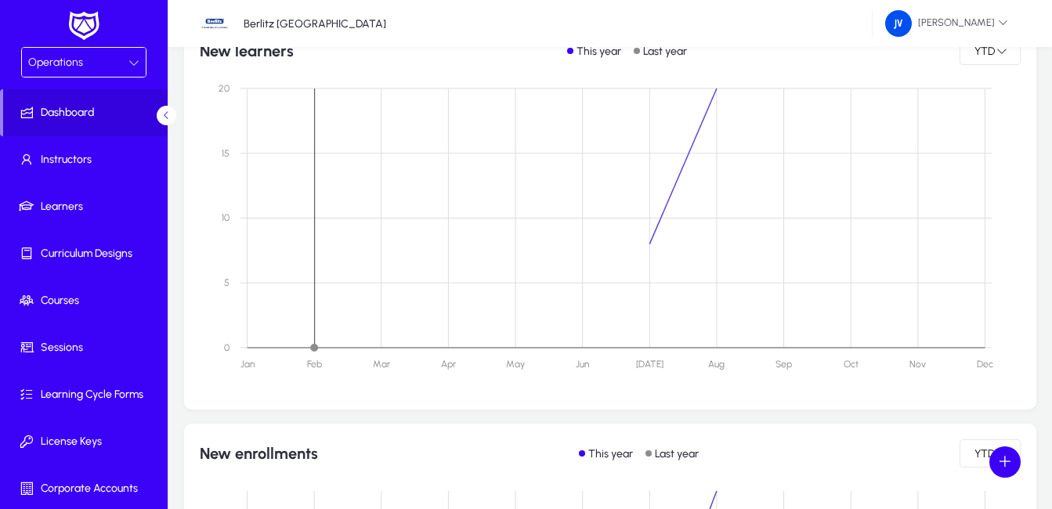
scroll to position [392, 0]
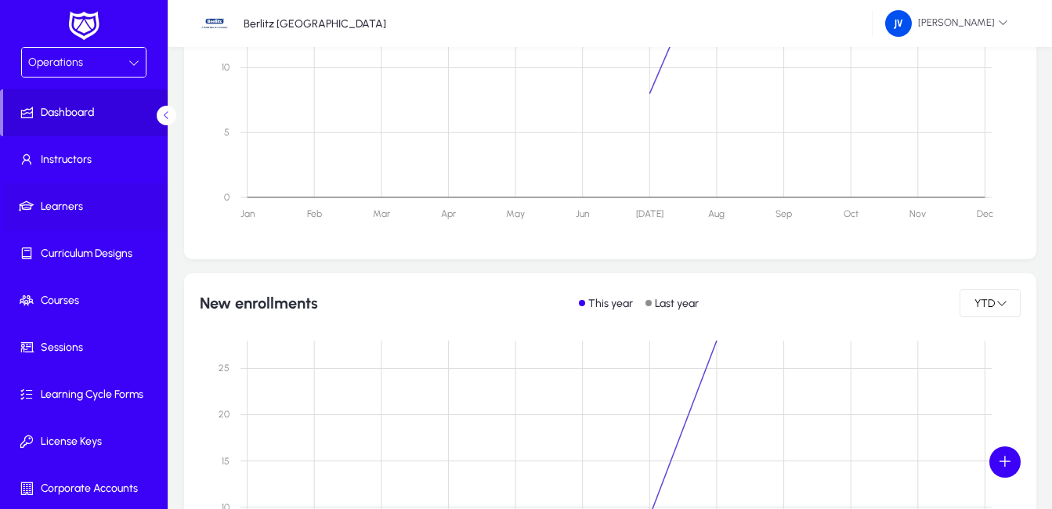
click at [85, 201] on span "Learners" at bounding box center [87, 207] width 168 height 16
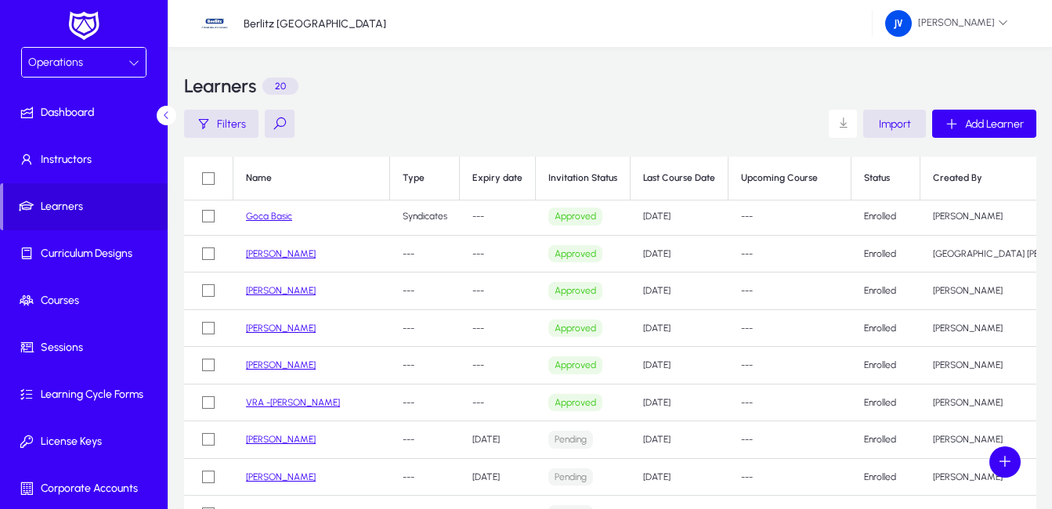
scroll to position [157, 0]
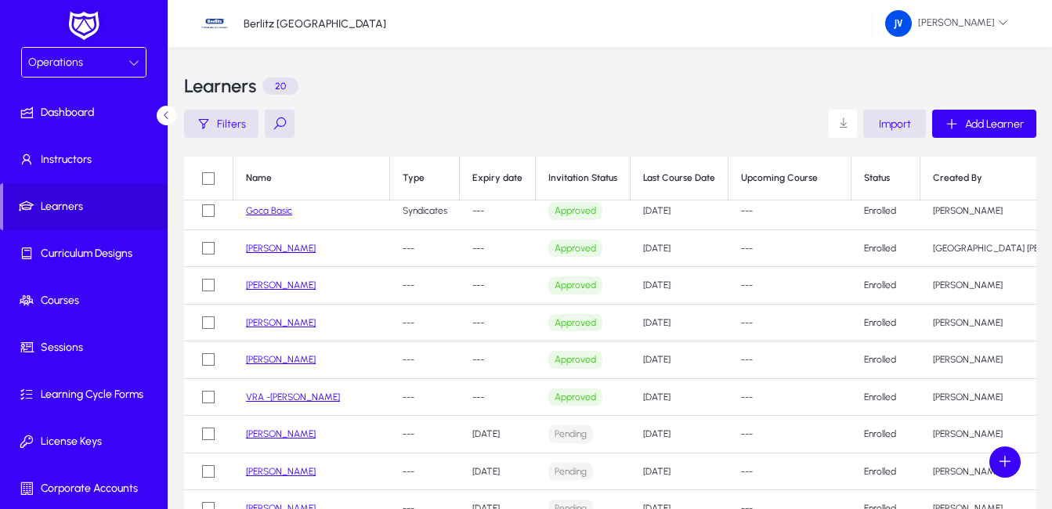
click at [269, 208] on link "Goca Basic" at bounding box center [269, 210] width 46 height 11
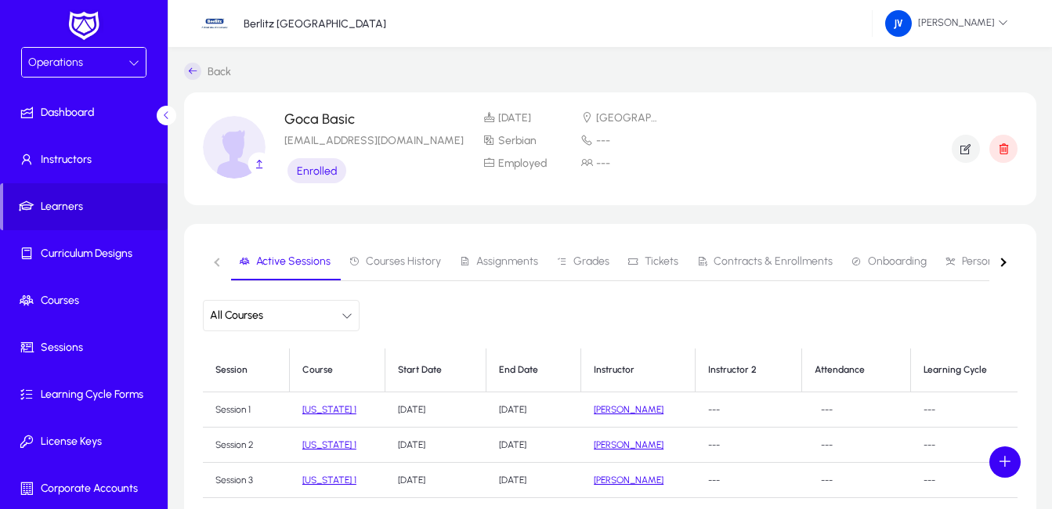
click at [653, 257] on span "Tickets" at bounding box center [662, 261] width 34 height 11
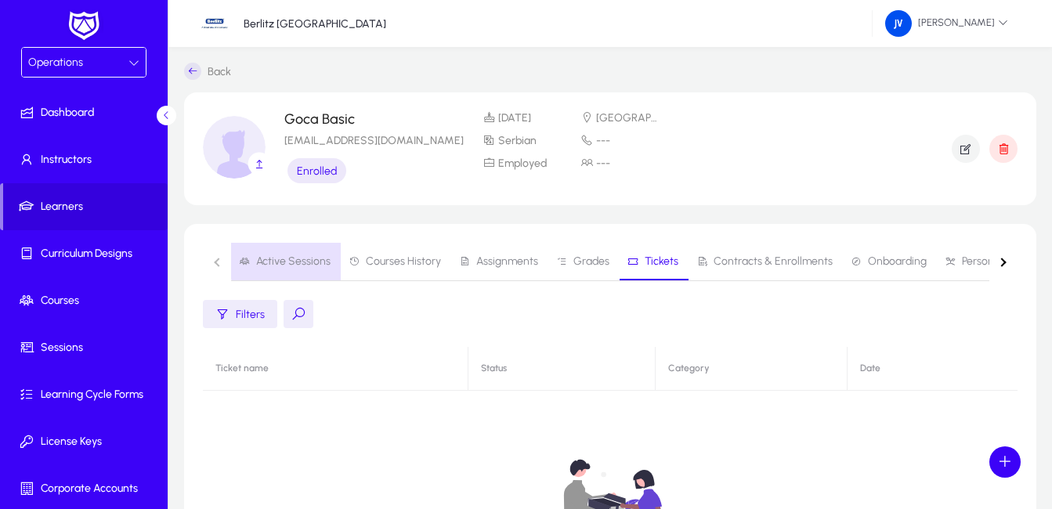
click at [301, 261] on span "Active Sessions" at bounding box center [293, 261] width 74 height 11
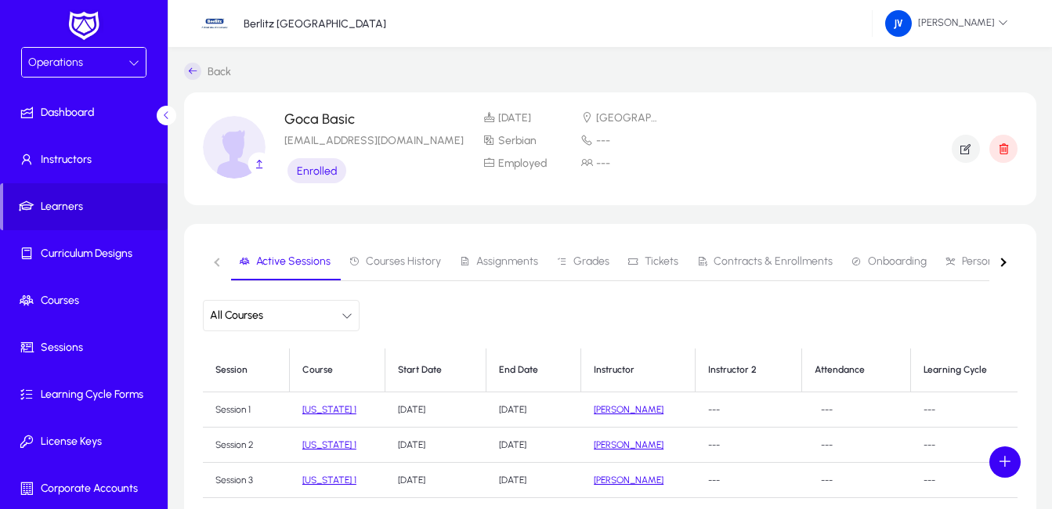
click at [616, 407] on link "[PERSON_NAME]" at bounding box center [629, 409] width 70 height 11
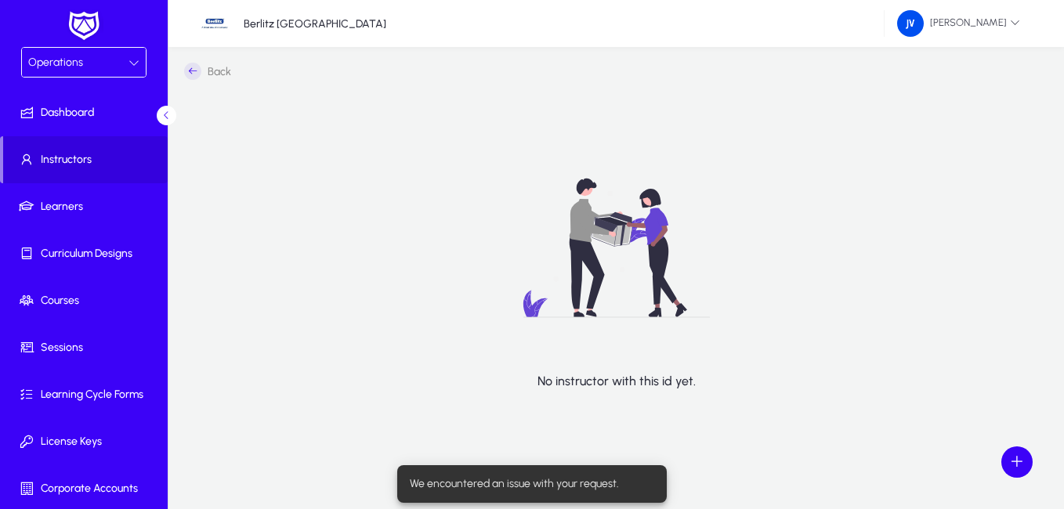
click at [194, 67] on icon at bounding box center [192, 71] width 17 height 17
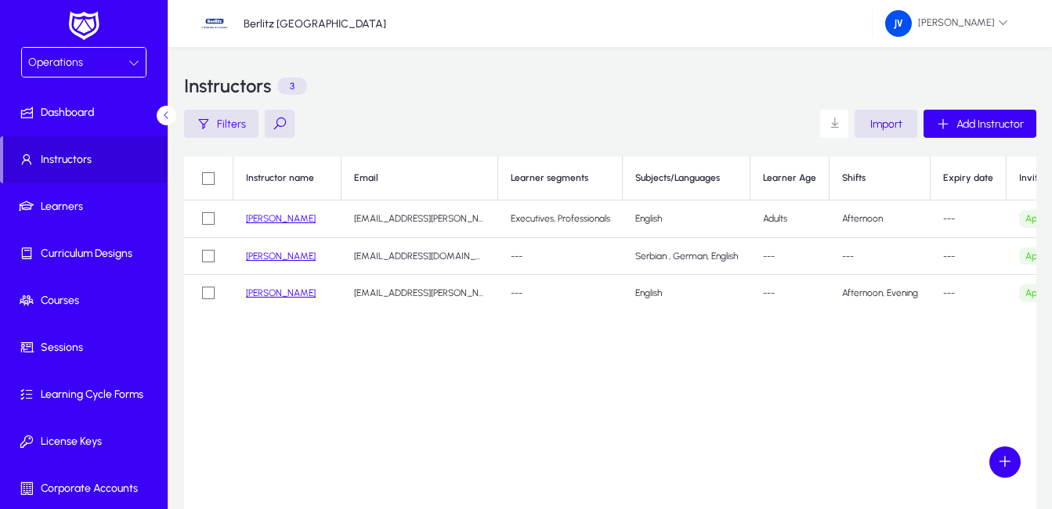
click at [166, 114] on icon at bounding box center [166, 115] width 10 height 10
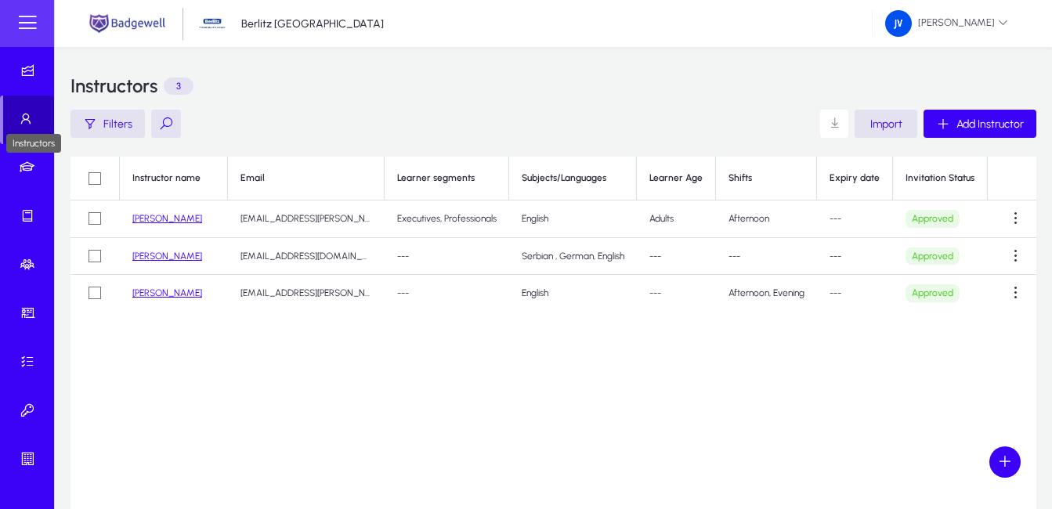
click at [30, 113] on icon at bounding box center [29, 119] width 22 height 16
click at [27, 18] on span at bounding box center [27, 23] width 31 height 31
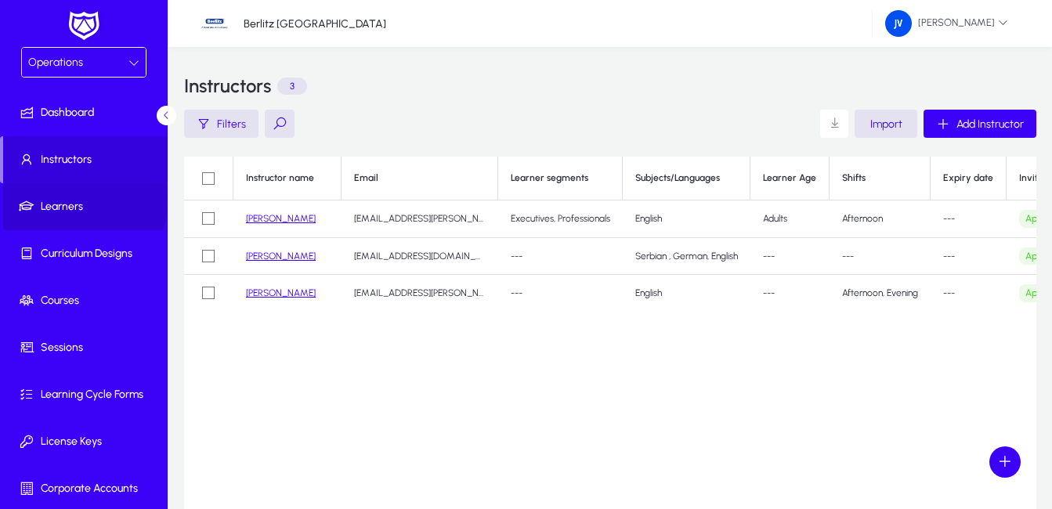
click at [56, 199] on span "Learners" at bounding box center [87, 207] width 168 height 16
